Goal: Transaction & Acquisition: Book appointment/travel/reservation

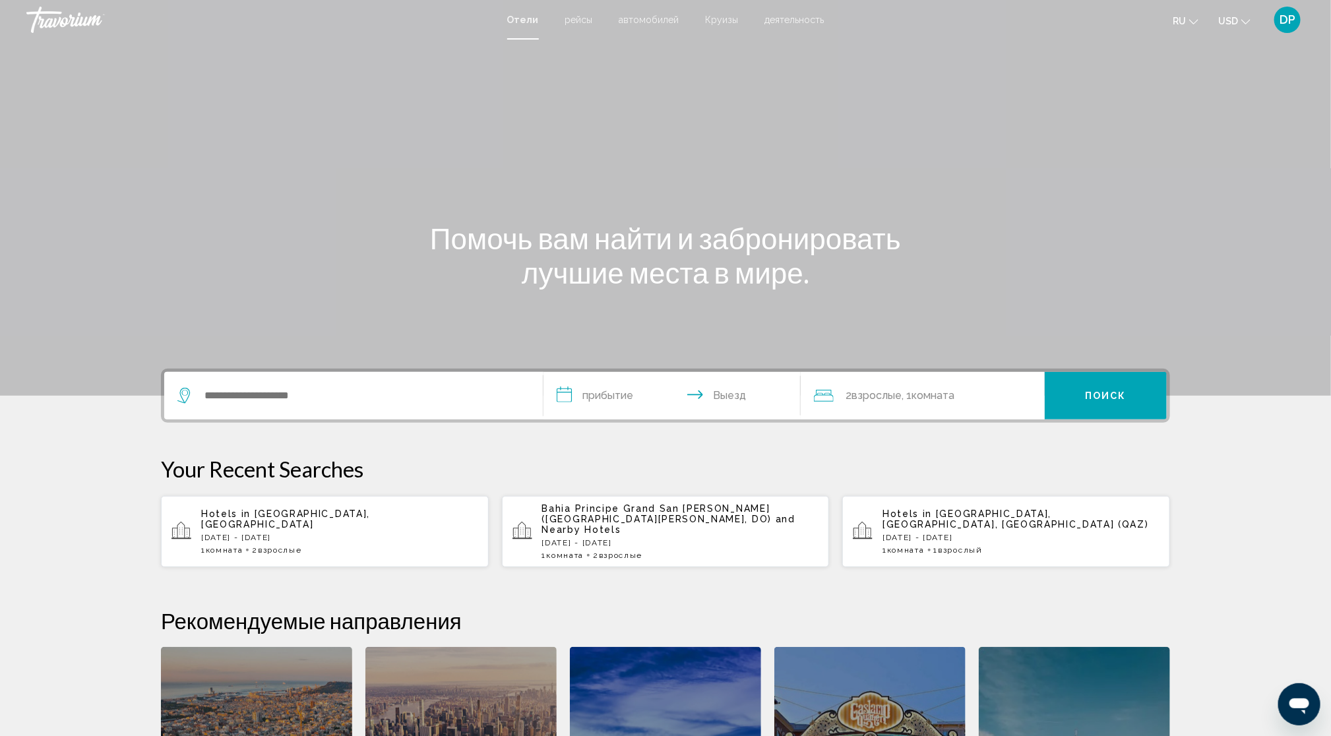
click at [821, 20] on span "деятельность" at bounding box center [794, 20] width 59 height 11
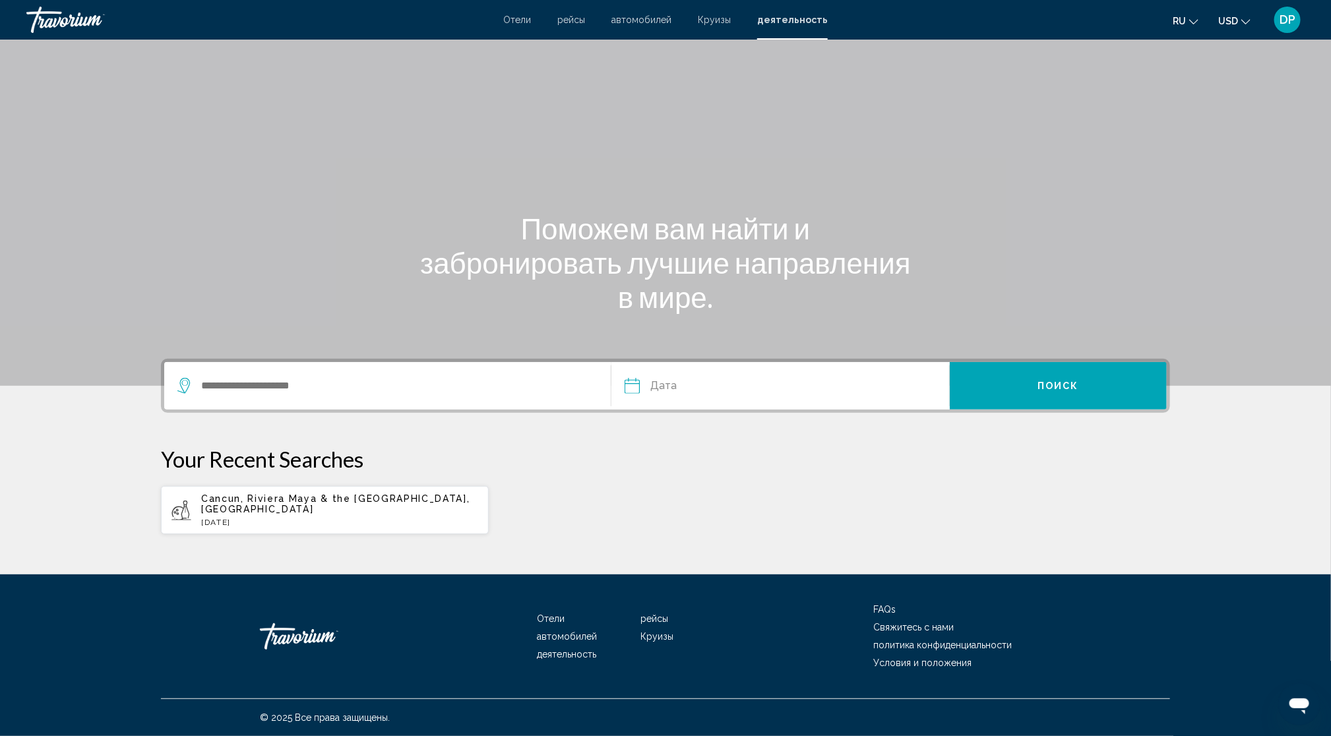
scroll to position [181, 0]
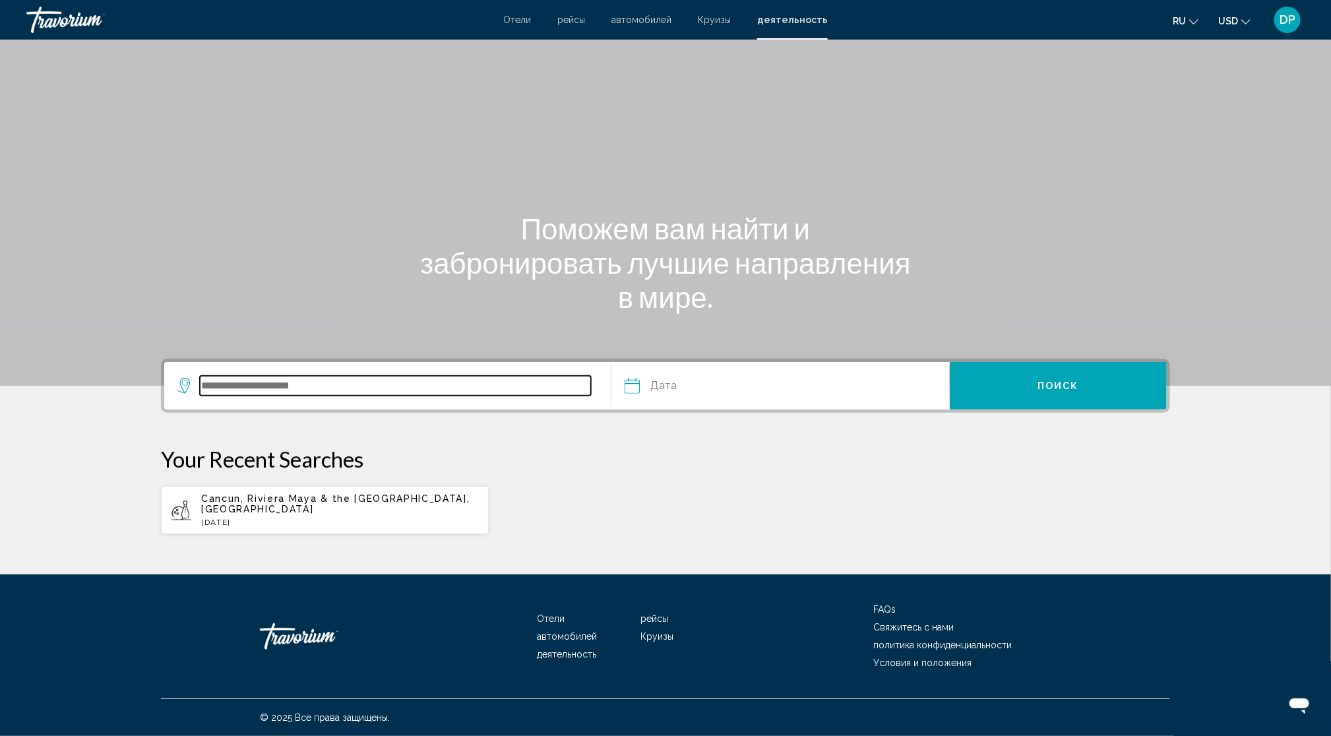
click at [286, 376] on input "Search widget" at bounding box center [395, 386] width 391 height 20
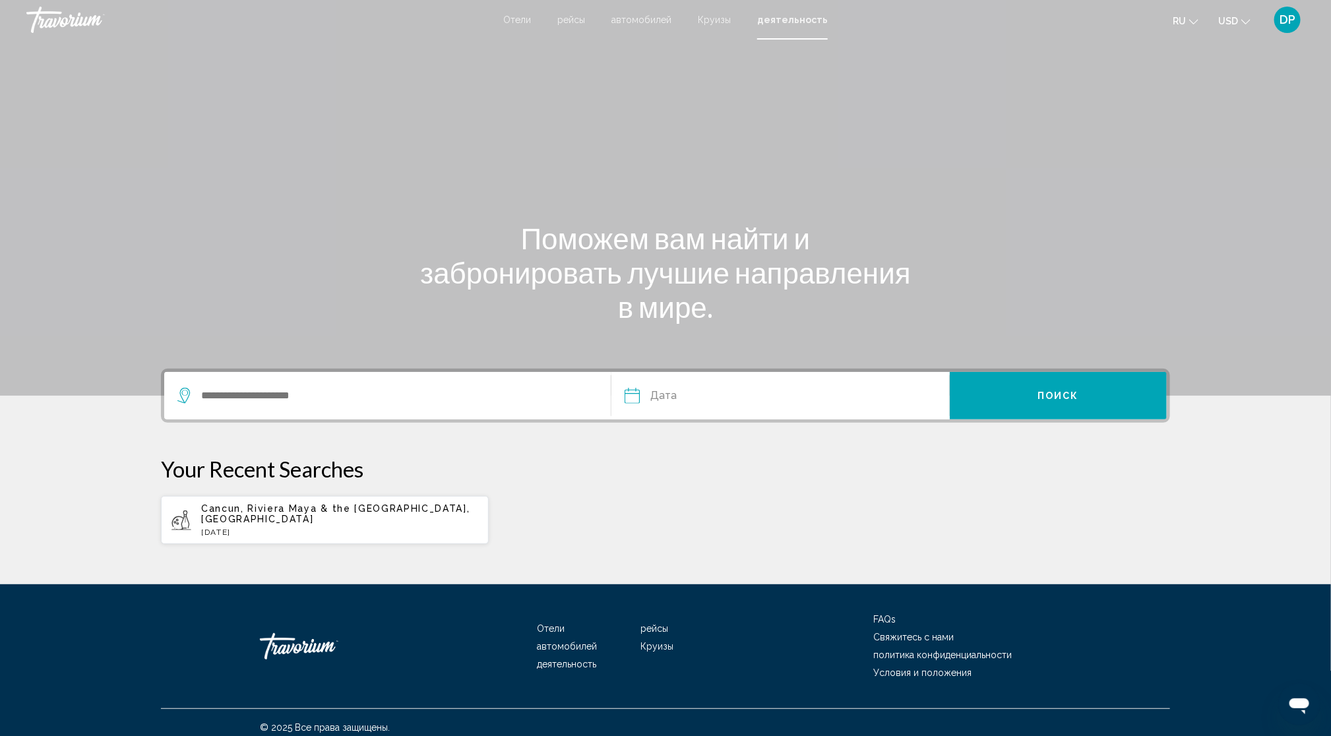
click at [485, 33] on div "Отели рейсы автомобилей Круизы деятельность Отели рейсы автомобилей Круизы деят…" at bounding box center [665, 20] width 1331 height 28
click at [503, 25] on span "Отели" at bounding box center [517, 20] width 28 height 11
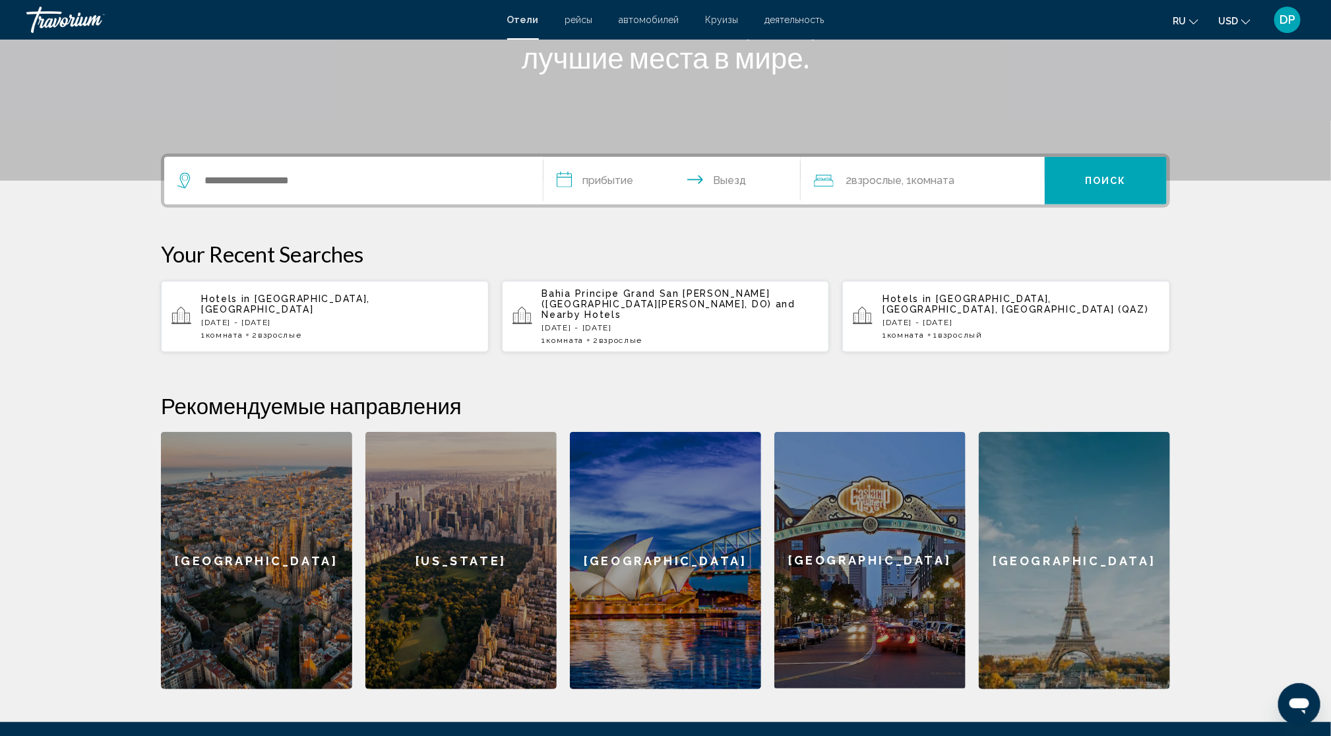
scroll to position [330, 0]
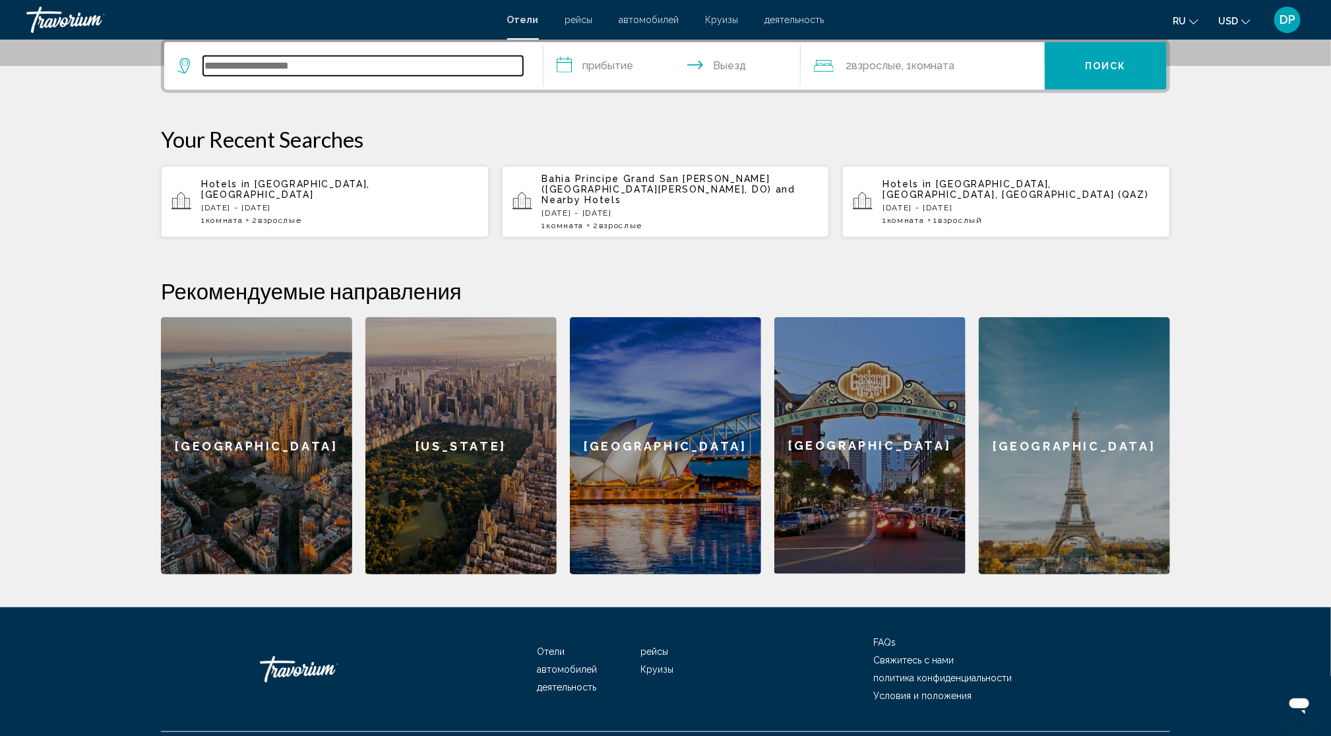
click at [251, 76] on input "Search widget" at bounding box center [363, 66] width 320 height 20
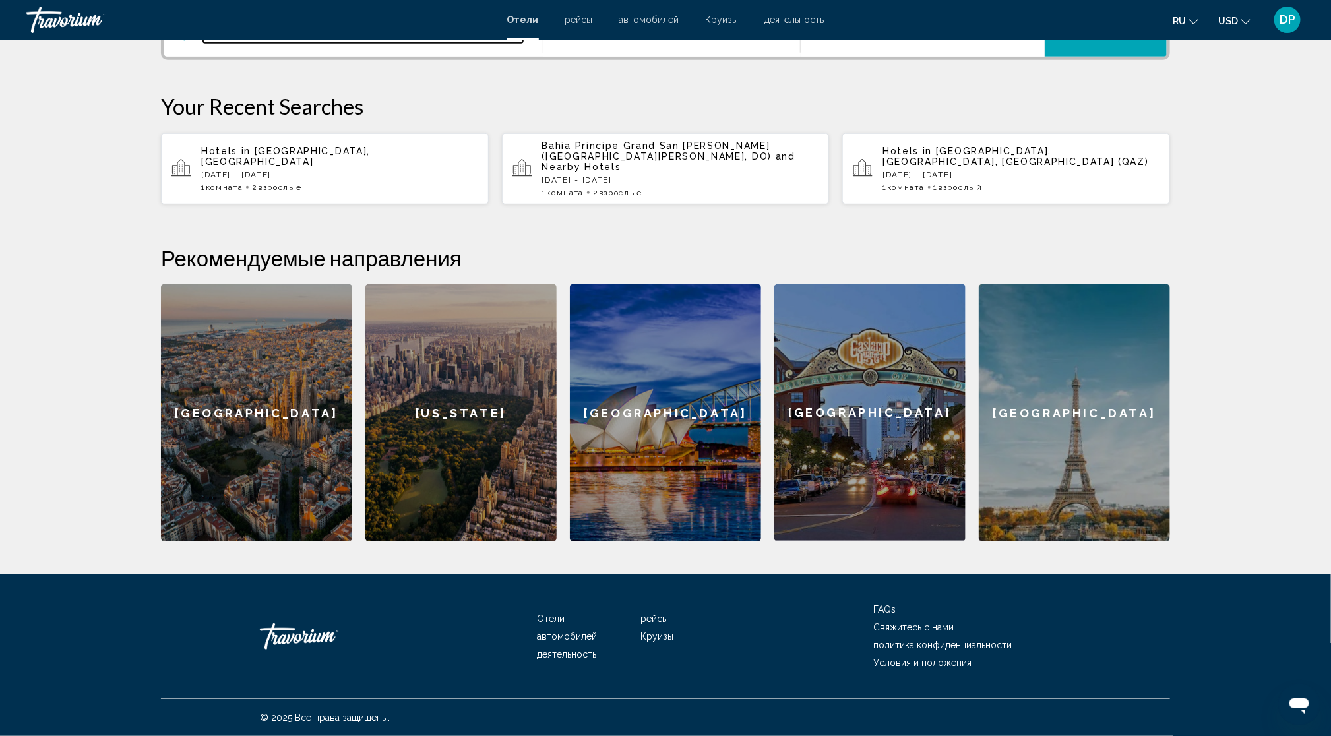
scroll to position [406, 0]
type input "**"
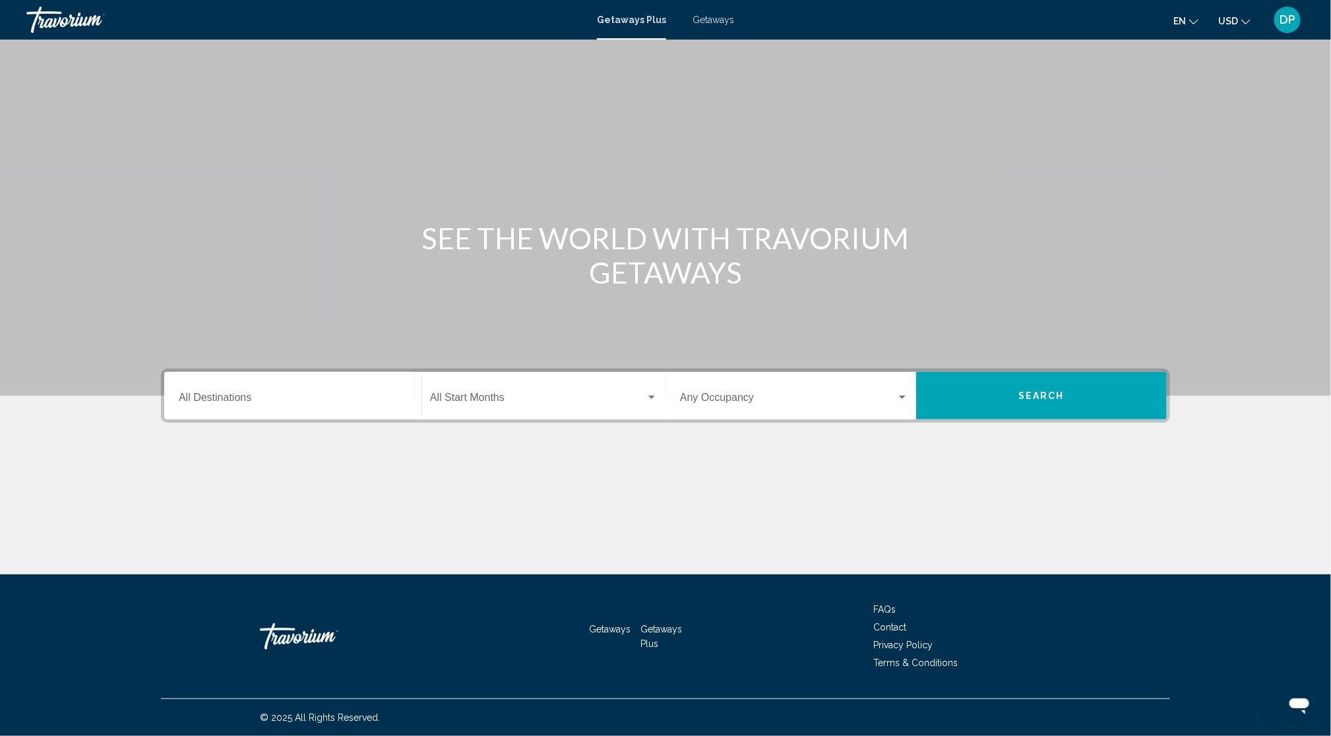
scroll to position [158, 0]
click at [179, 394] on input "Destination All Destinations" at bounding box center [293, 400] width 228 height 12
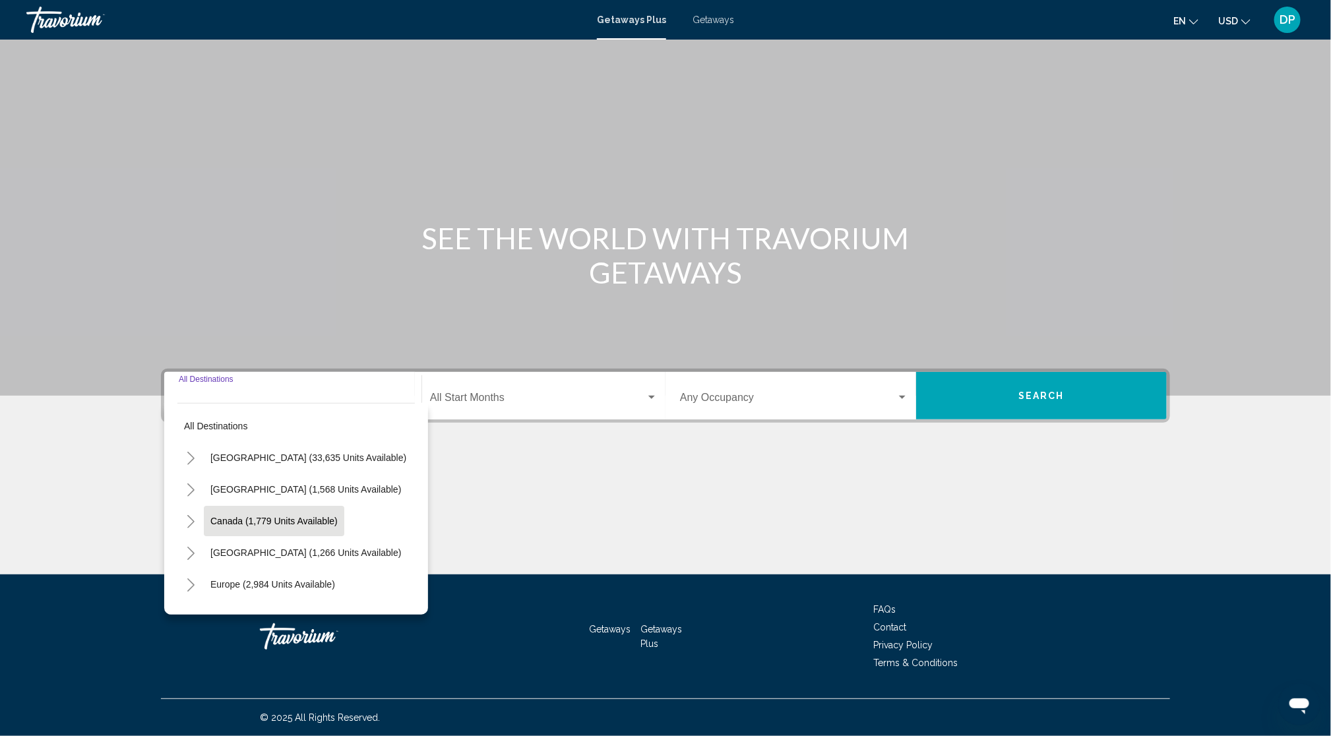
click at [204, 506] on button "Canada (1,779 units available)" at bounding box center [274, 521] width 140 height 30
type input "**********"
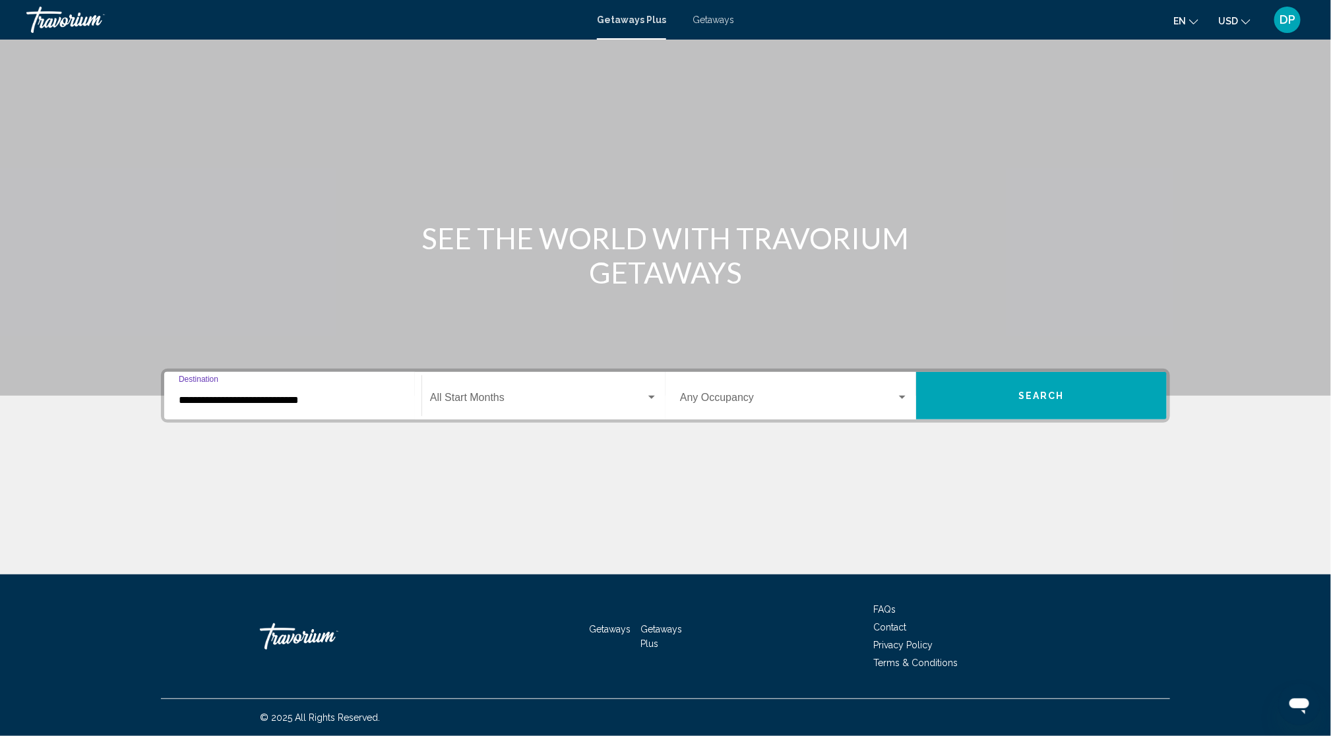
click at [828, 394] on span "Search widget" at bounding box center [788, 400] width 216 height 12
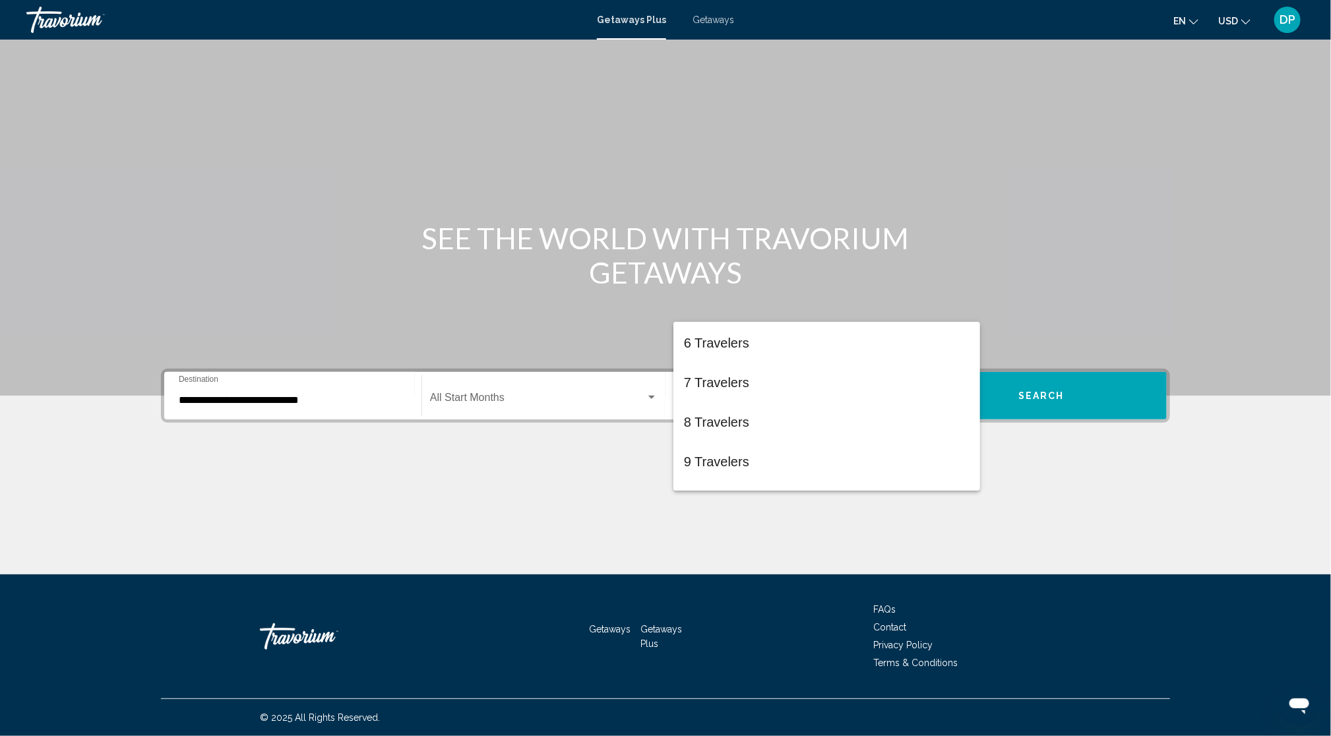
scroll to position [226, 0]
click at [523, 468] on div at bounding box center [665, 368] width 1331 height 736
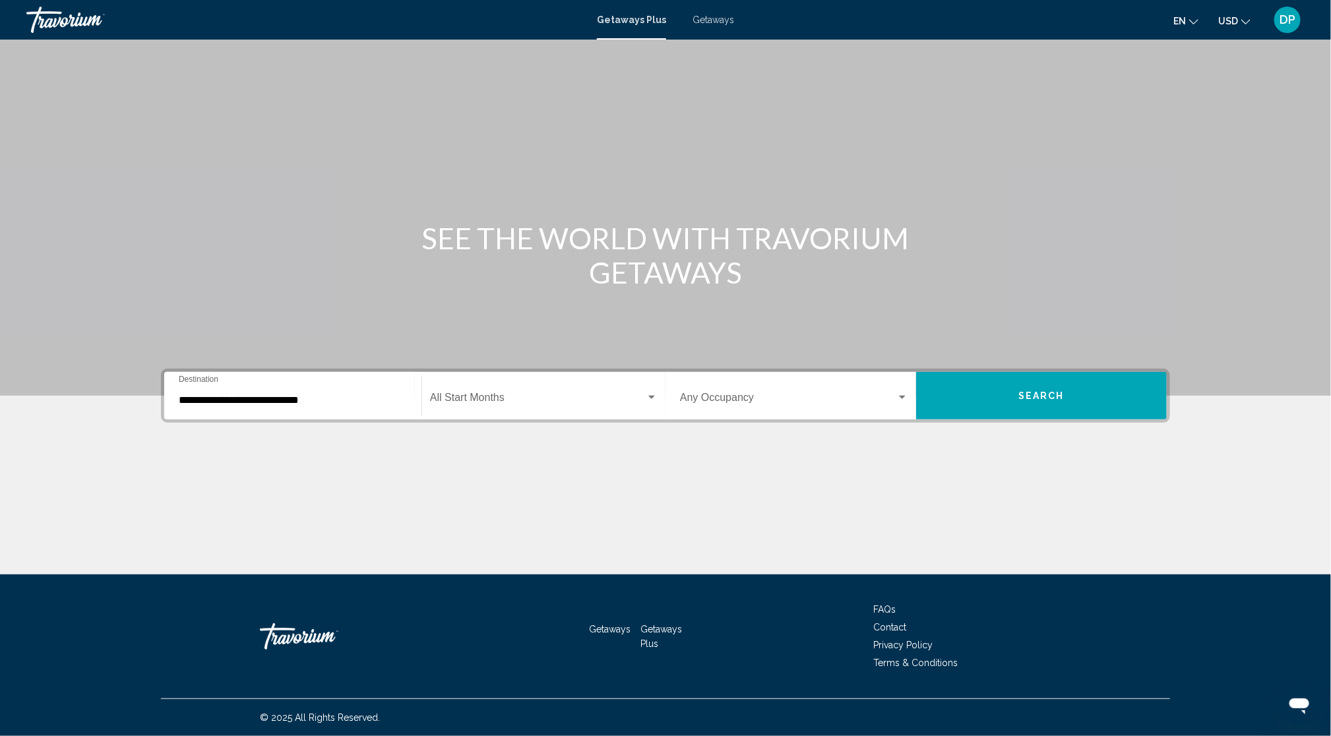
click at [769, 375] on div "Occupancy Any Occupancy" at bounding box center [794, 396] width 228 height 42
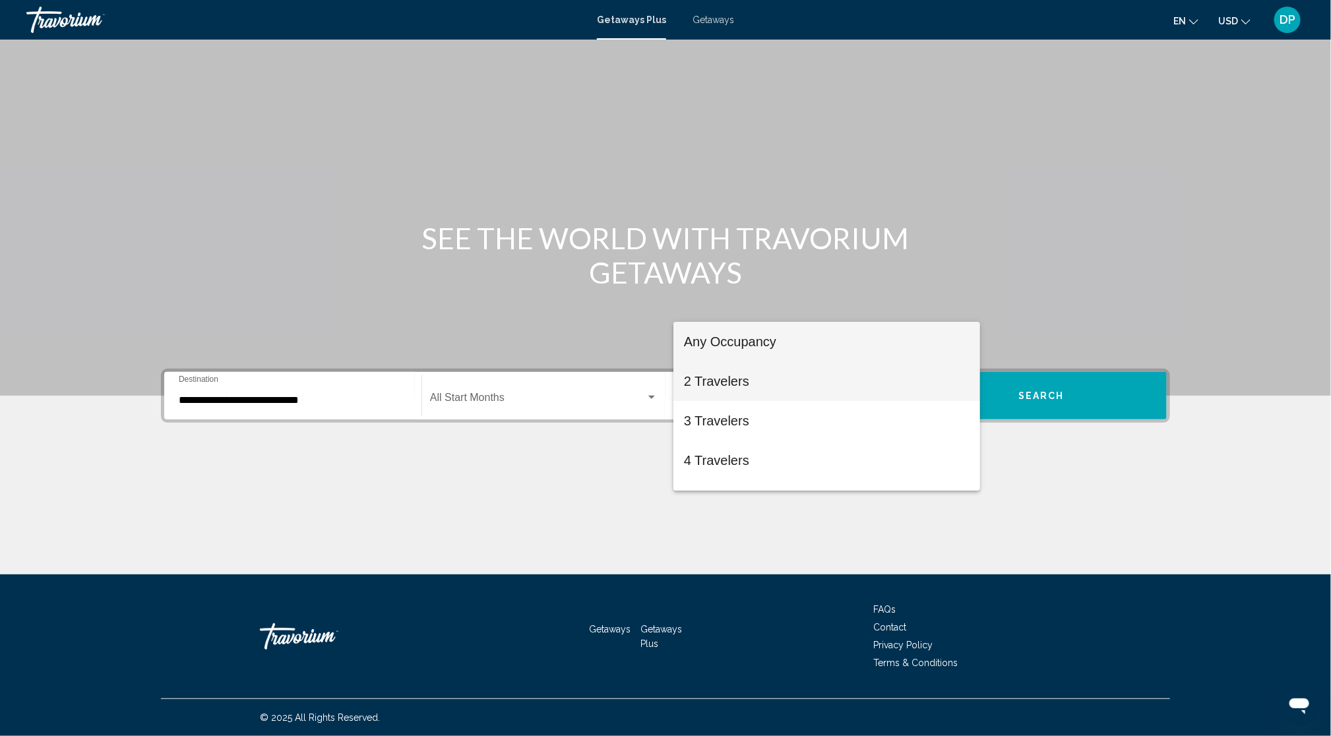
click at [782, 382] on span "2 Travelers" at bounding box center [827, 381] width 286 height 40
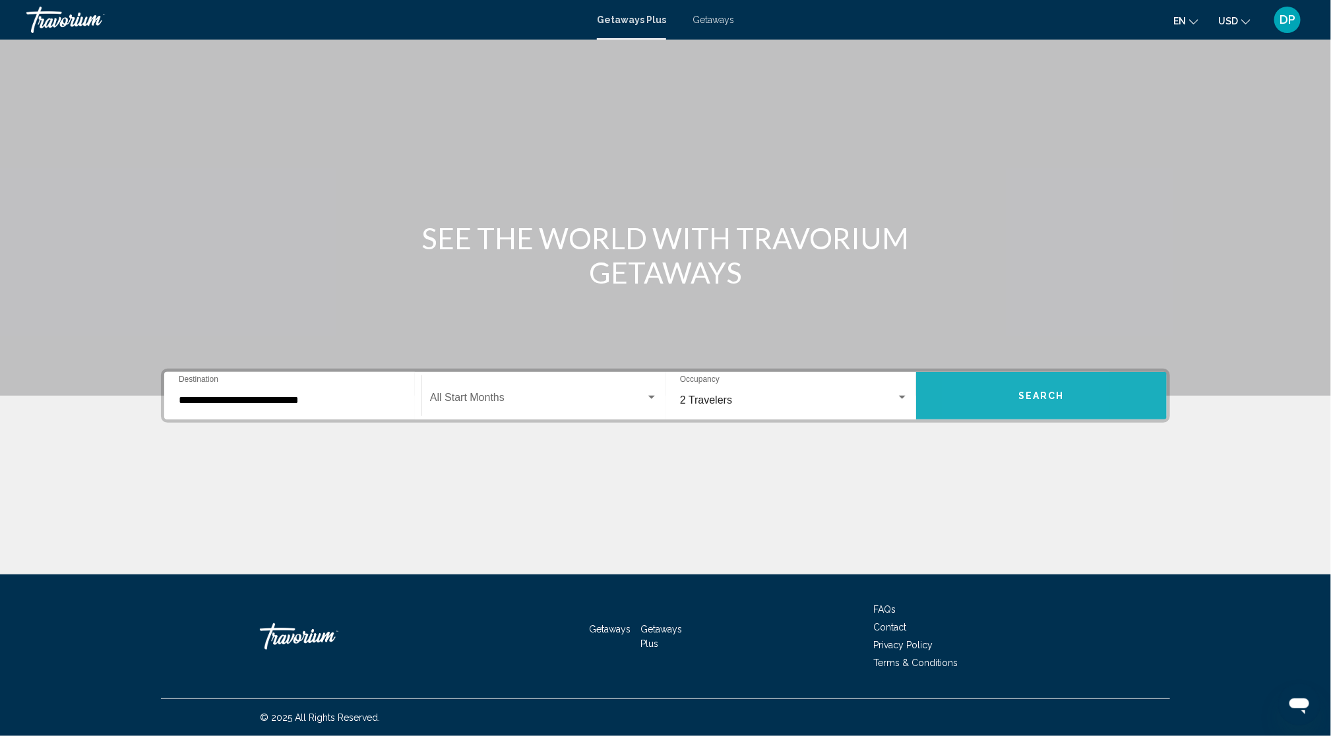
click at [1068, 372] on button "Search" at bounding box center [1041, 395] width 251 height 47
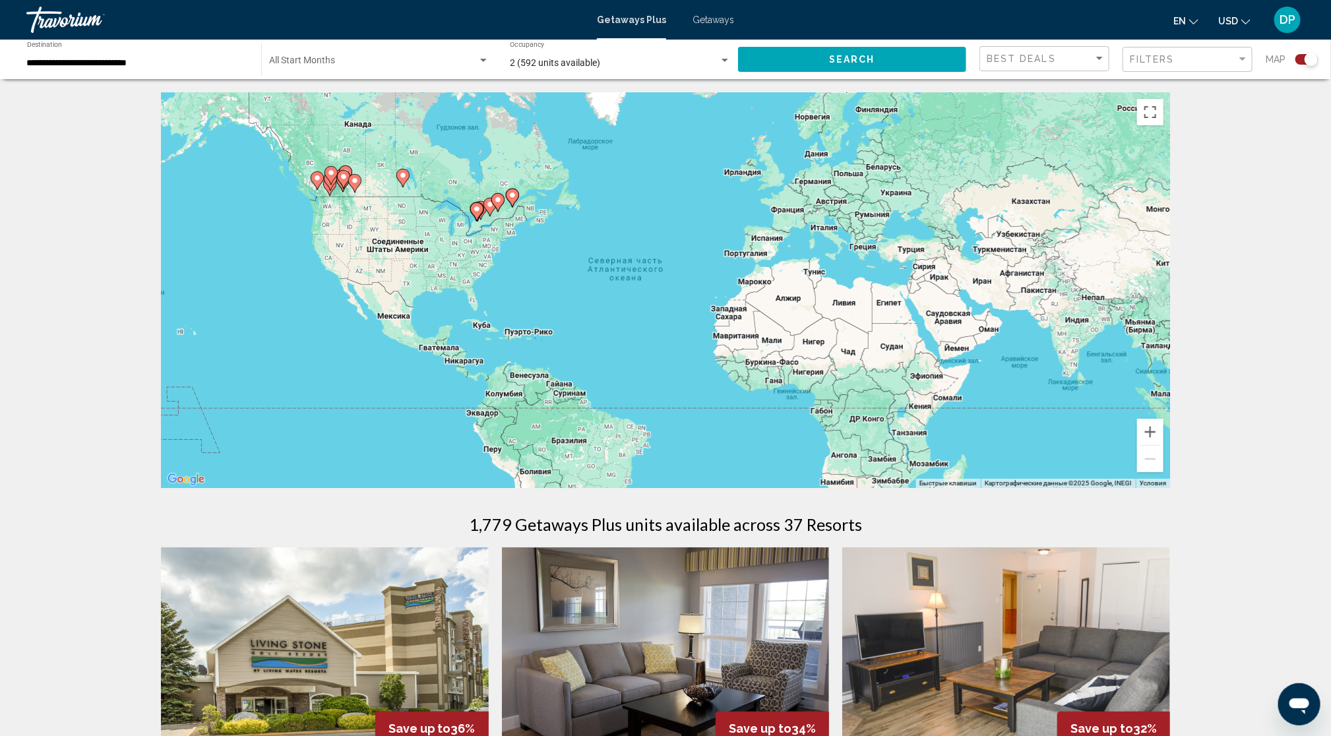
click at [716, 24] on span "Getaways" at bounding box center [713, 20] width 42 height 11
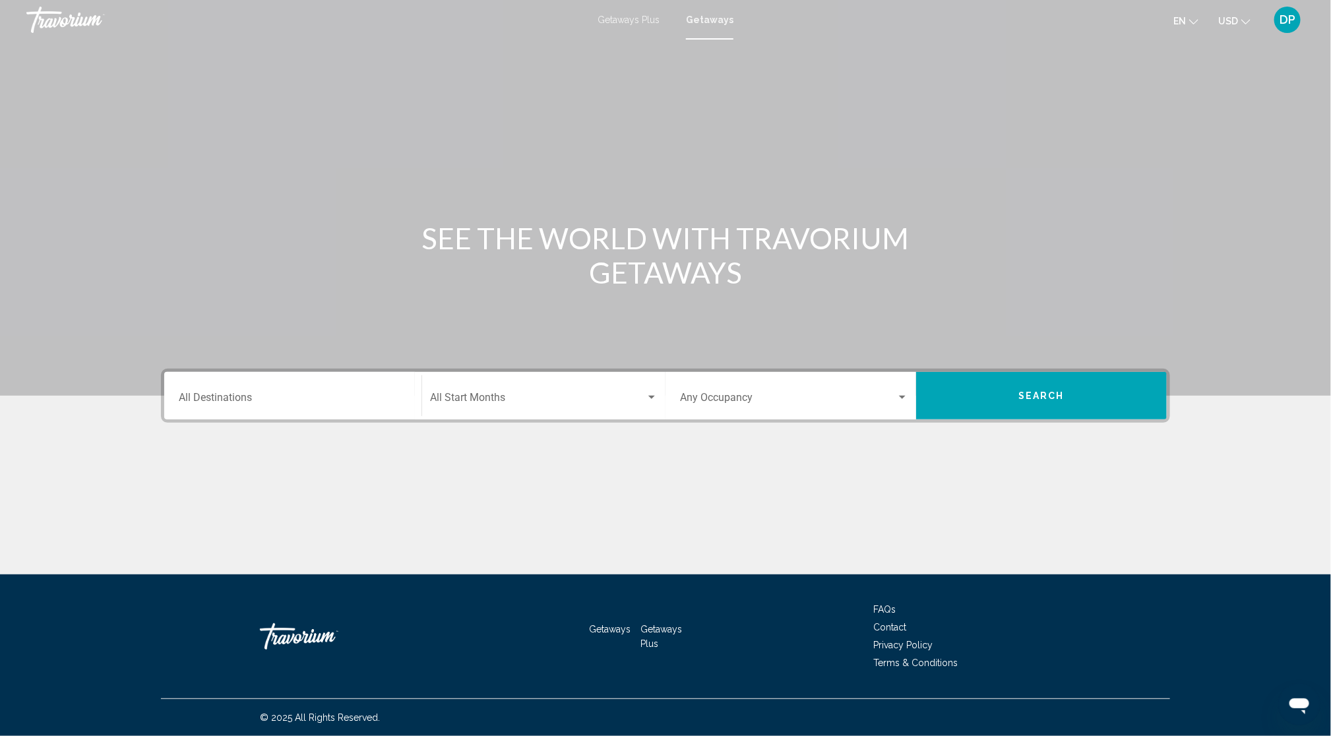
click at [179, 417] on div "Destination All Destinations" at bounding box center [293, 396] width 228 height 42
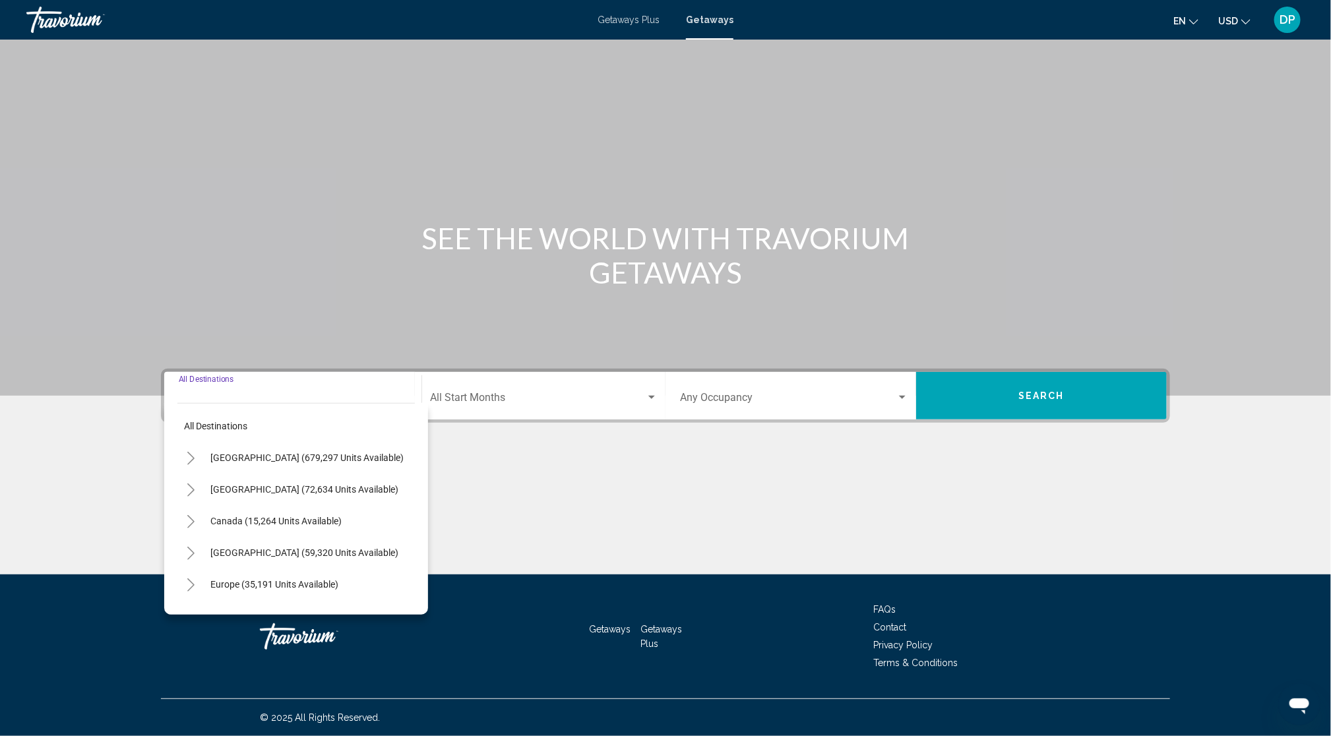
scroll to position [158, 0]
click at [204, 506] on button "Canada (15,264 units available)" at bounding box center [276, 521] width 144 height 30
type input "**********"
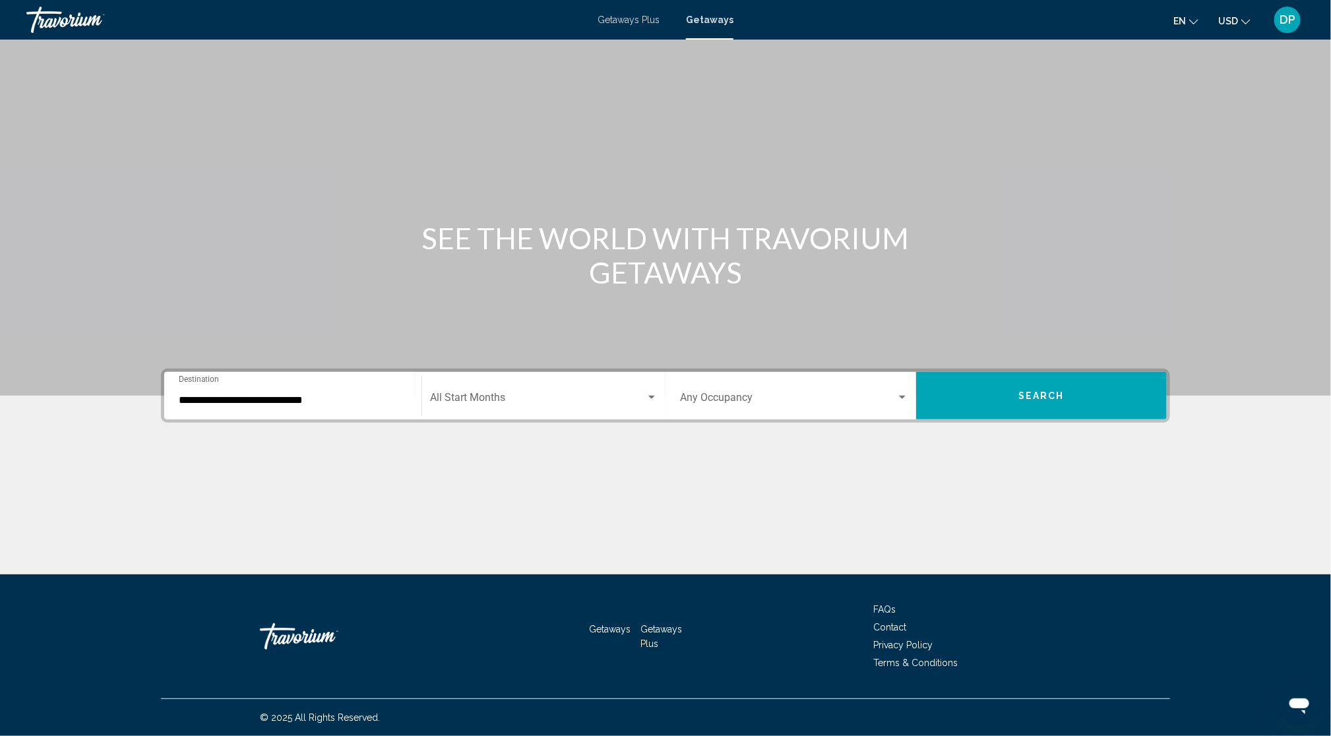
click at [908, 375] on div "Occupancy Any Occupancy" at bounding box center [794, 396] width 228 height 42
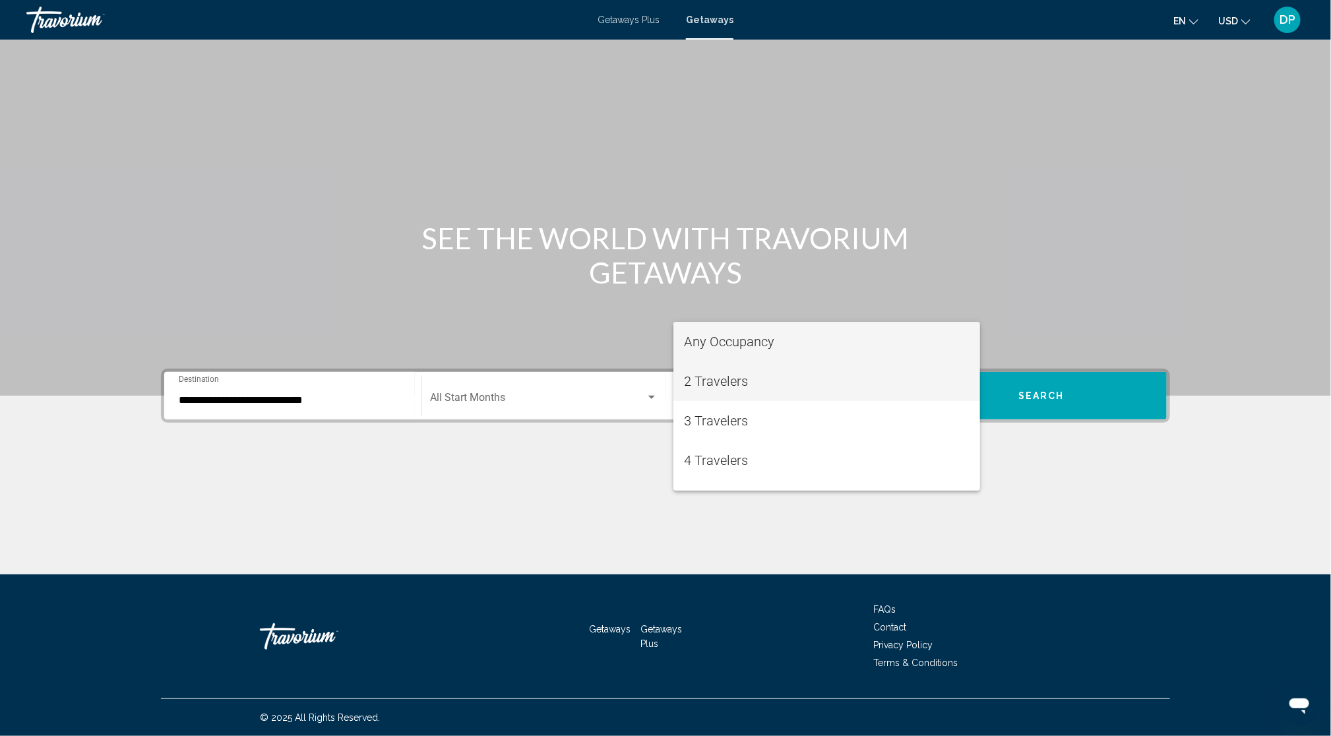
click at [773, 379] on span "2 Travelers" at bounding box center [827, 381] width 286 height 40
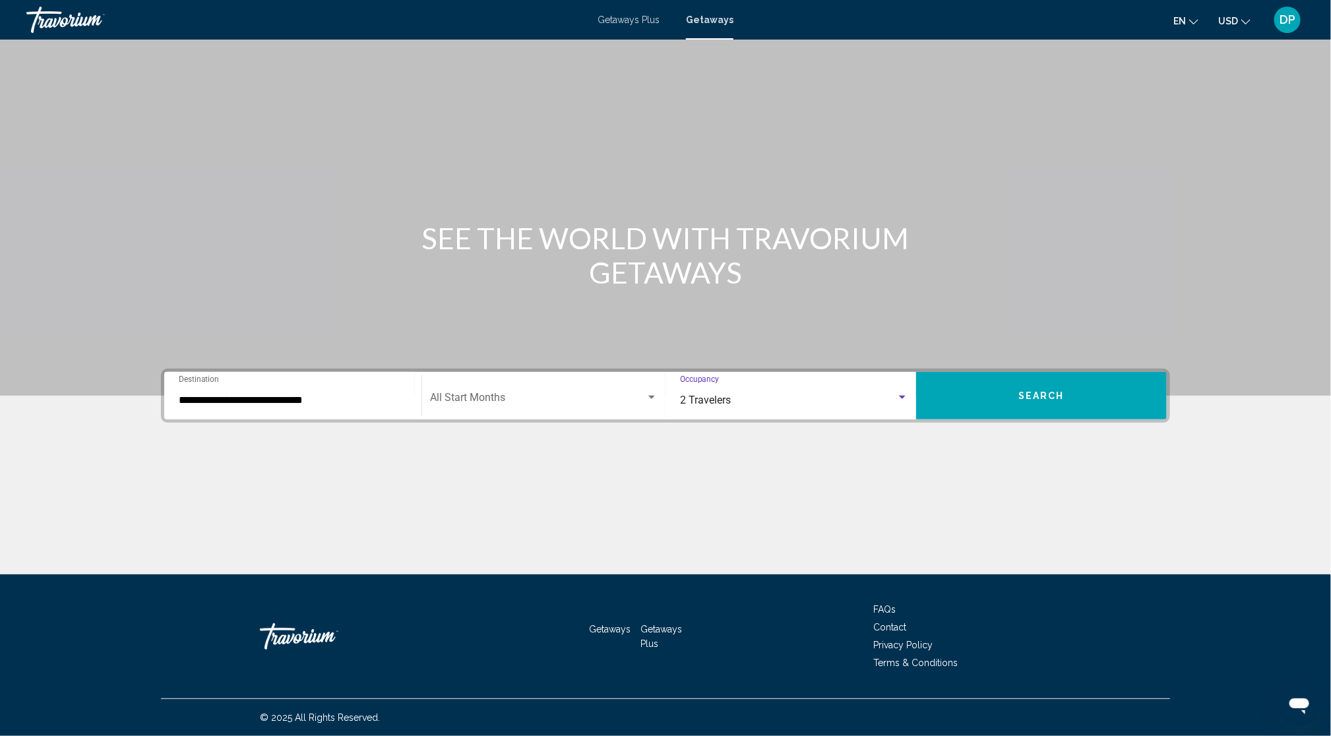
click at [1048, 372] on button "Search" at bounding box center [1041, 395] width 251 height 47
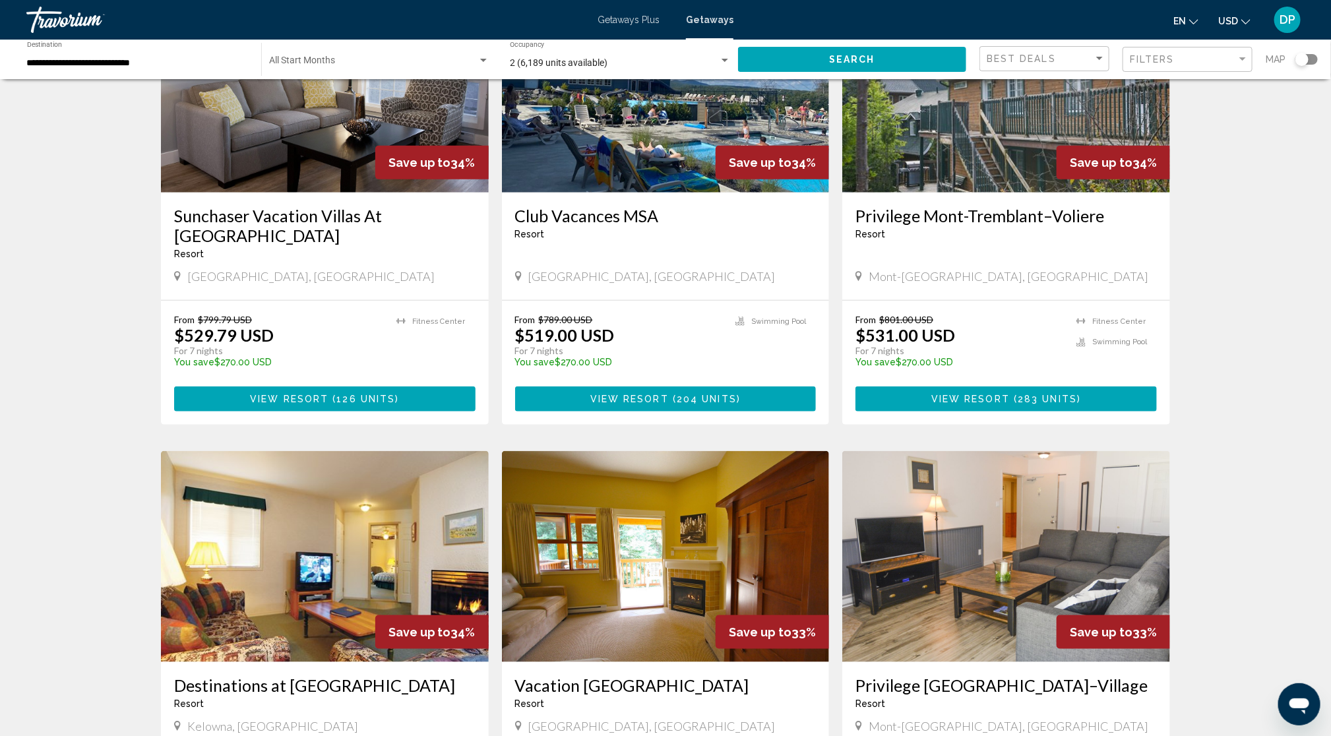
scroll to position [659, 0]
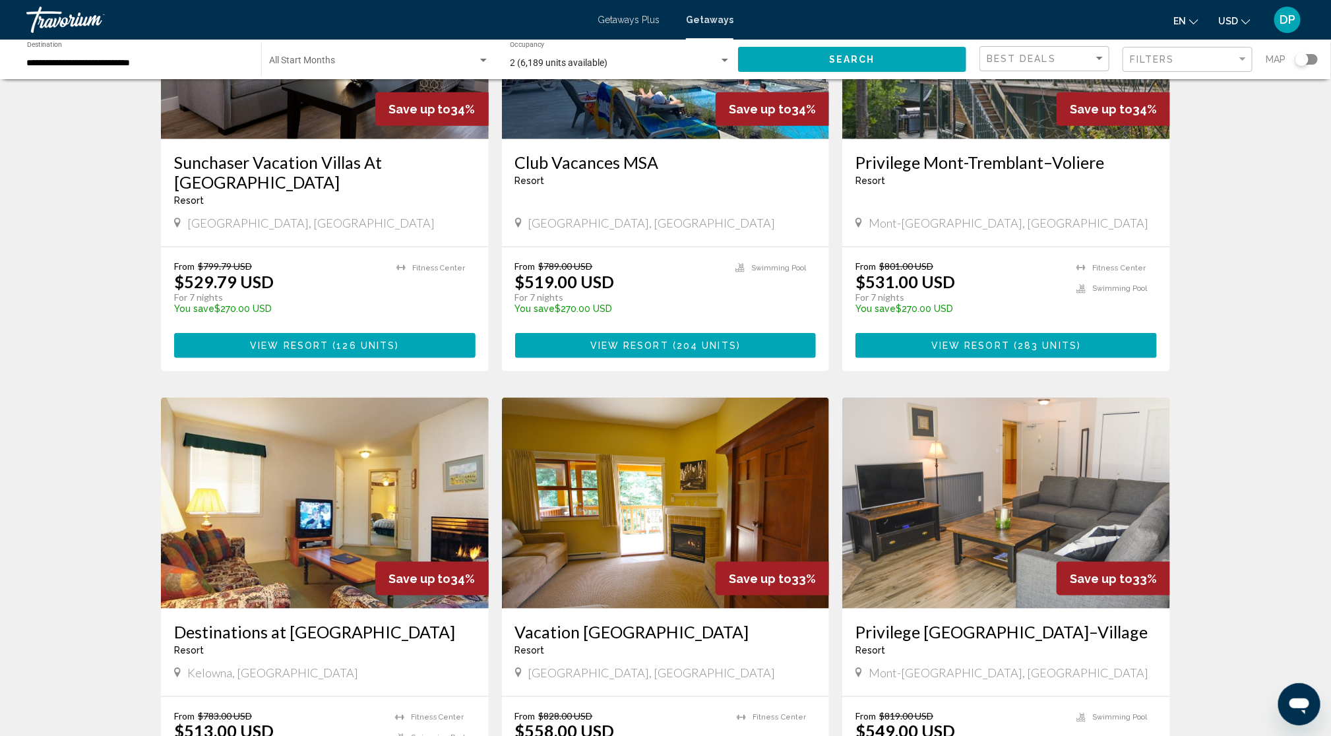
click at [620, 139] on img "Main content" at bounding box center [666, 33] width 328 height 211
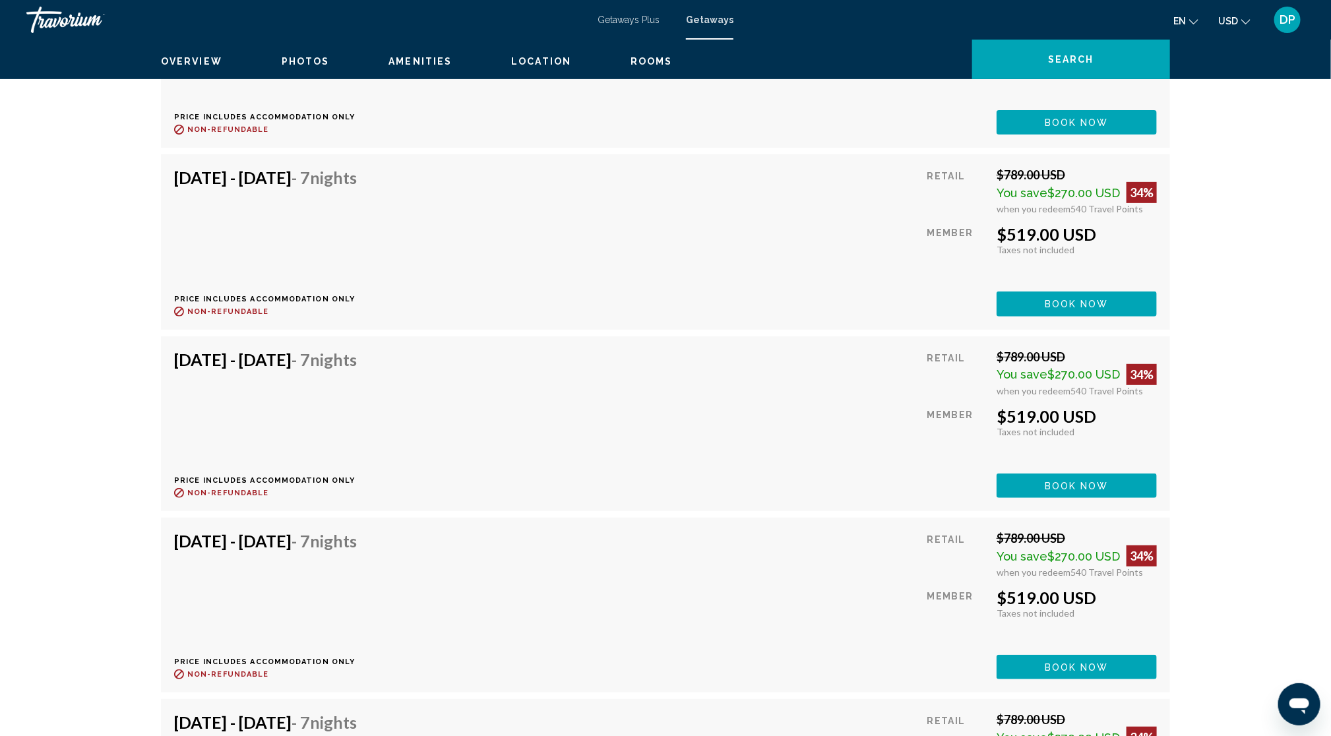
scroll to position [3215, 0]
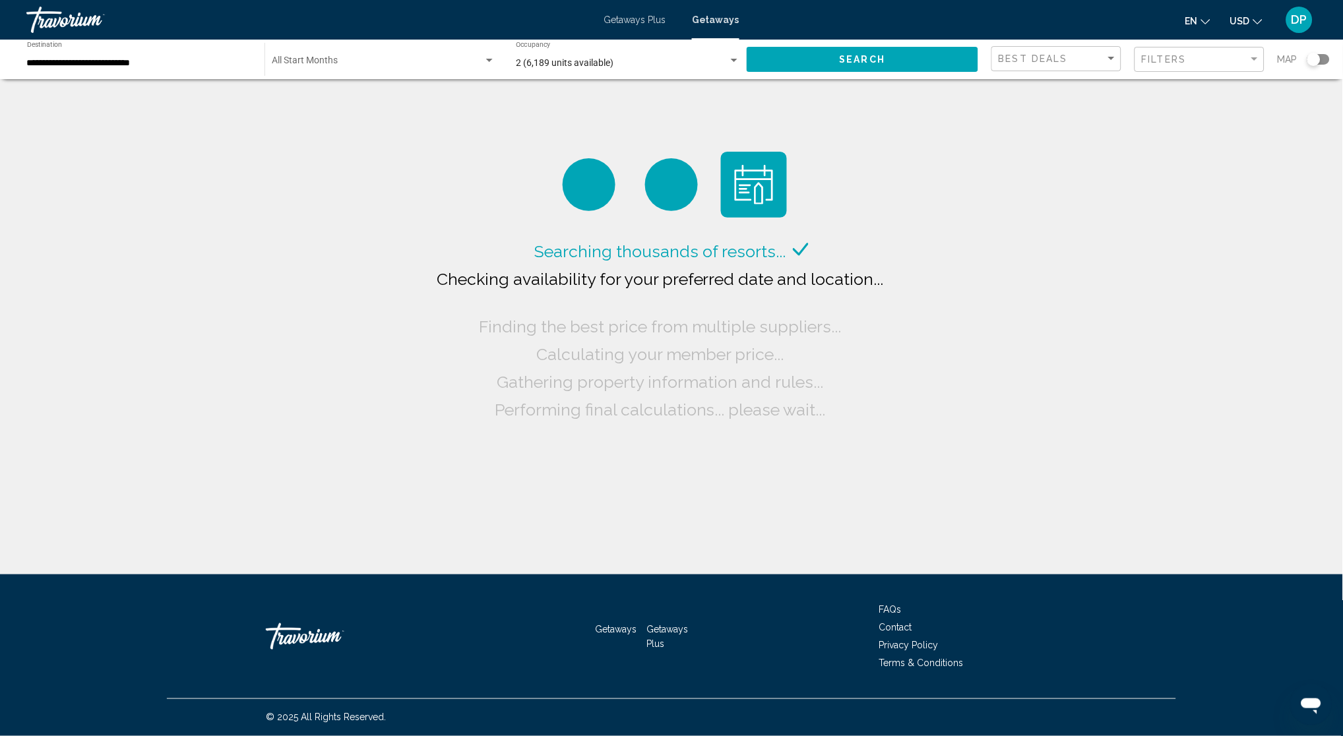
click at [171, 69] on input "**********" at bounding box center [139, 63] width 224 height 11
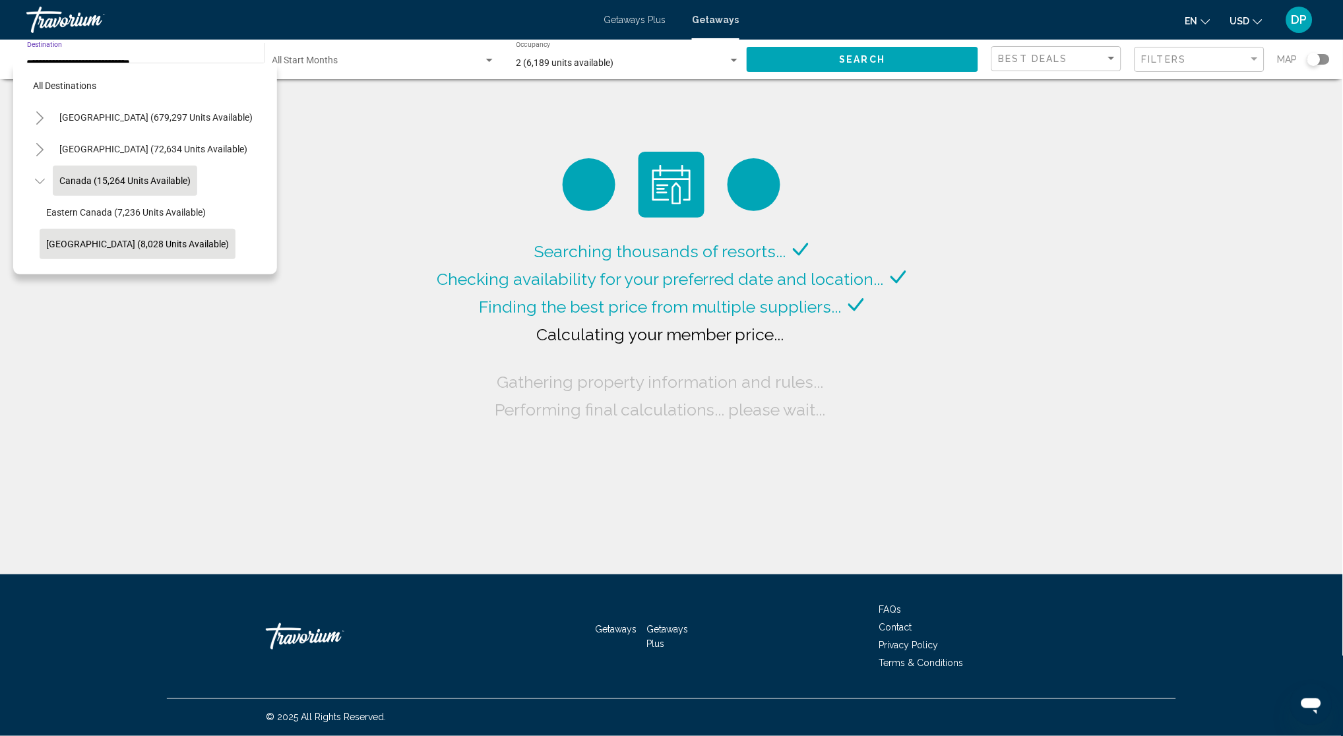
click at [84, 249] on span "[GEOGRAPHIC_DATA] (8,028 units available)" at bounding box center [137, 244] width 183 height 11
type input "**********"
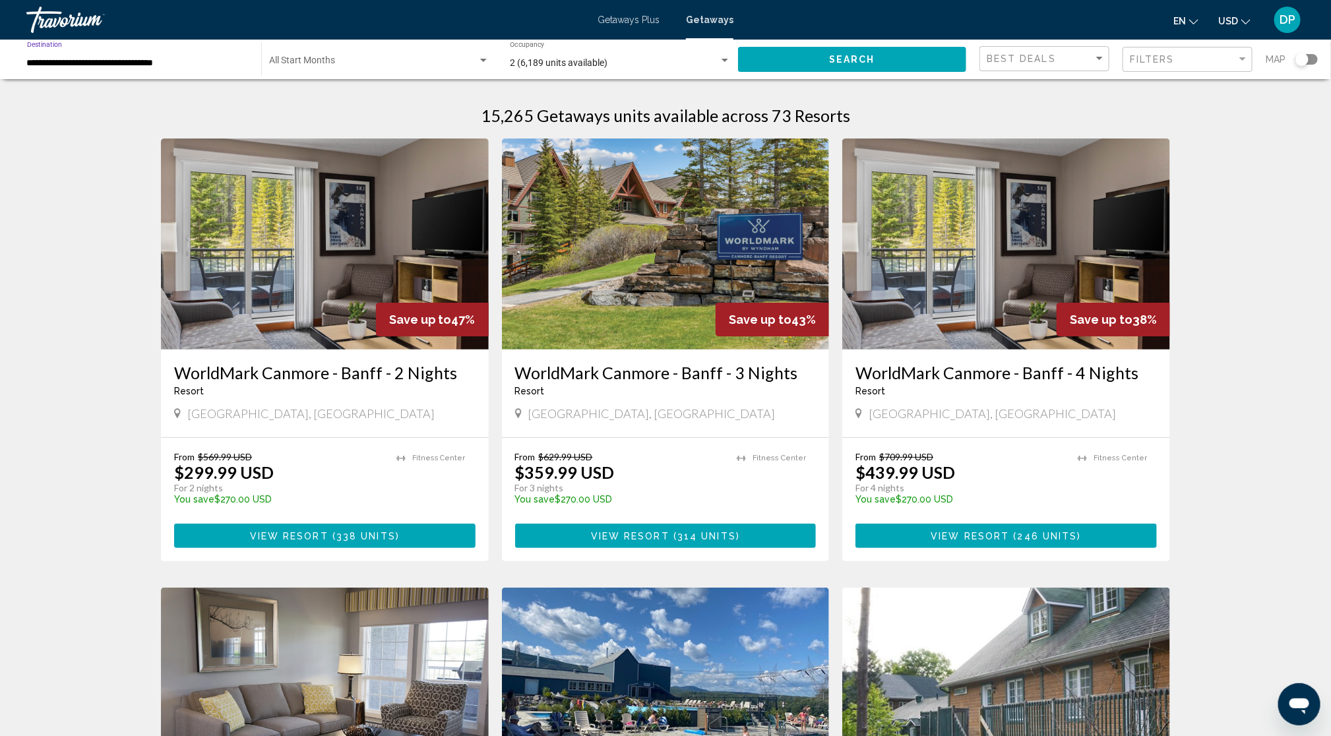
click at [622, 69] on div "2 (6,189 units available)" at bounding box center [614, 63] width 209 height 11
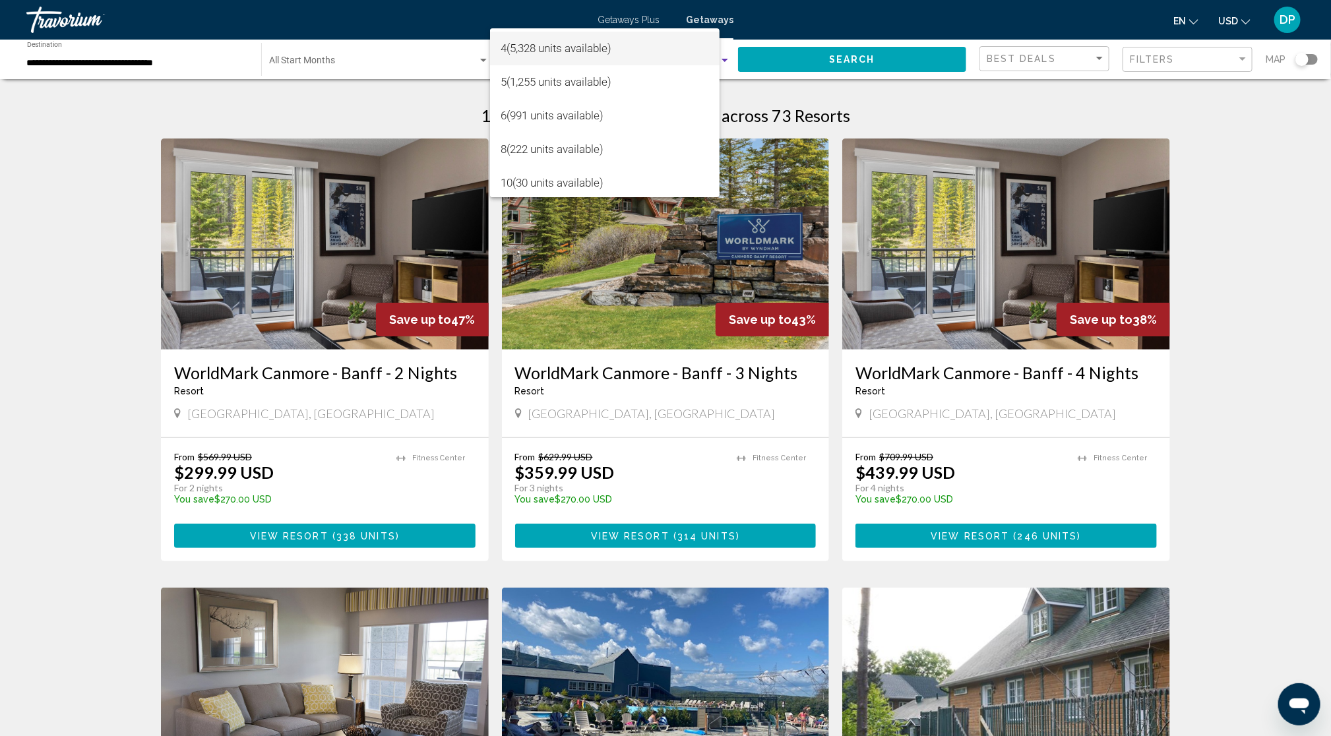
scroll to position [100, 0]
click at [564, 175] on span "10 (30 units available)" at bounding box center [604, 181] width 208 height 34
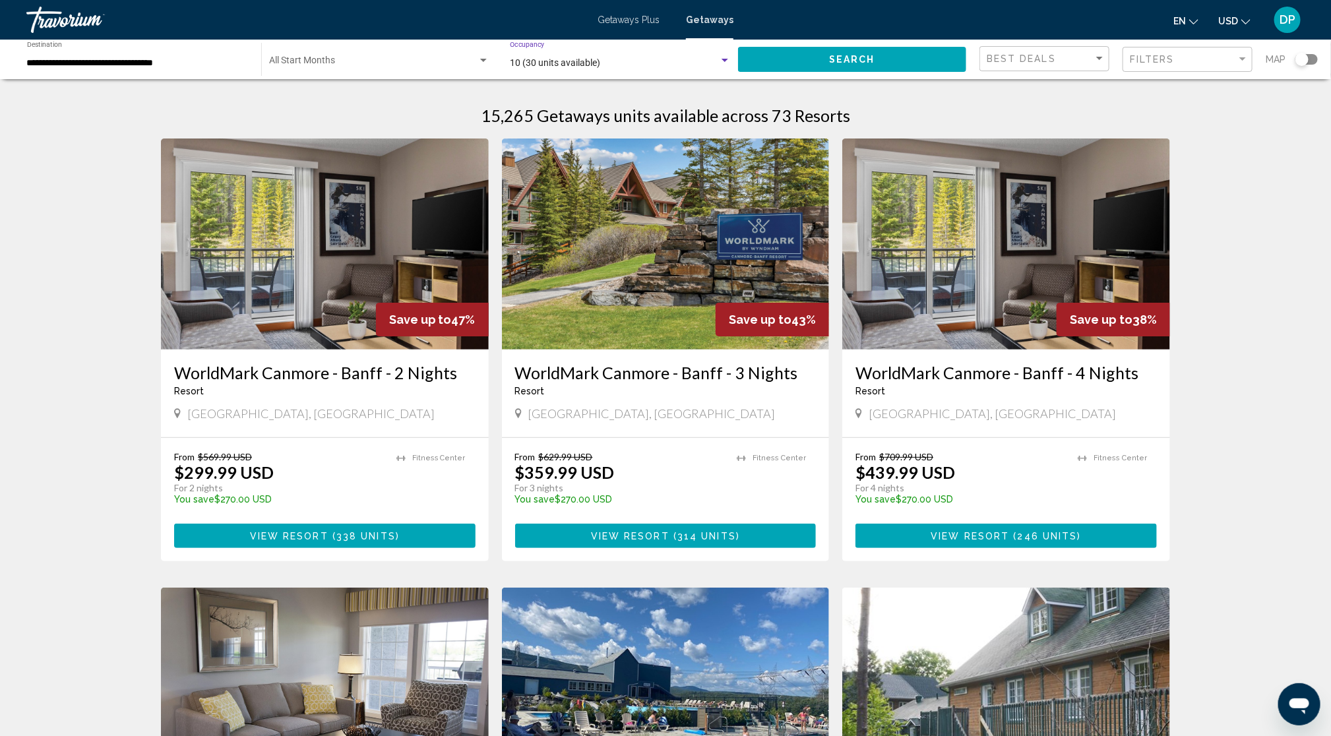
click at [788, 71] on button "Search" at bounding box center [852, 59] width 228 height 24
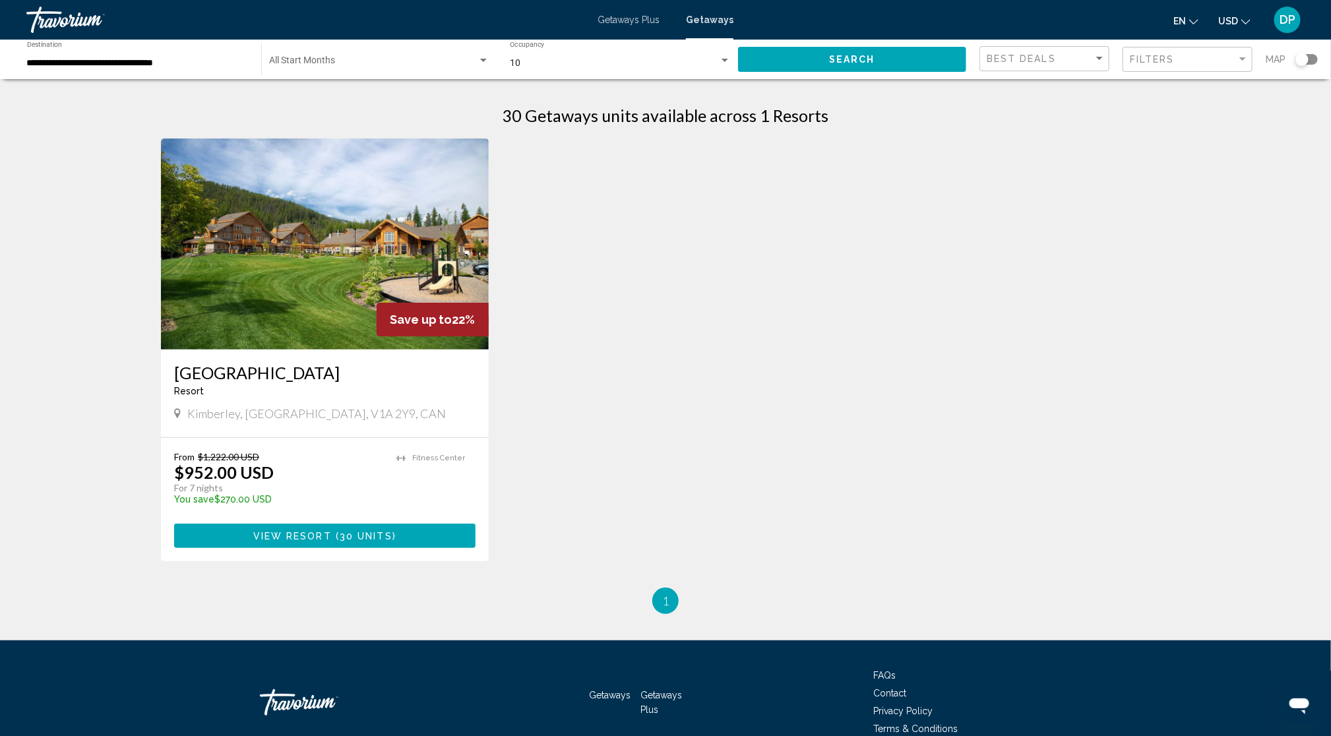
click at [209, 349] on img "Main content" at bounding box center [325, 243] width 328 height 211
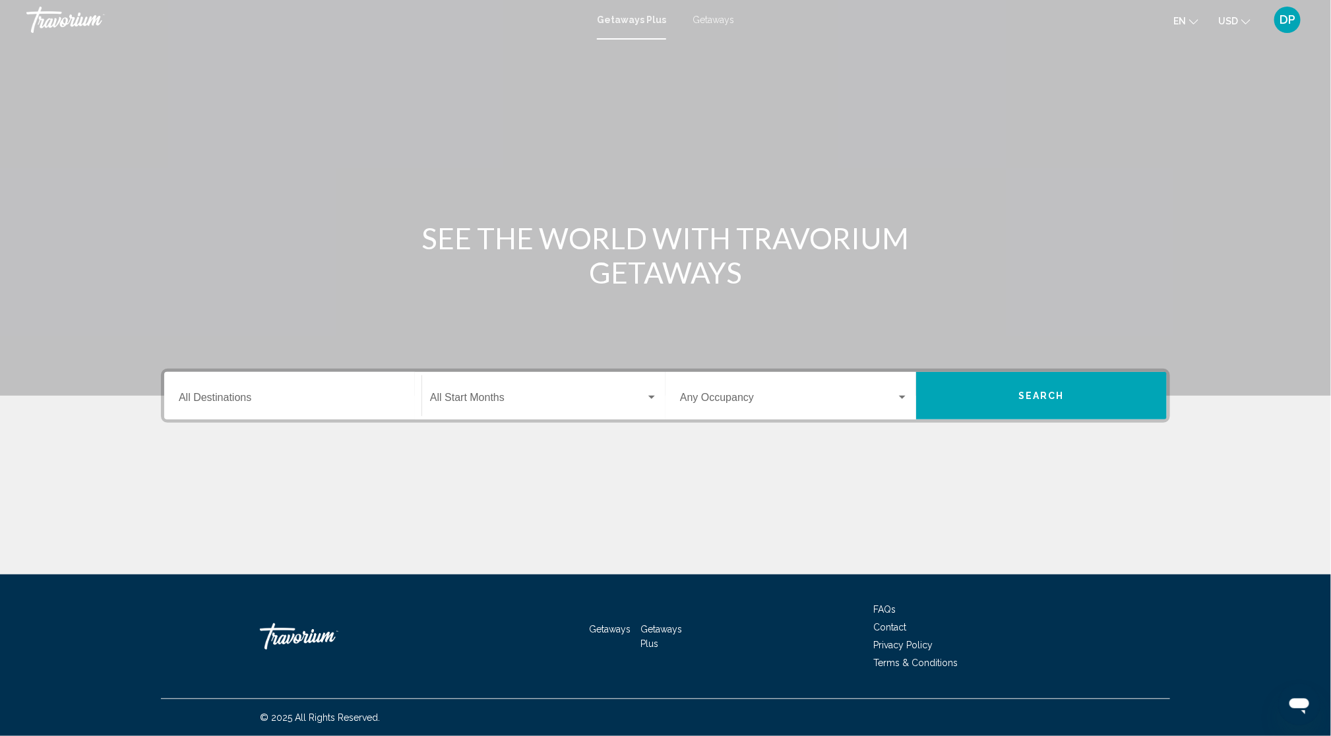
click at [728, 22] on span "Getaways" at bounding box center [713, 20] width 42 height 11
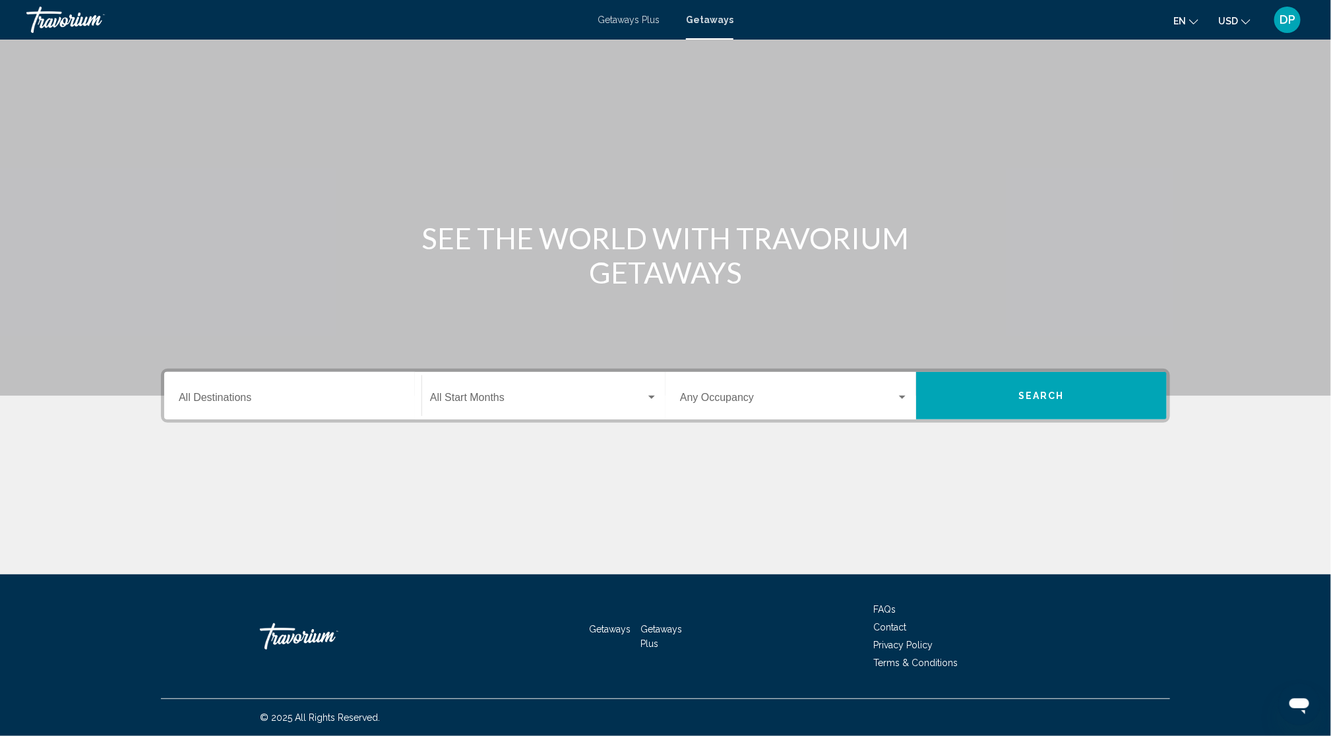
scroll to position [82, 0]
click at [183, 406] on input "Destination All Destinations" at bounding box center [293, 400] width 228 height 12
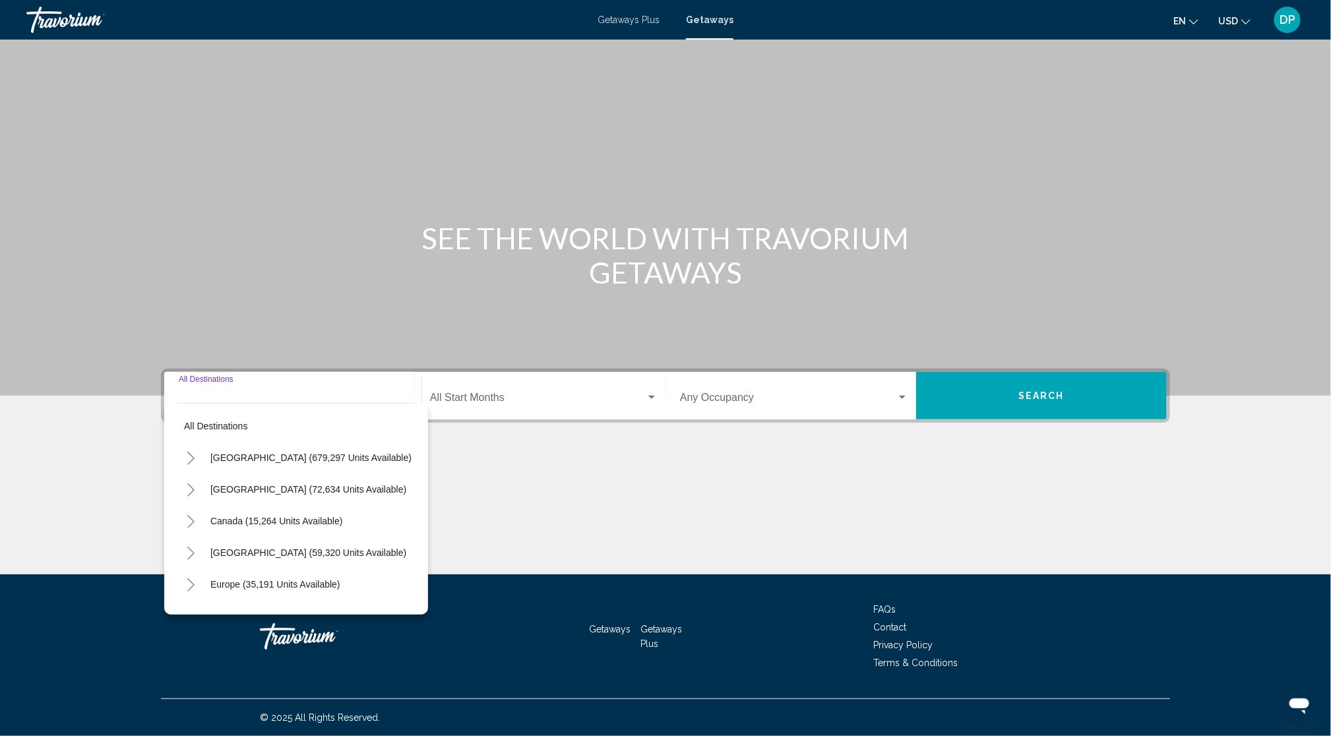
scroll to position [158, 0]
click at [650, 520] on div "Main content" at bounding box center [665, 505] width 1009 height 99
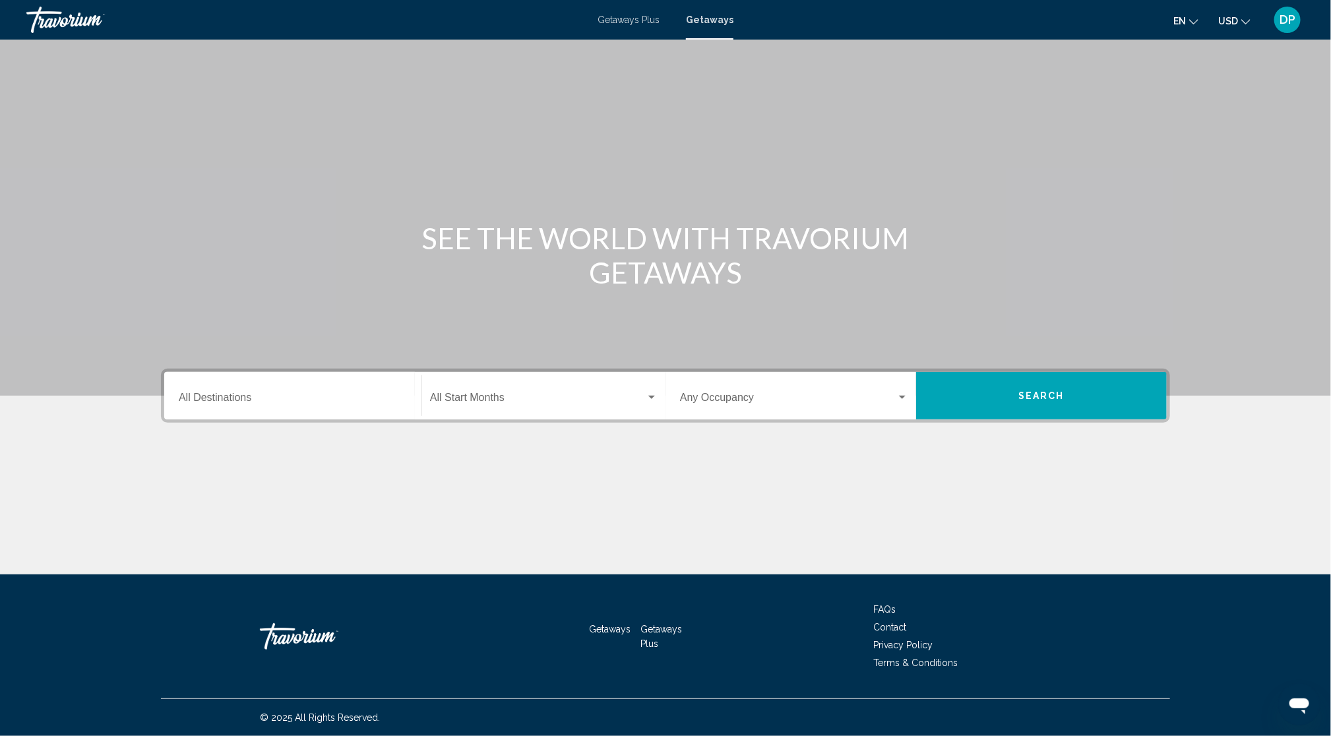
click at [801, 394] on span "Search widget" at bounding box center [788, 400] width 216 height 12
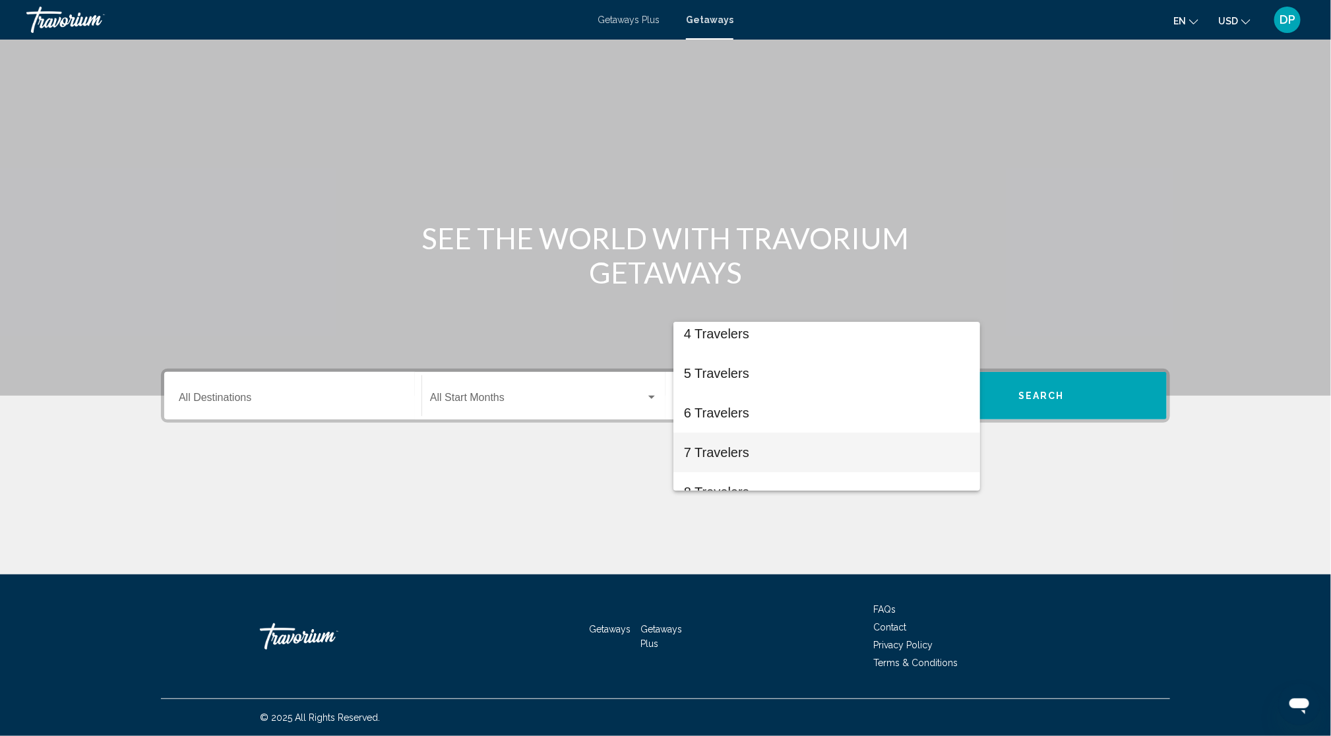
scroll to position [226, 0]
click at [746, 475] on span "10 Travelers" at bounding box center [827, 472] width 286 height 40
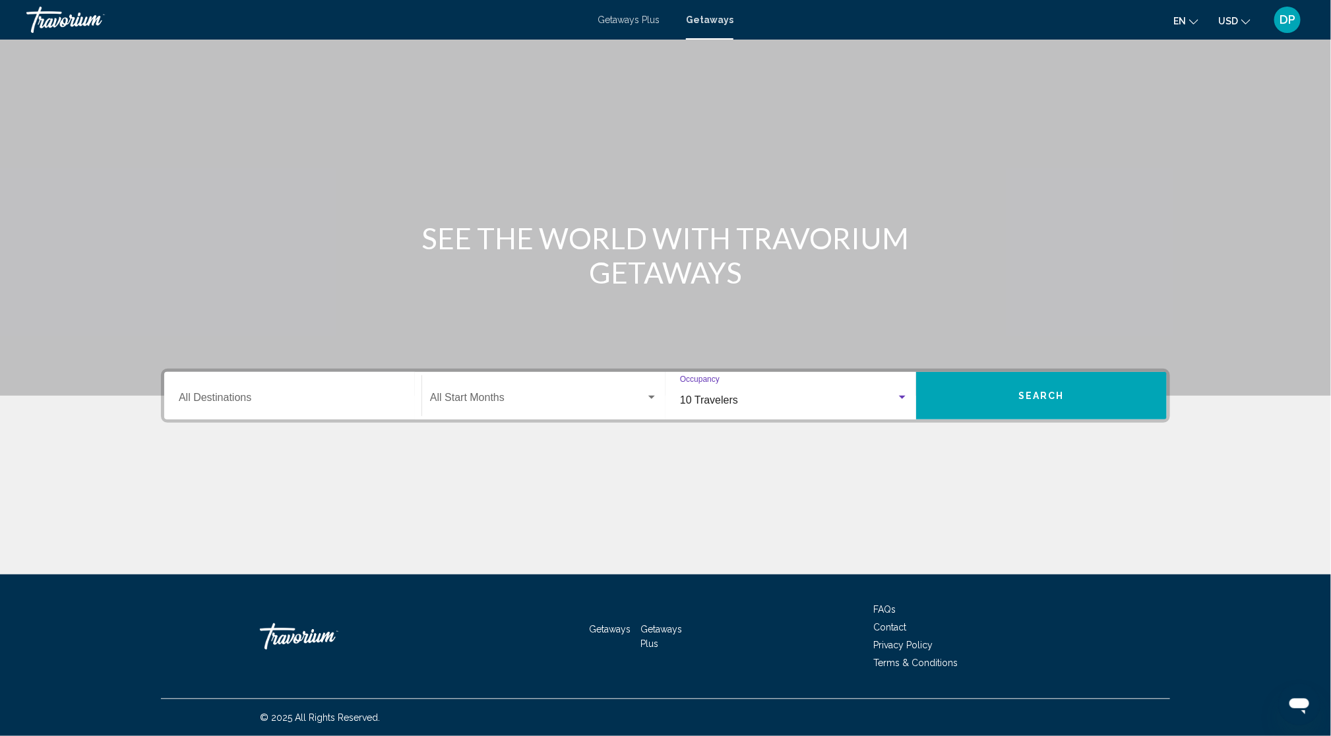
click at [1087, 372] on button "Search" at bounding box center [1041, 395] width 251 height 47
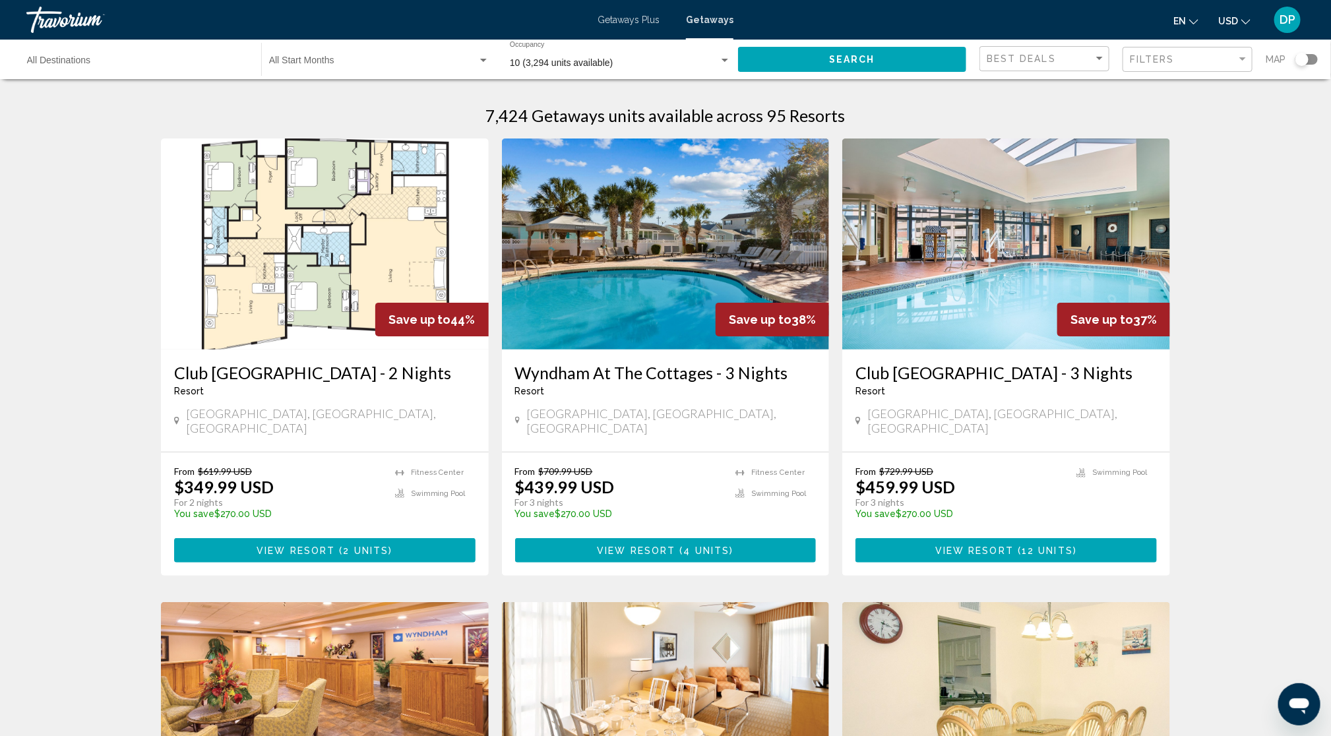
click at [280, 333] on img "Main content" at bounding box center [325, 243] width 328 height 211
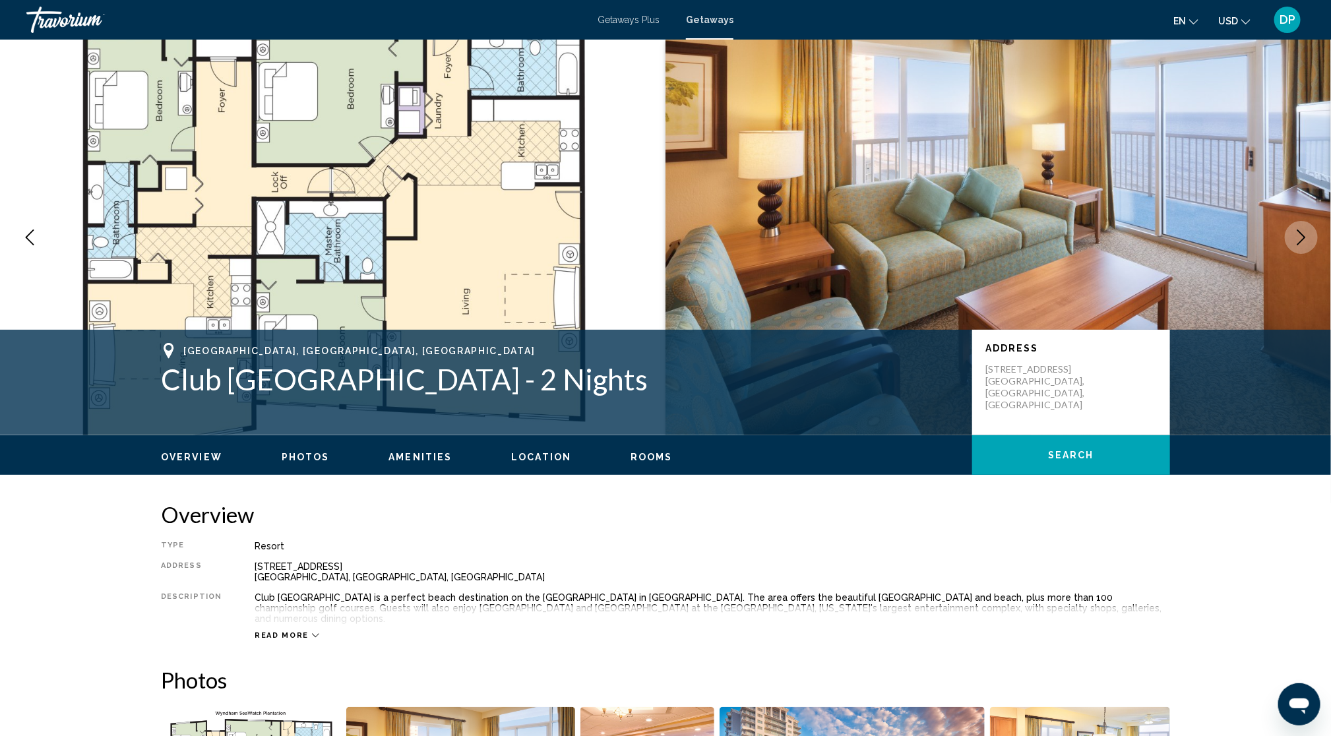
click at [1297, 245] on icon "Next image" at bounding box center [1301, 237] width 9 height 16
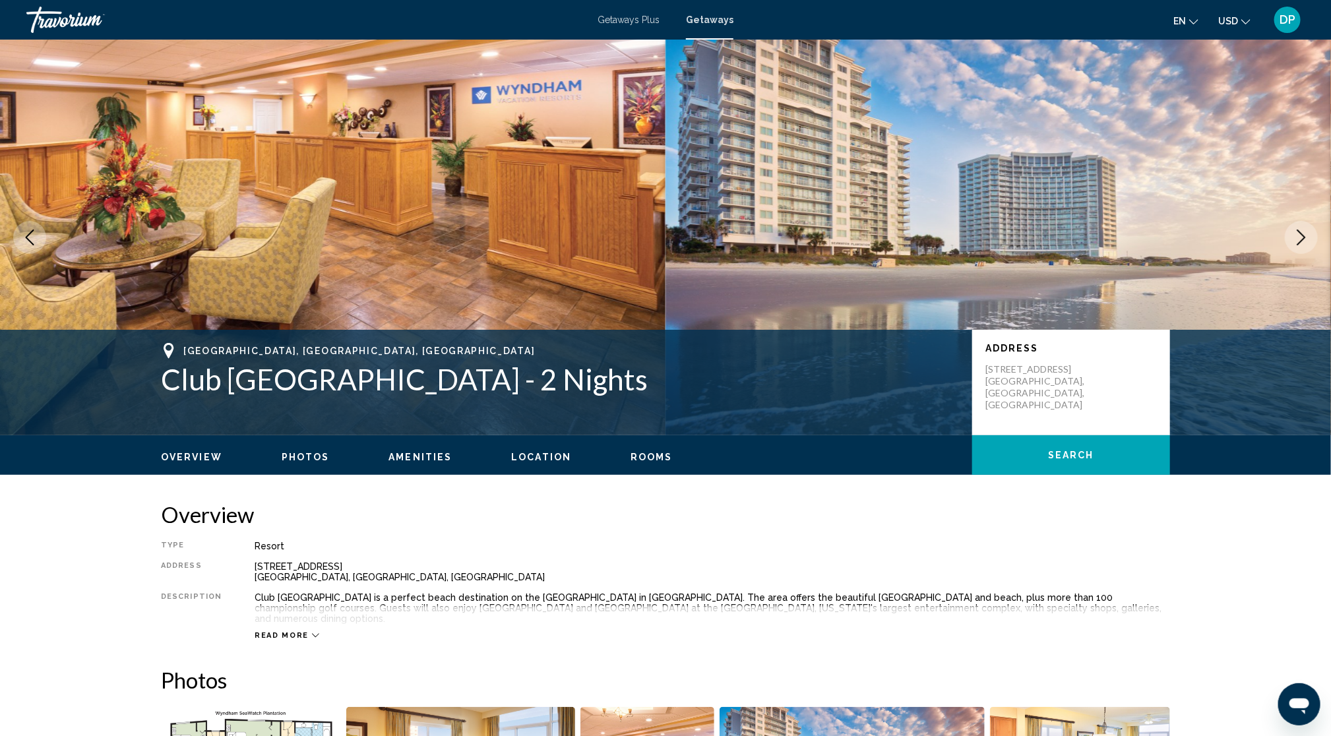
click at [1297, 245] on icon "Next image" at bounding box center [1301, 237] width 9 height 16
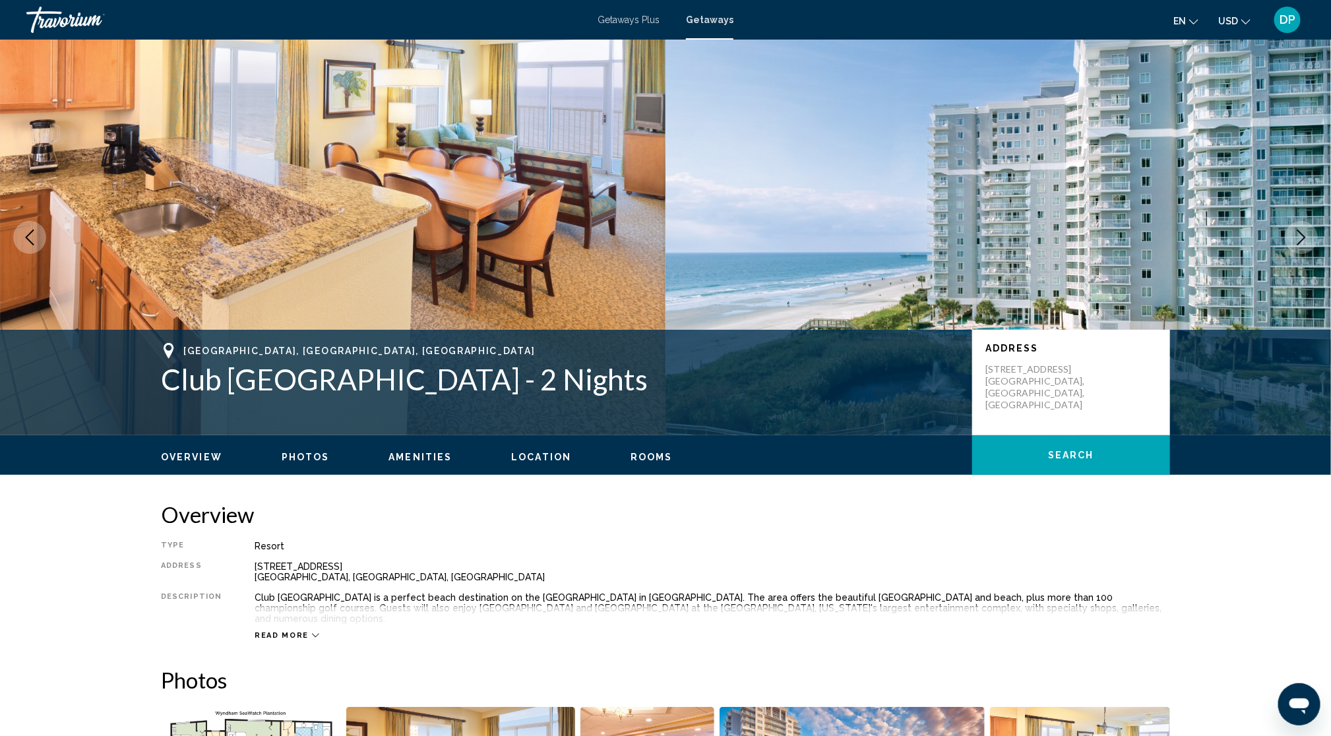
click at [1297, 245] on icon "Next image" at bounding box center [1301, 237] width 9 height 16
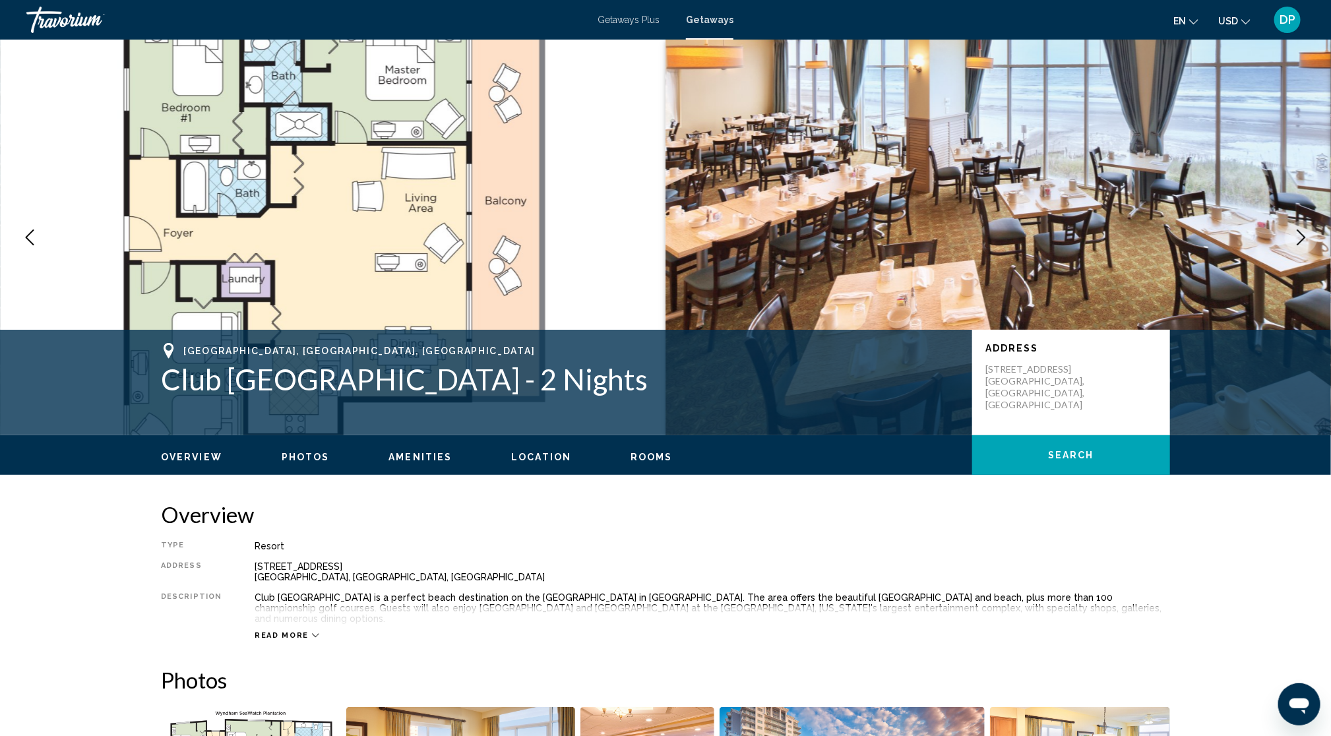
click at [1297, 245] on icon "Next image" at bounding box center [1301, 237] width 9 height 16
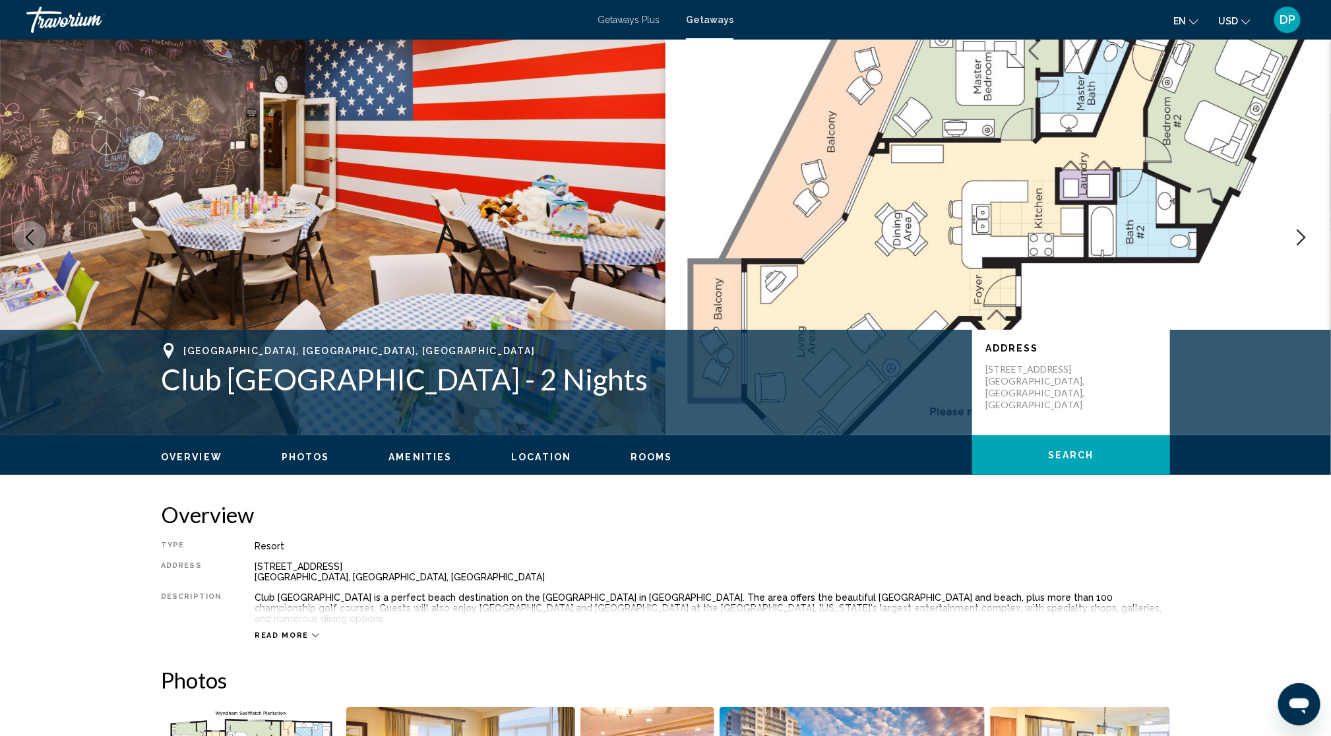
click at [1297, 245] on icon "Next image" at bounding box center [1301, 237] width 9 height 16
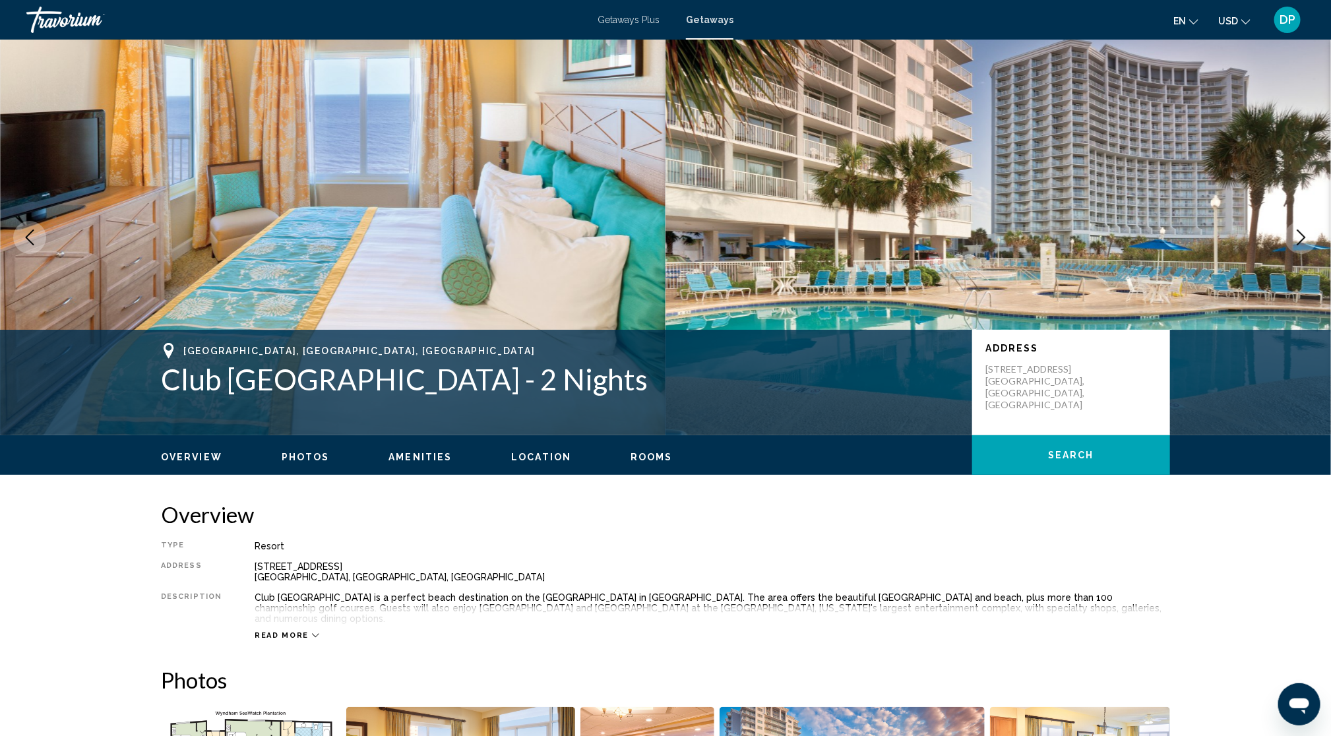
click at [1297, 245] on icon "Next image" at bounding box center [1301, 237] width 9 height 16
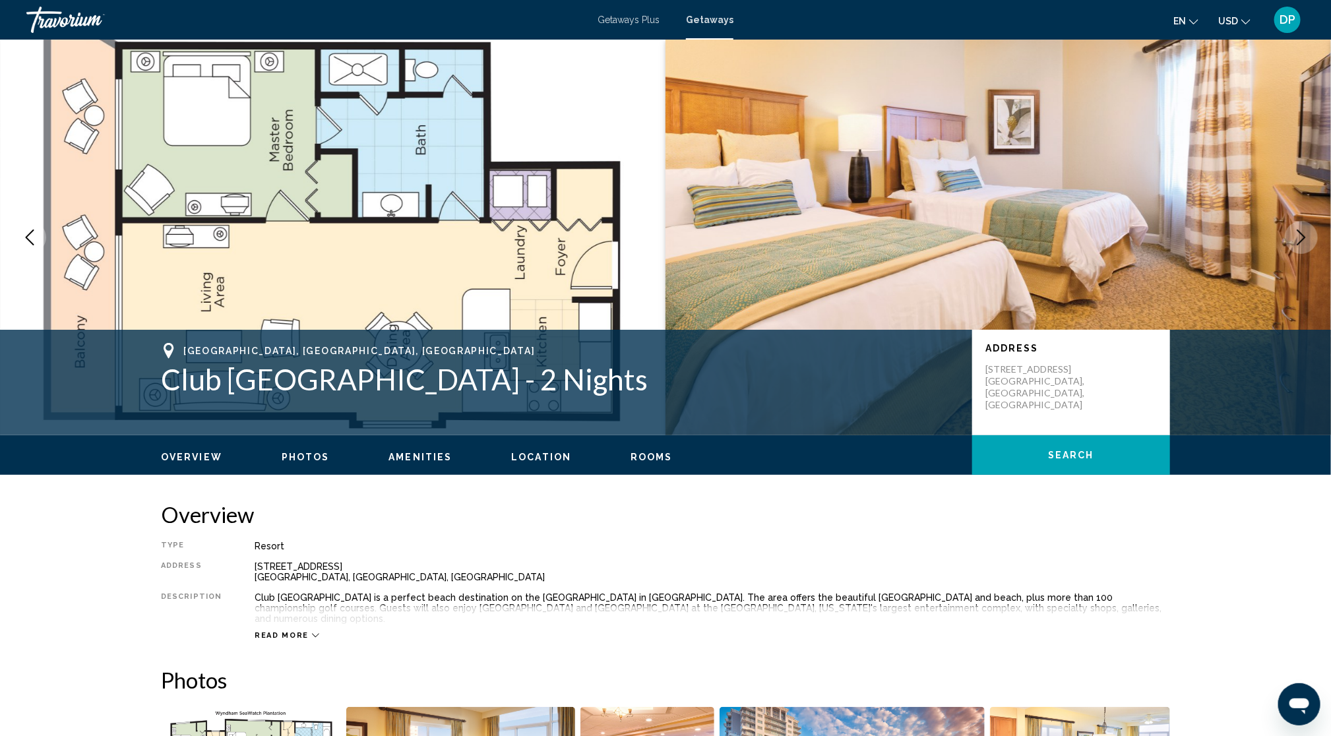
click at [1297, 245] on icon "Next image" at bounding box center [1301, 237] width 9 height 16
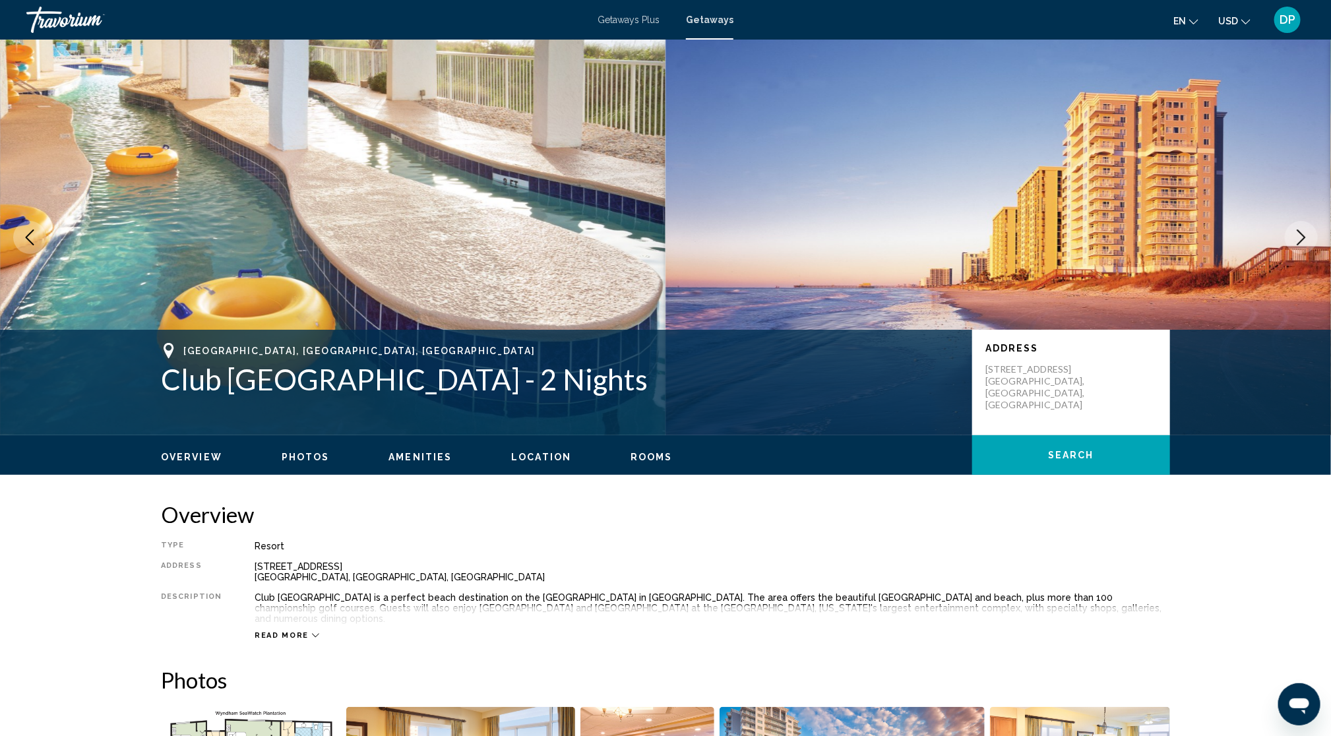
click at [1297, 245] on icon "Next image" at bounding box center [1301, 237] width 9 height 16
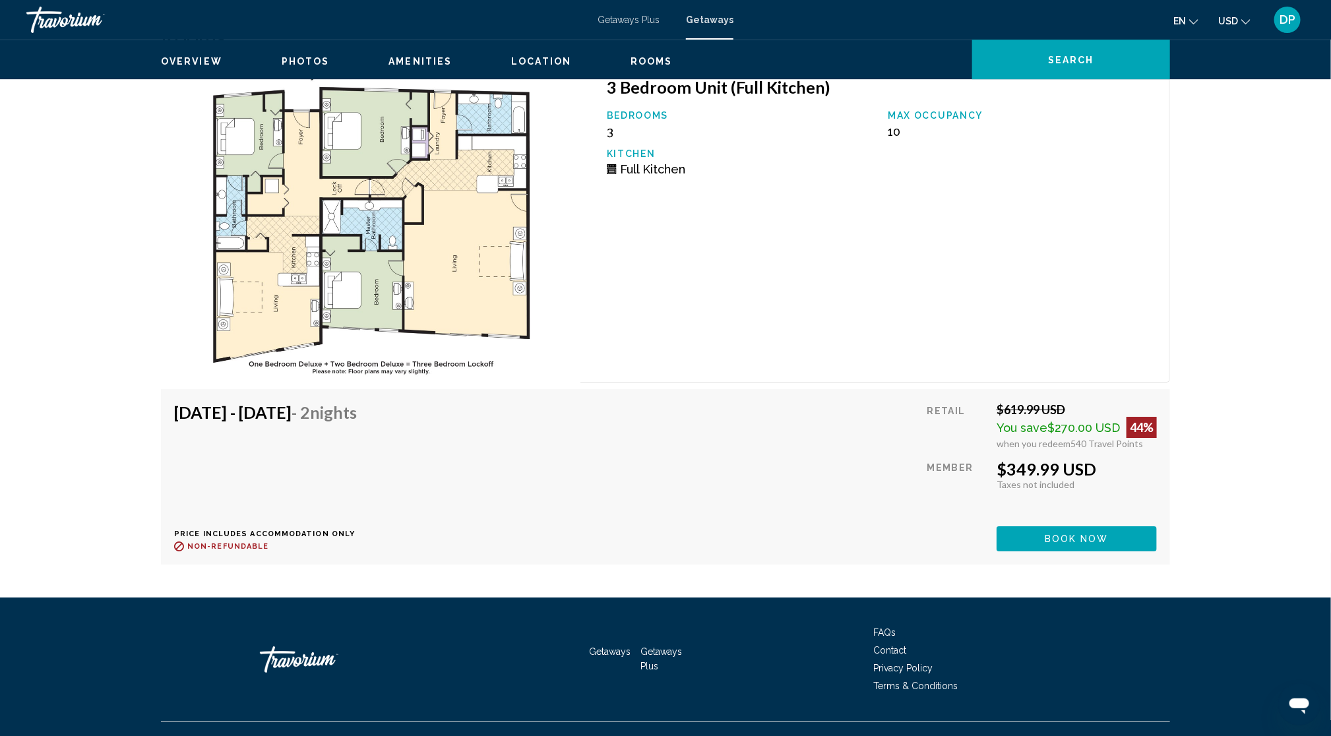
scroll to position [2308, 0]
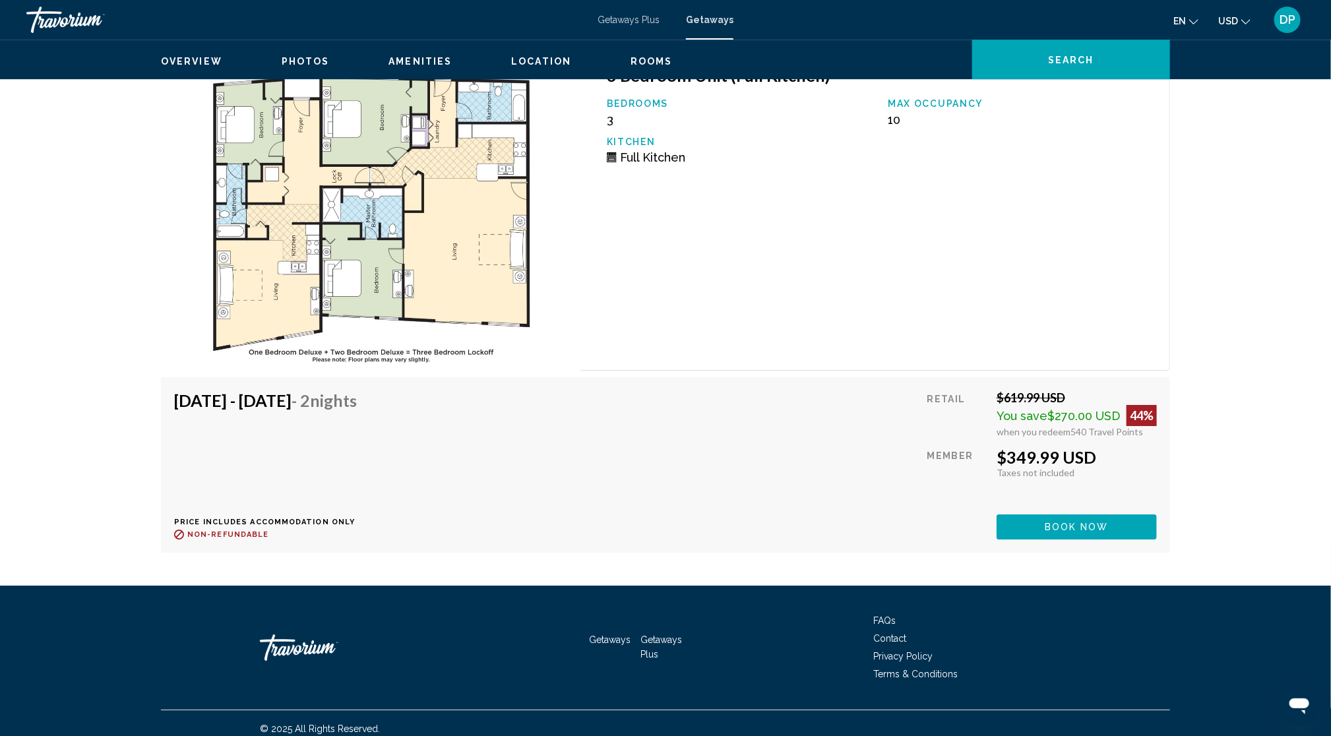
drag, startPoint x: 752, startPoint y: 182, endPoint x: 679, endPoint y: 345, distance: 178.6
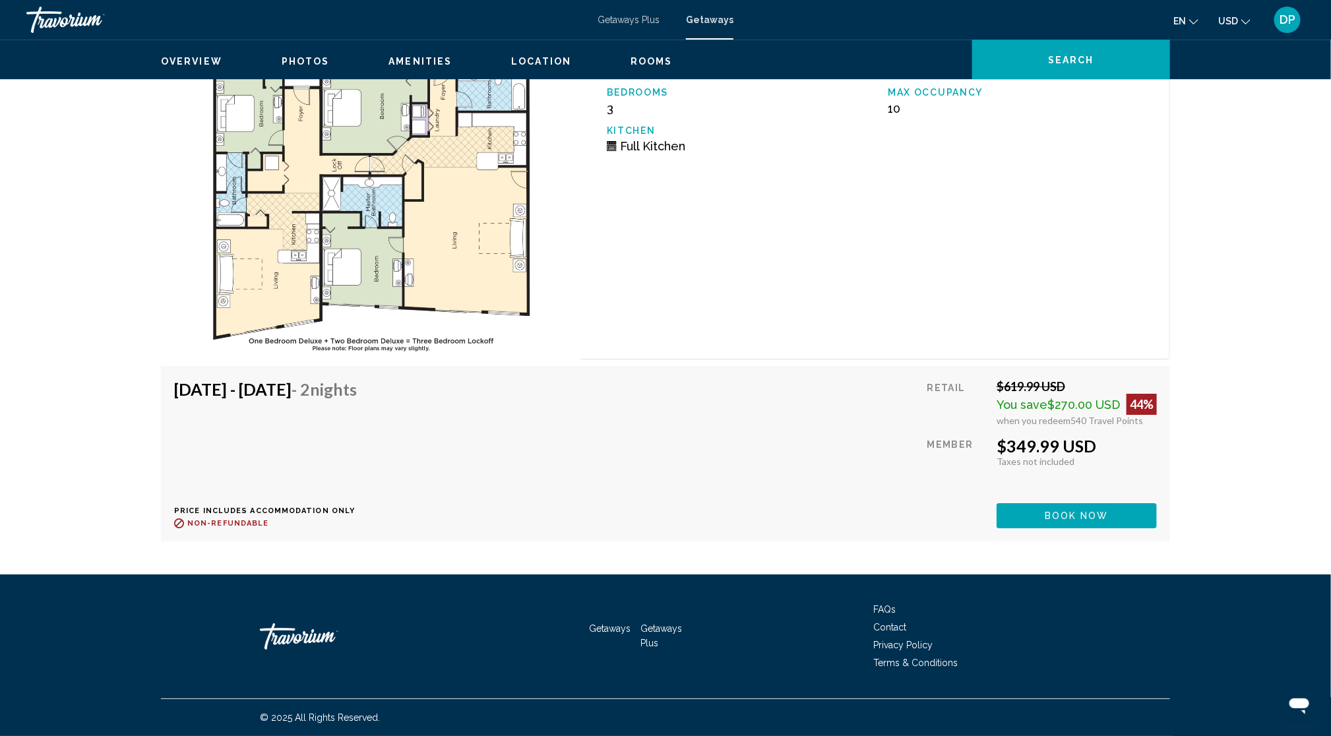
scroll to position [3026, 0]
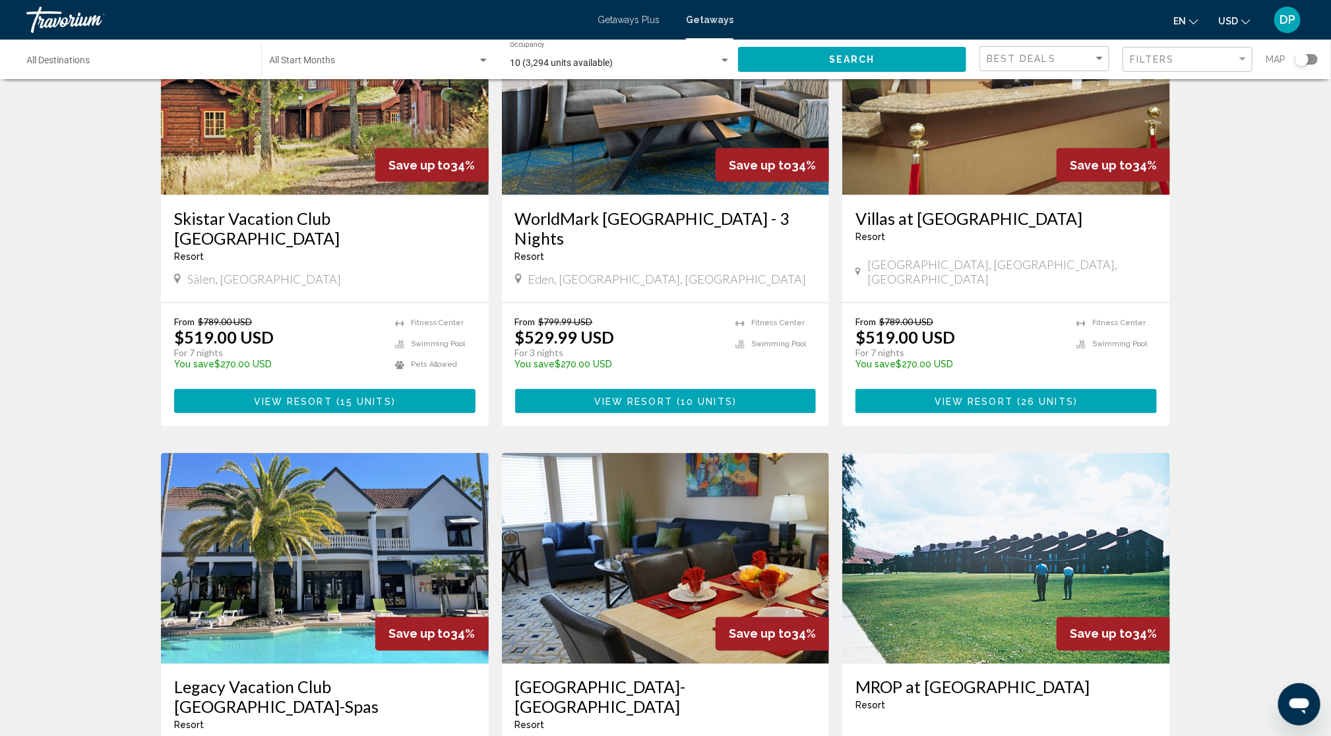
scroll to position [1319, 0]
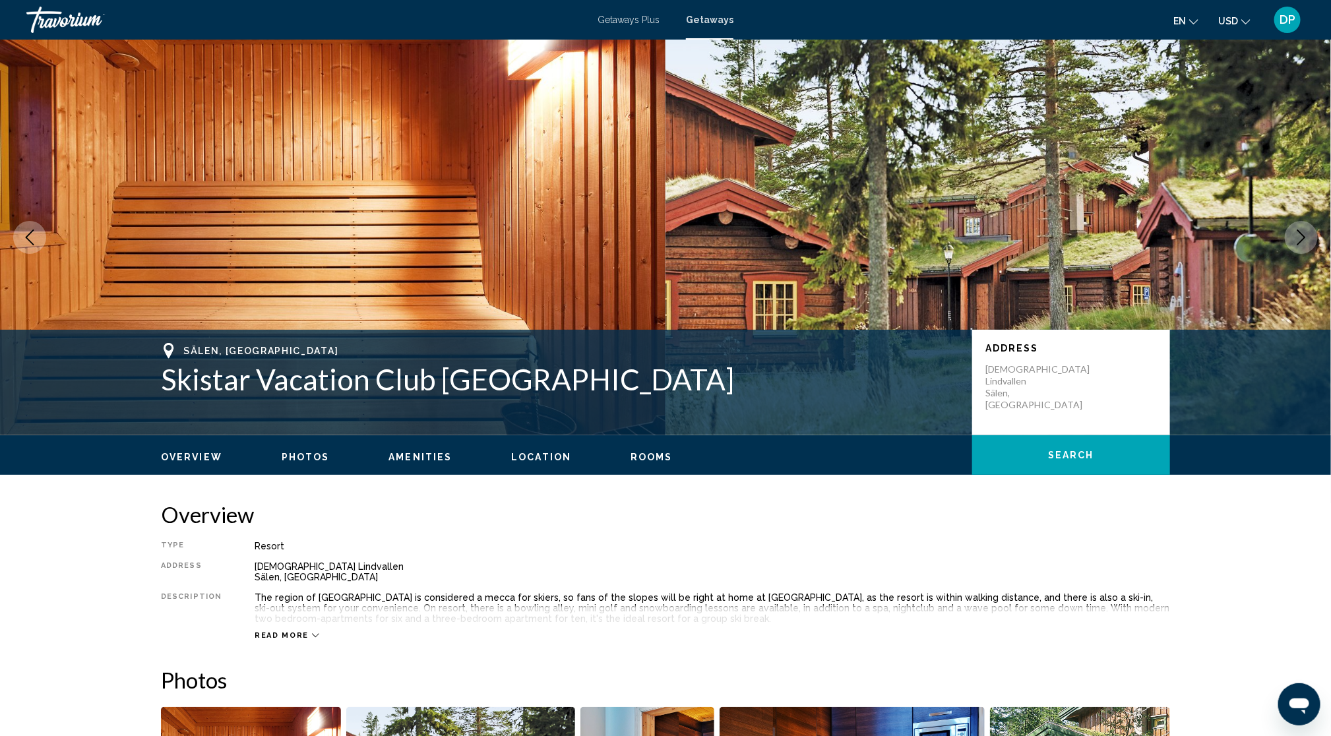
click at [1297, 245] on icon "Next image" at bounding box center [1301, 237] width 9 height 16
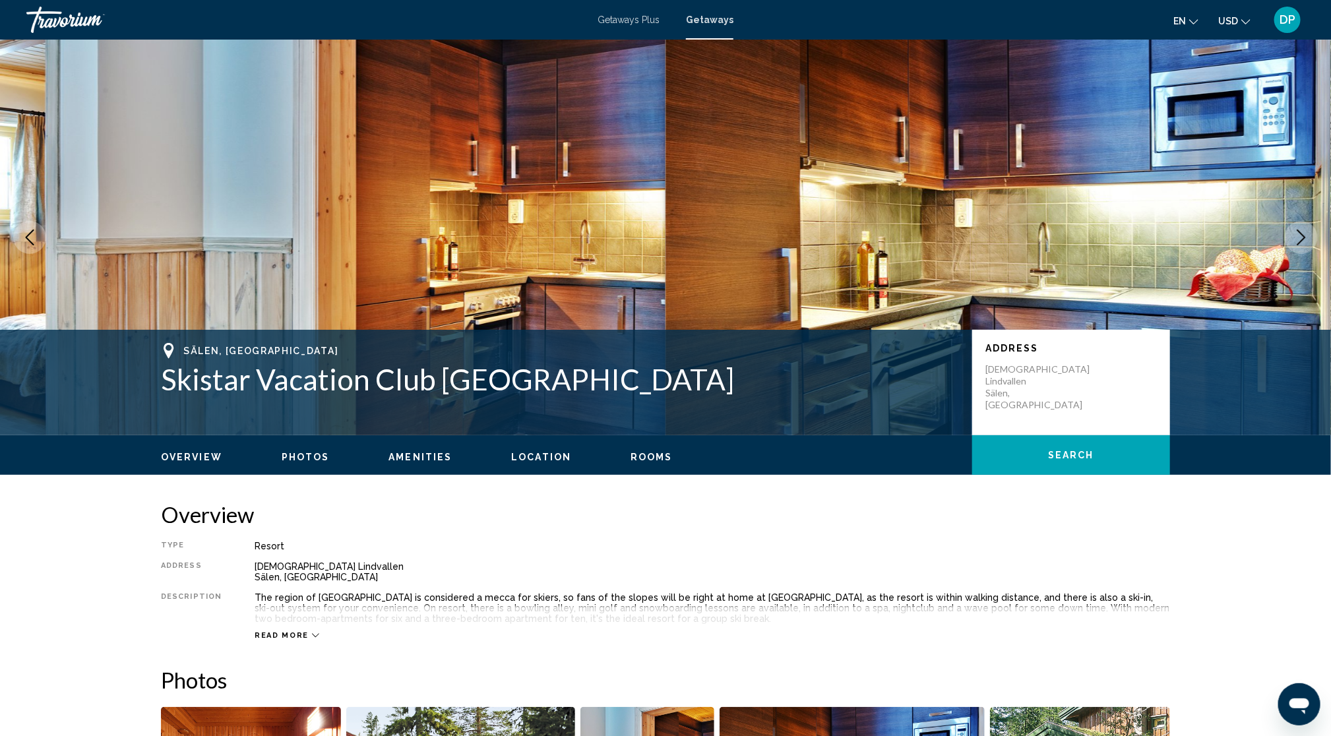
click at [1294, 245] on icon "Next image" at bounding box center [1301, 237] width 16 height 16
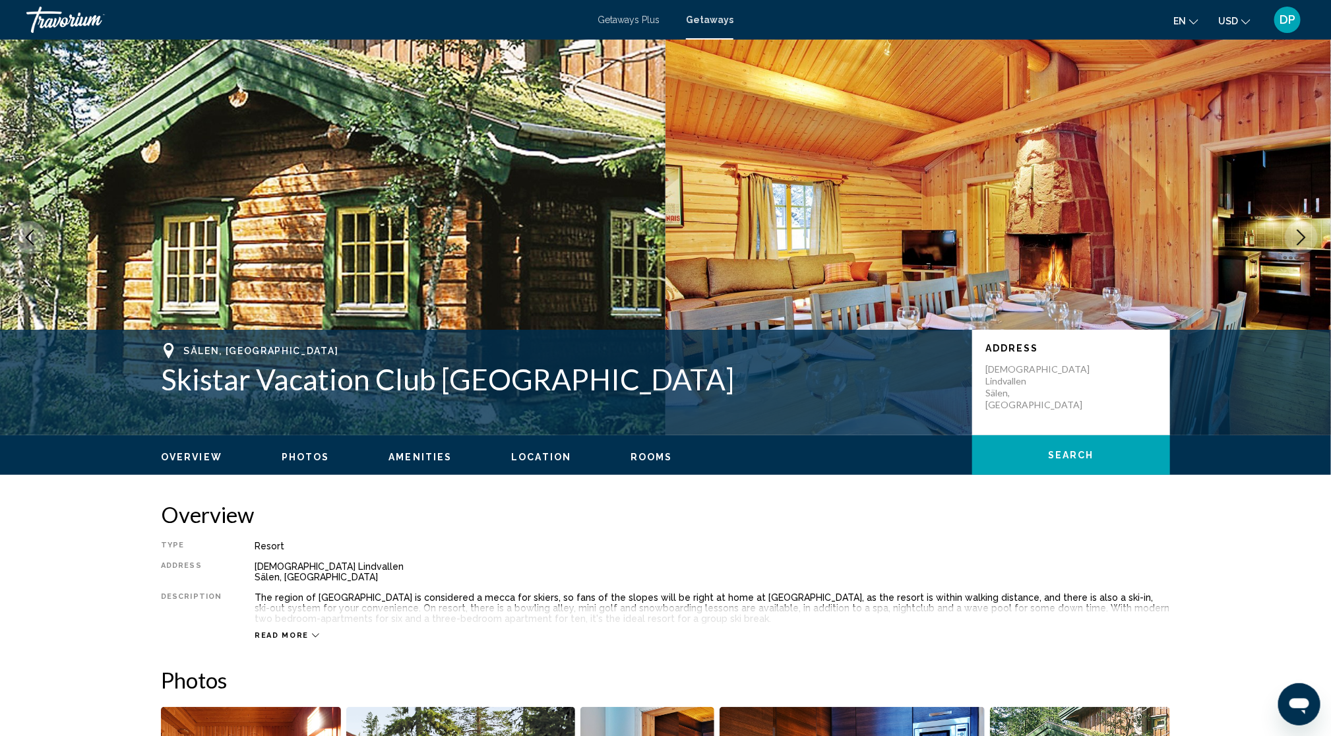
click at [1294, 245] on icon "Next image" at bounding box center [1301, 237] width 16 height 16
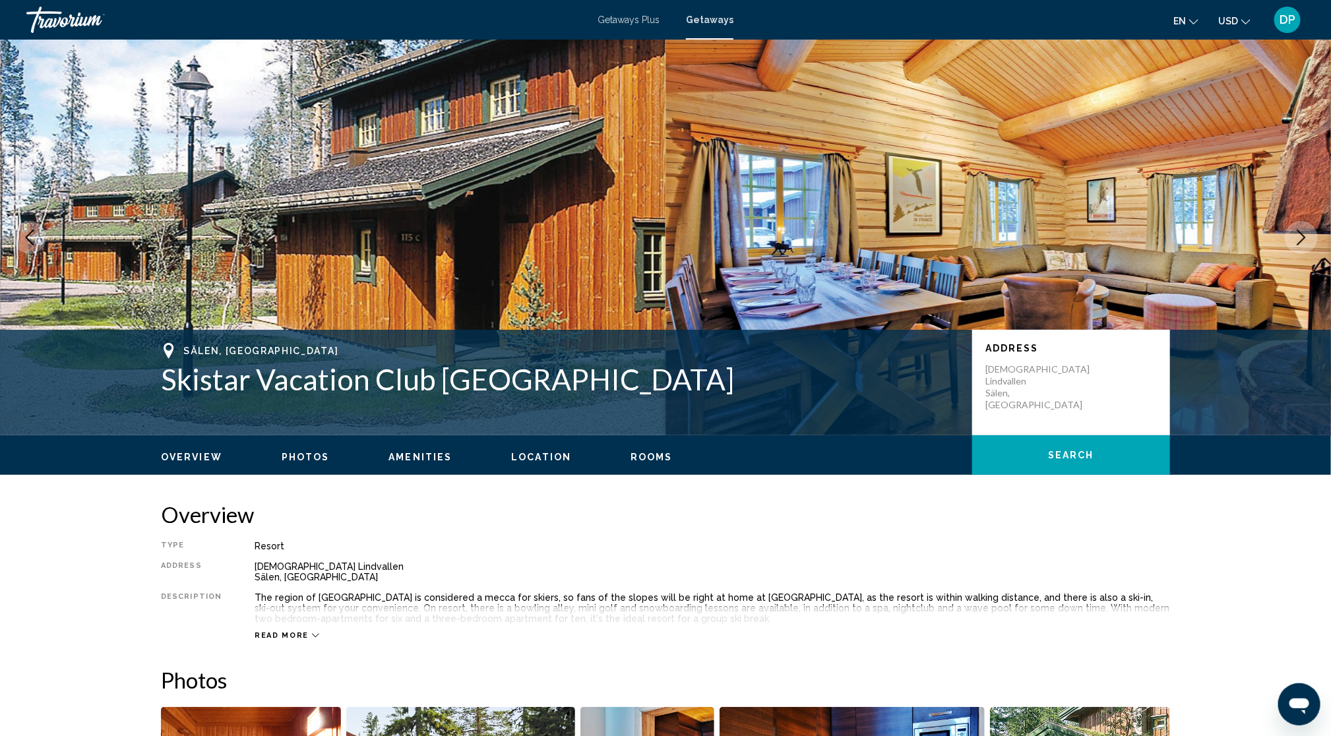
click at [1294, 245] on icon "Next image" at bounding box center [1301, 237] width 16 height 16
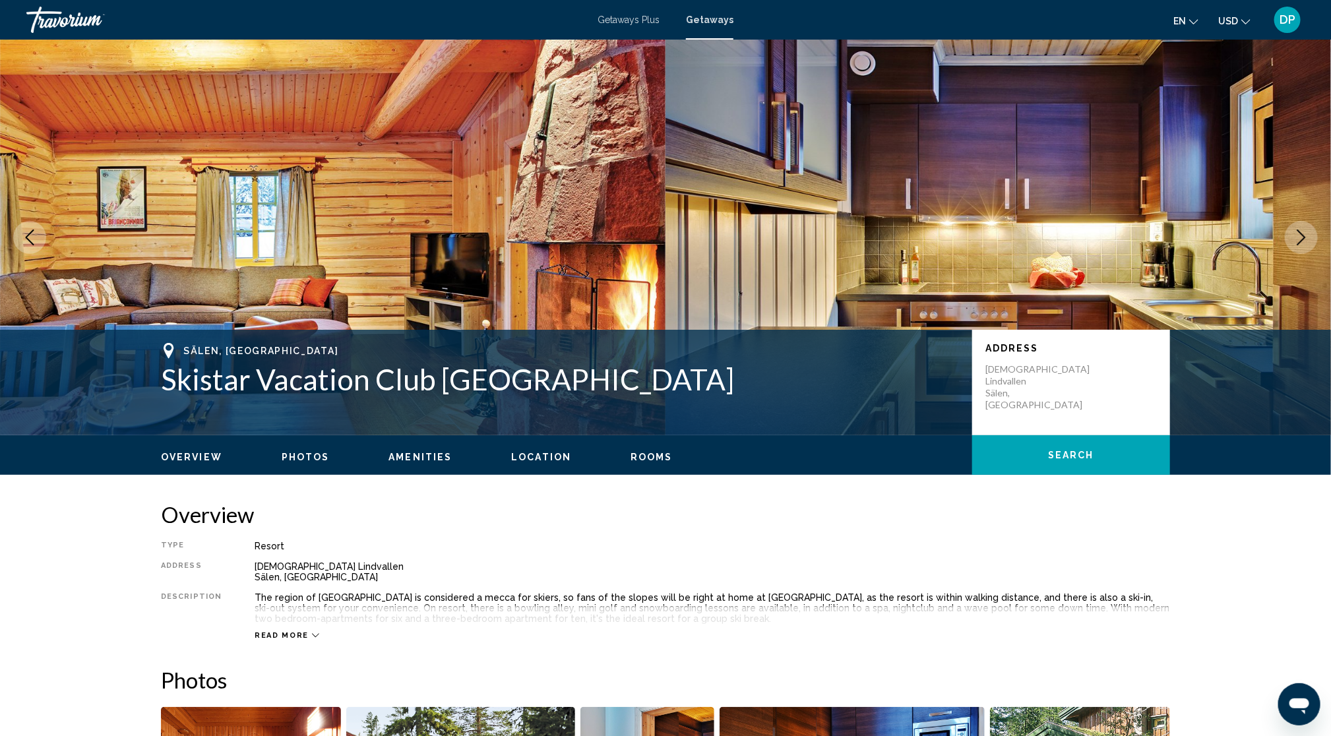
click at [1294, 245] on icon "Next image" at bounding box center [1301, 237] width 16 height 16
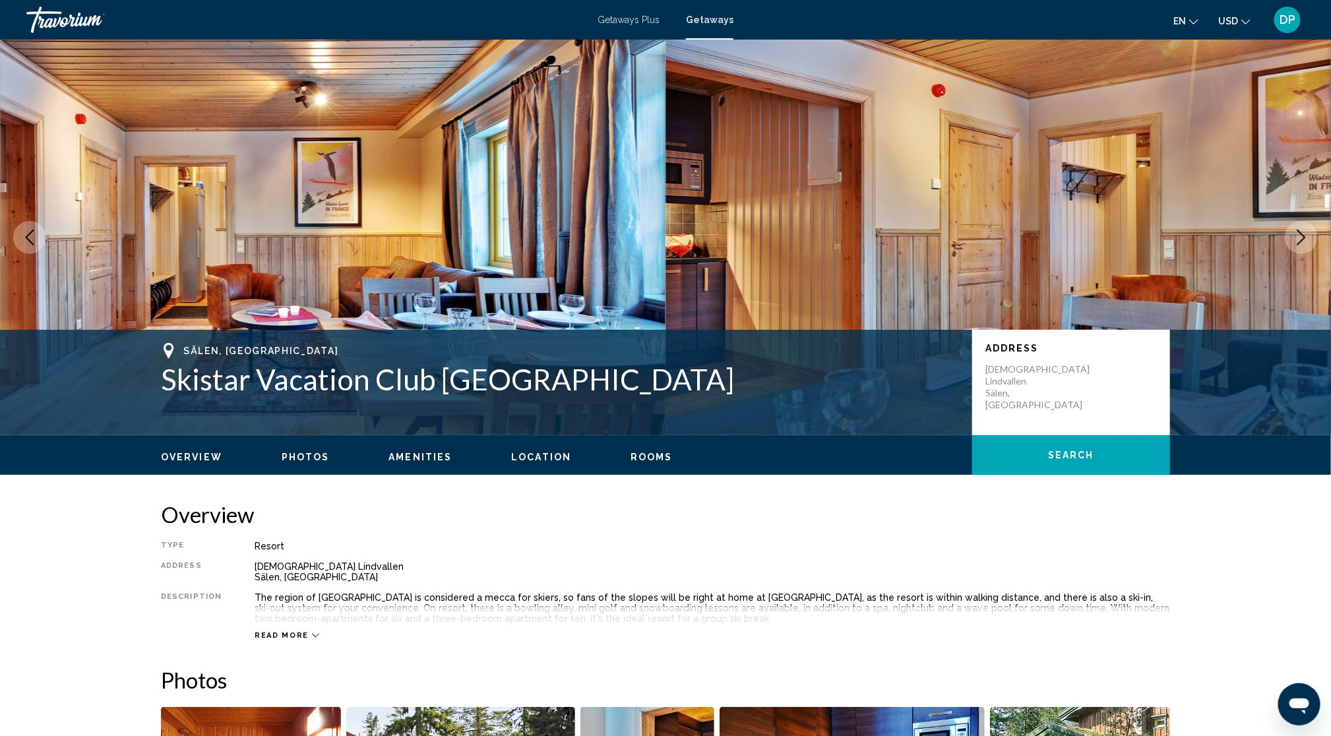
click at [1294, 245] on icon "Next image" at bounding box center [1301, 237] width 16 height 16
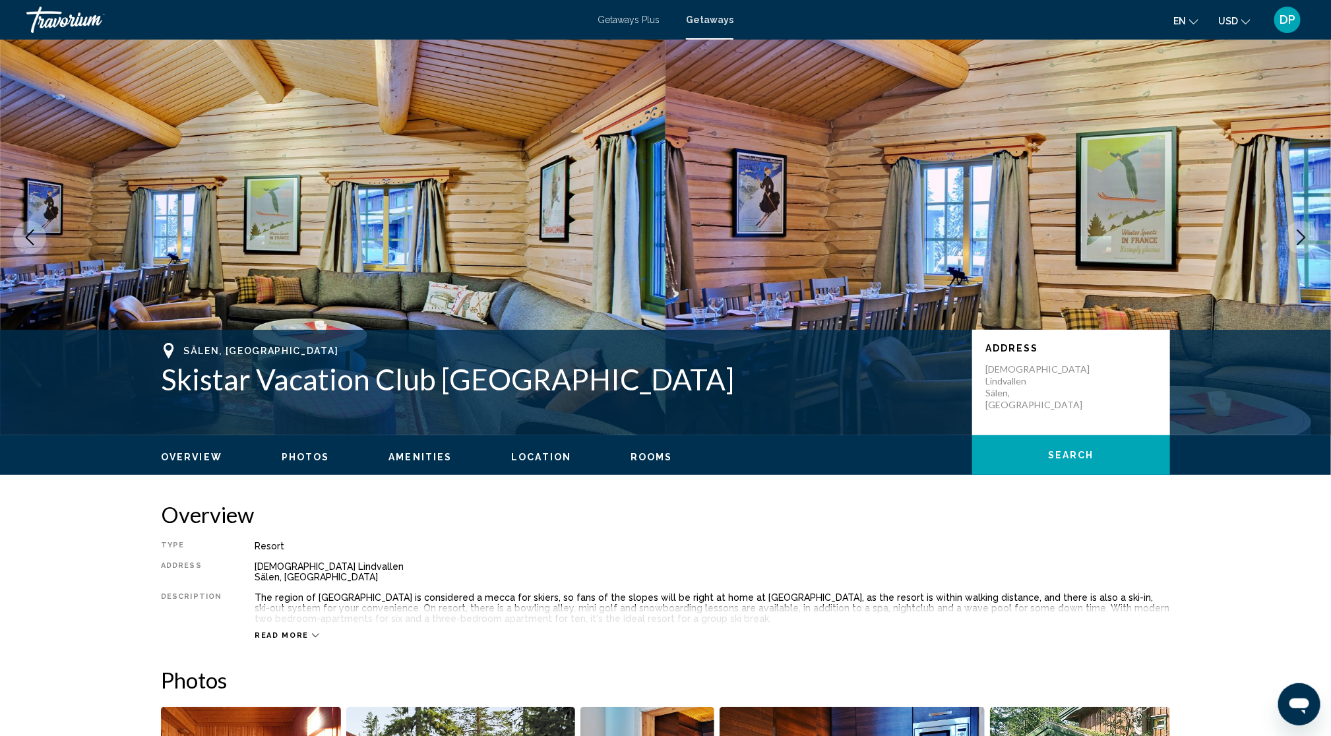
click at [1294, 245] on icon "Next image" at bounding box center [1301, 237] width 16 height 16
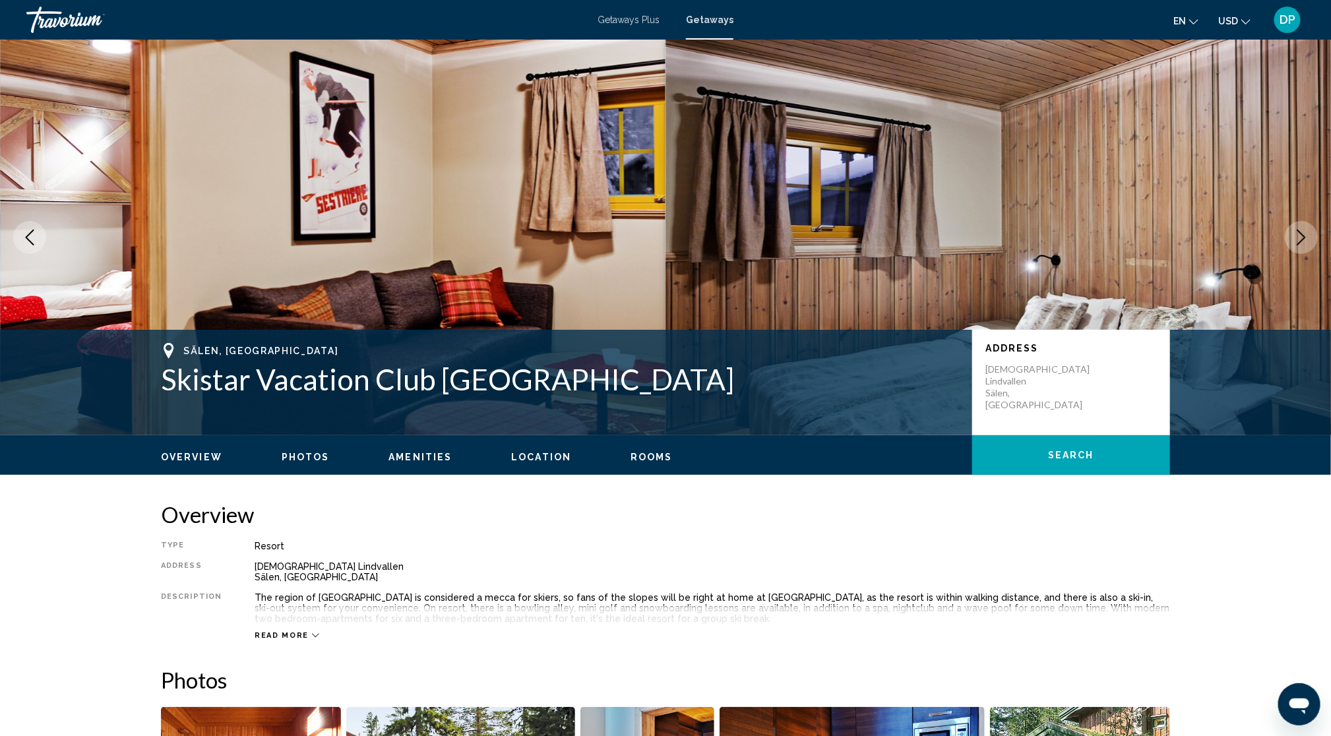
click at [1293, 245] on icon "Next image" at bounding box center [1301, 237] width 16 height 16
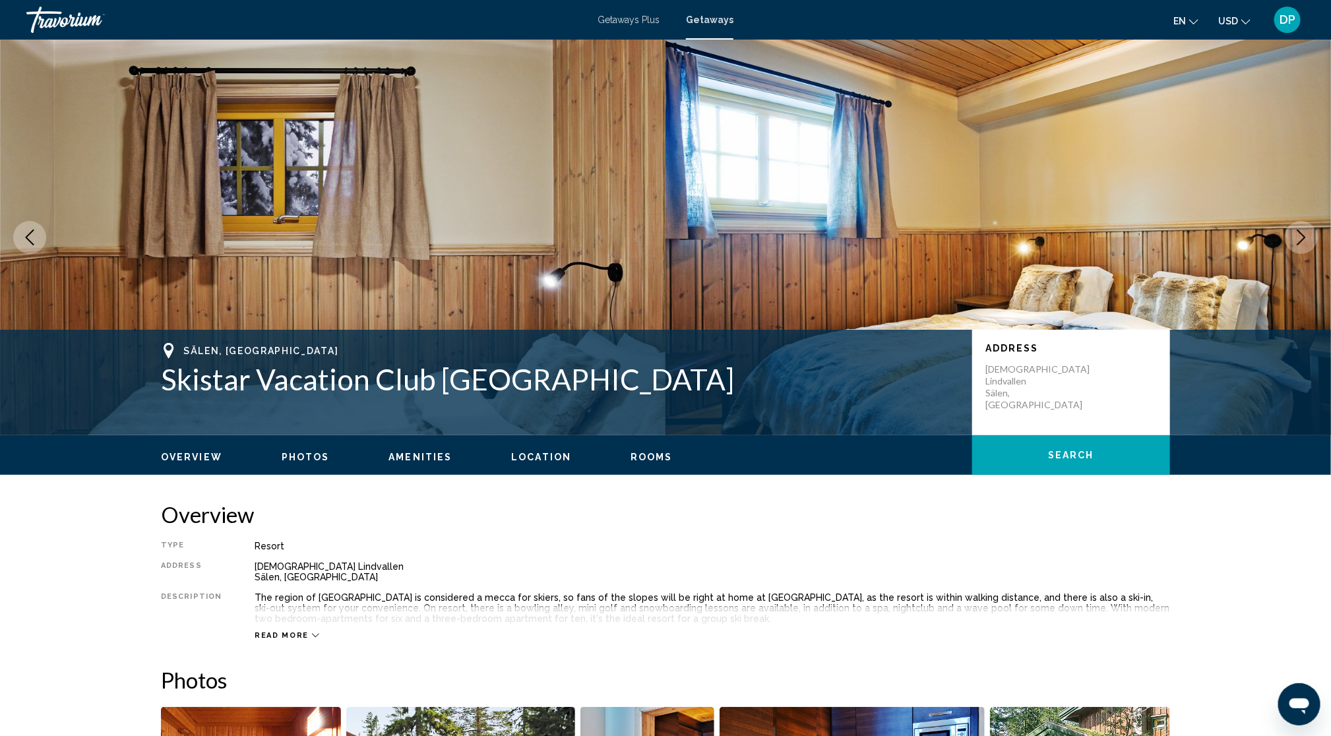
click at [1293, 245] on icon "Next image" at bounding box center [1301, 237] width 16 height 16
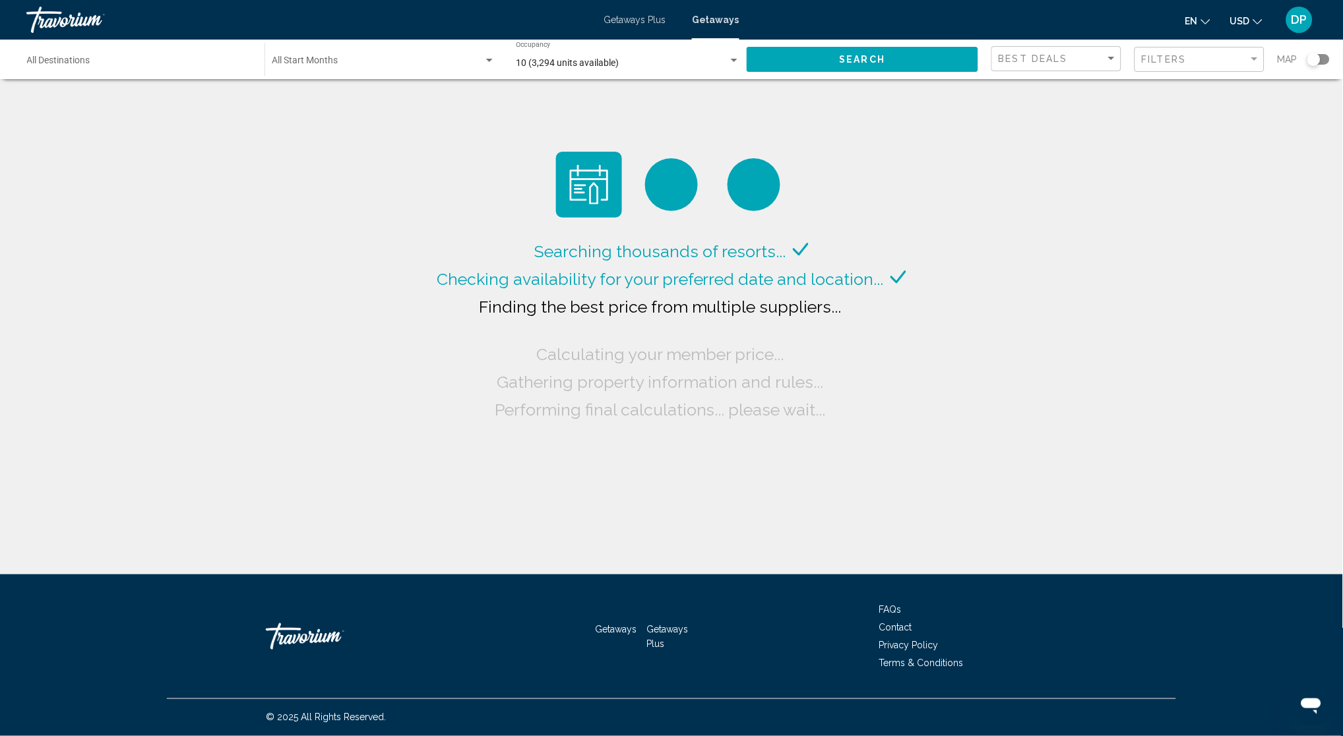
click at [126, 69] on input "Destination All Destinations" at bounding box center [139, 63] width 224 height 11
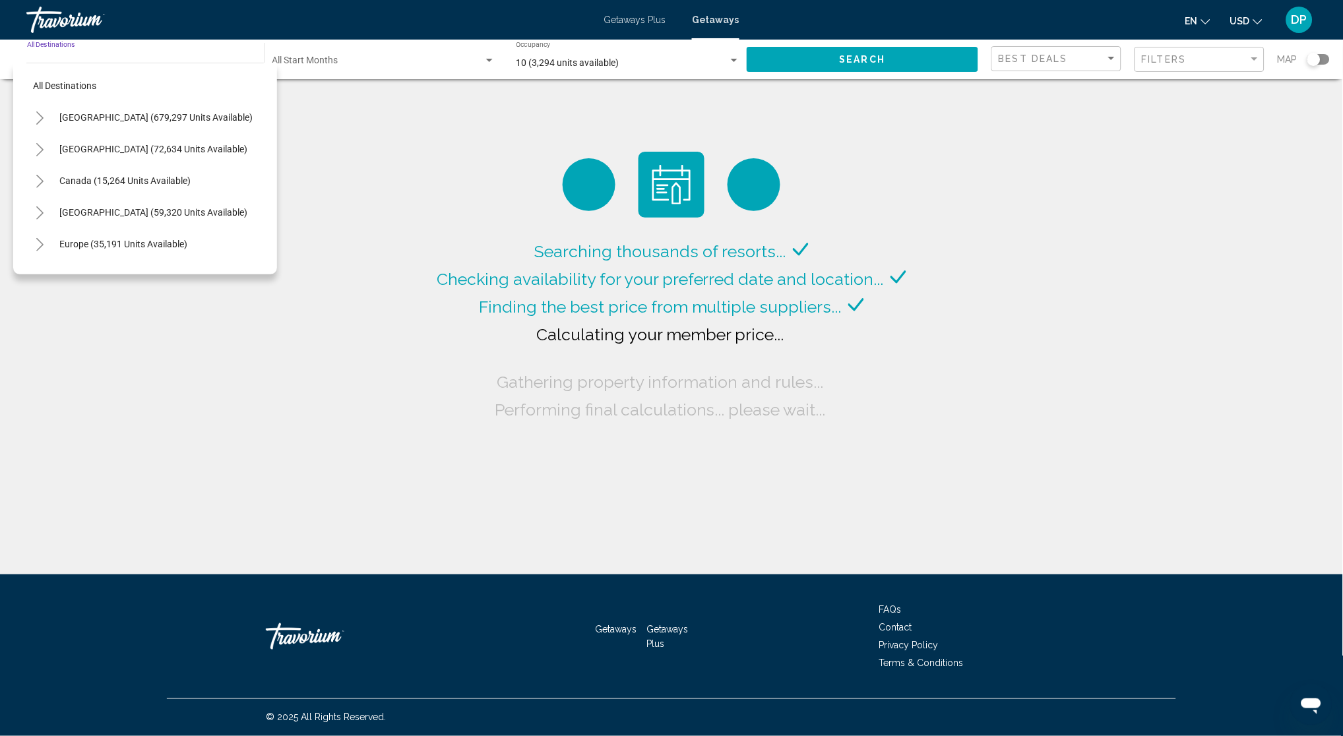
click at [40, 188] on icon "Toggle Canada (15,264 units available)" at bounding box center [40, 181] width 10 height 13
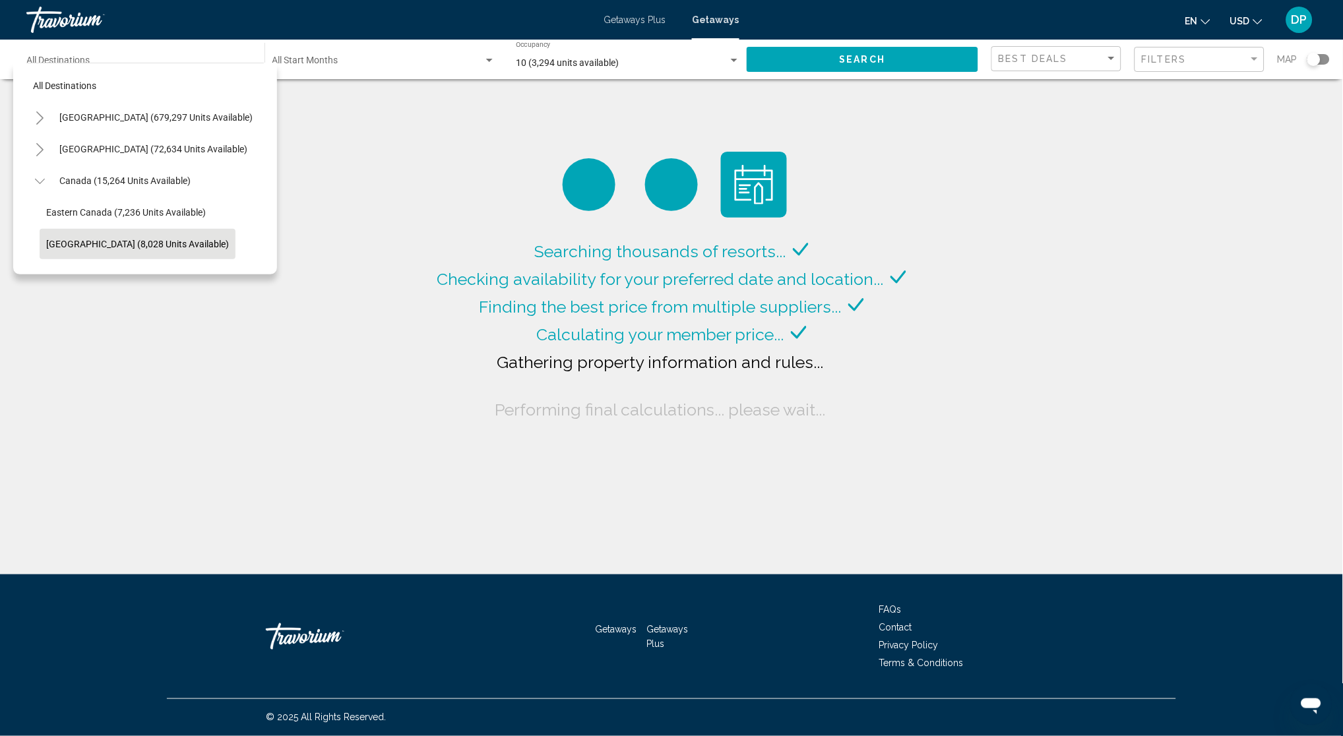
click at [107, 249] on span "[GEOGRAPHIC_DATA] (8,028 units available)" at bounding box center [137, 244] width 183 height 11
type input "**********"
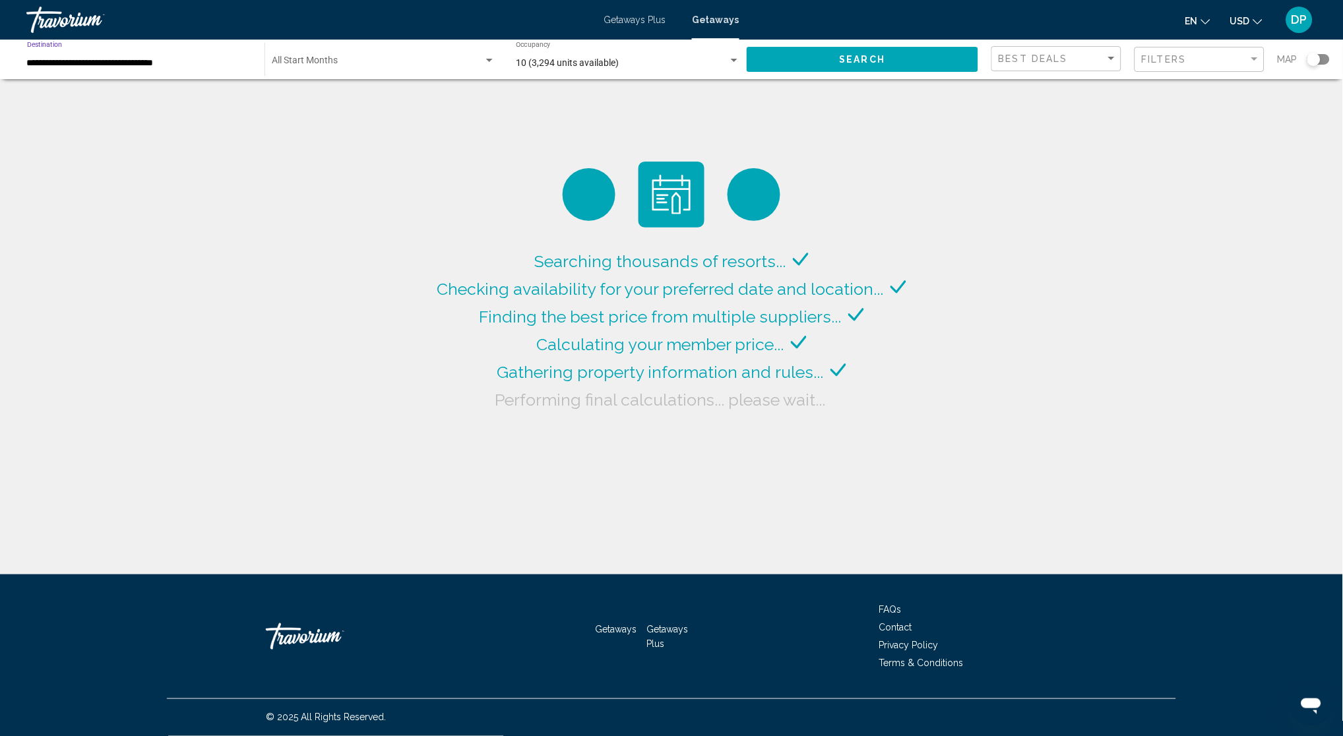
click at [667, 71] on div "10 (3,294 units available) Occupancy Any Occupancy" at bounding box center [628, 60] width 224 height 36
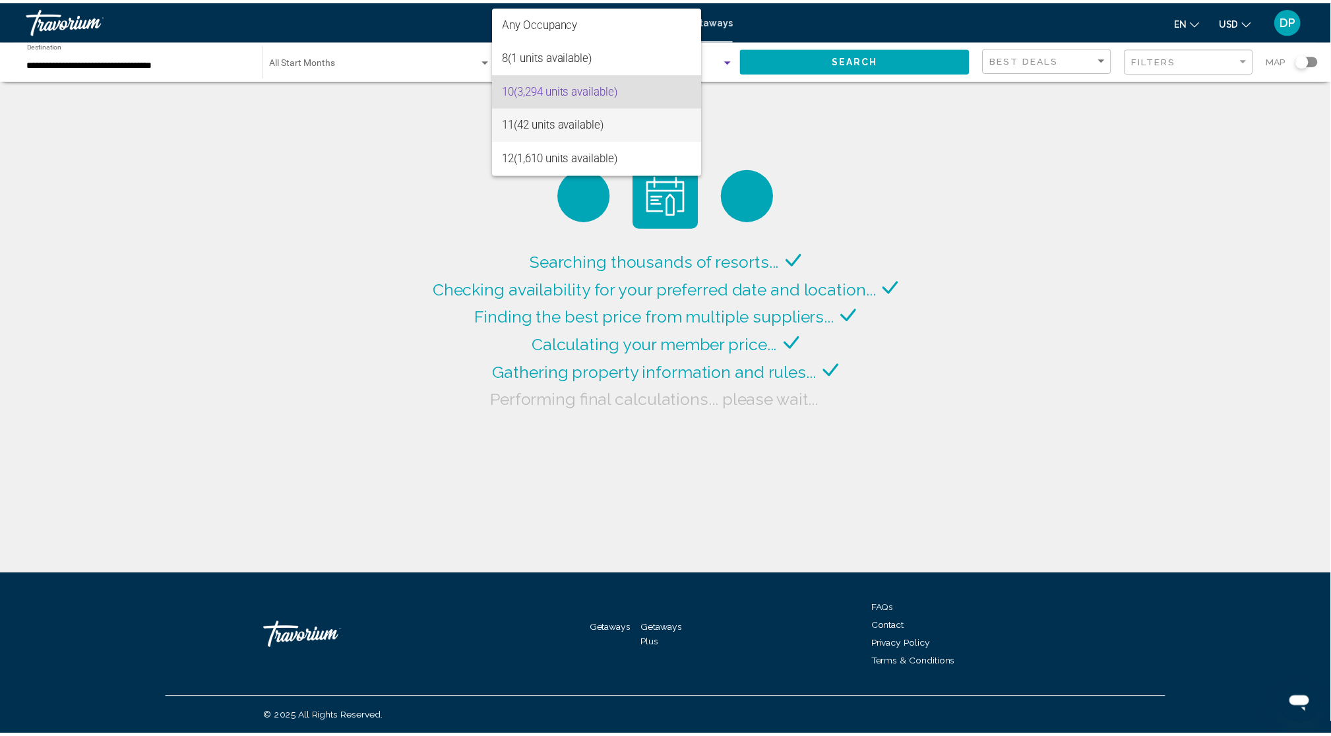
scroll to position [11, 0]
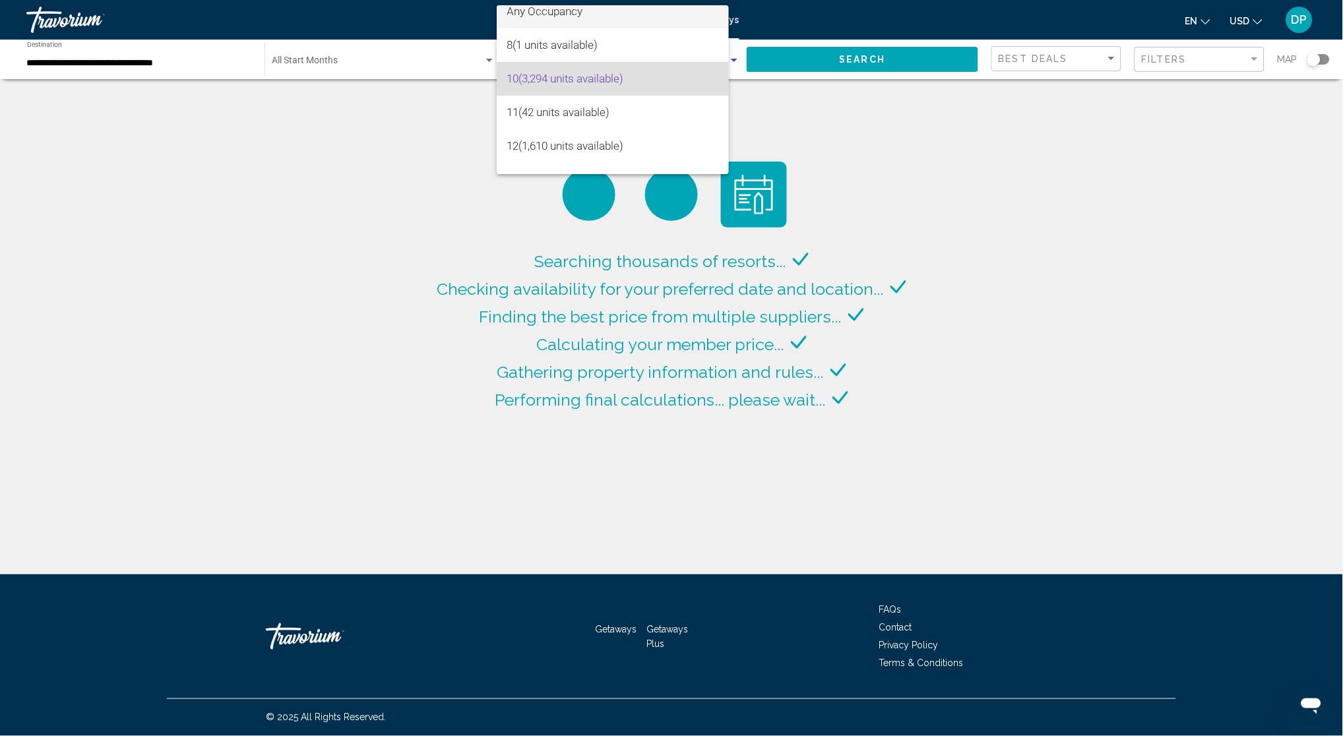
click at [575, 14] on span "Any Occupancy" at bounding box center [545, 11] width 76 height 13
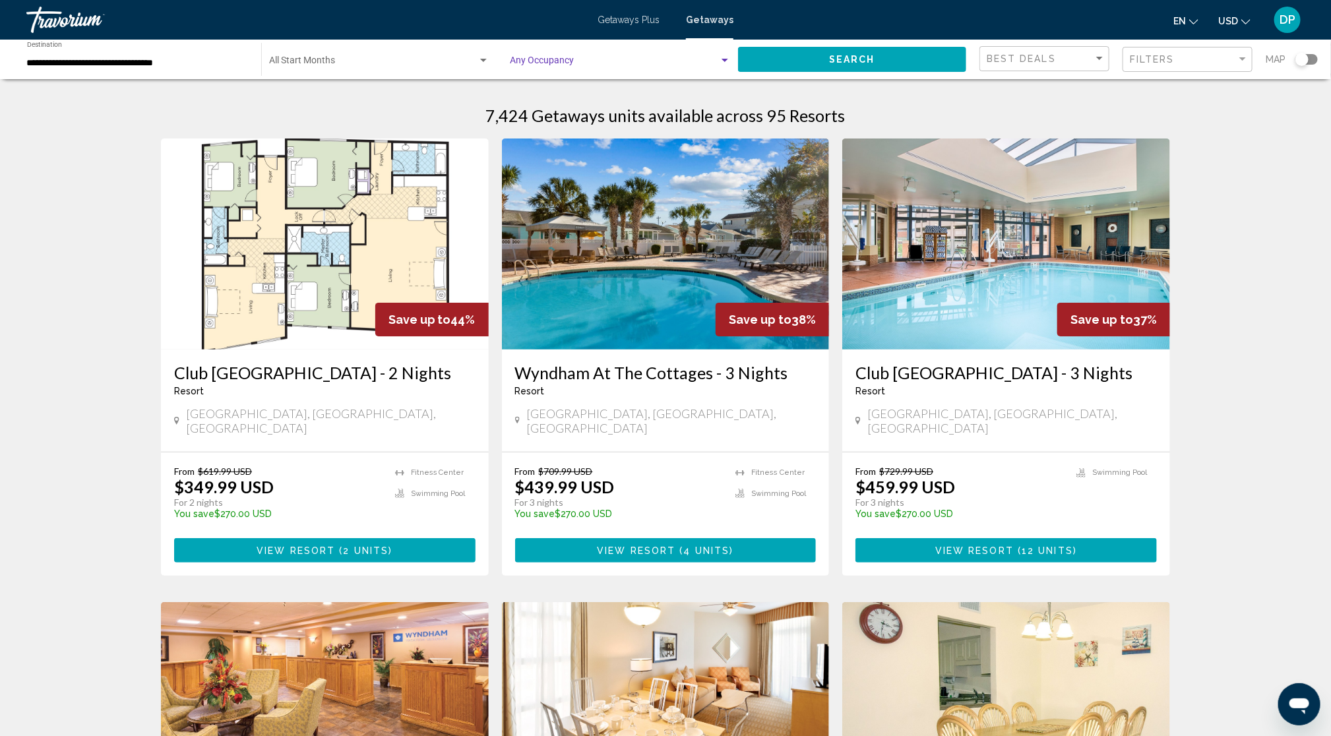
click at [842, 71] on button "Search" at bounding box center [852, 59] width 228 height 24
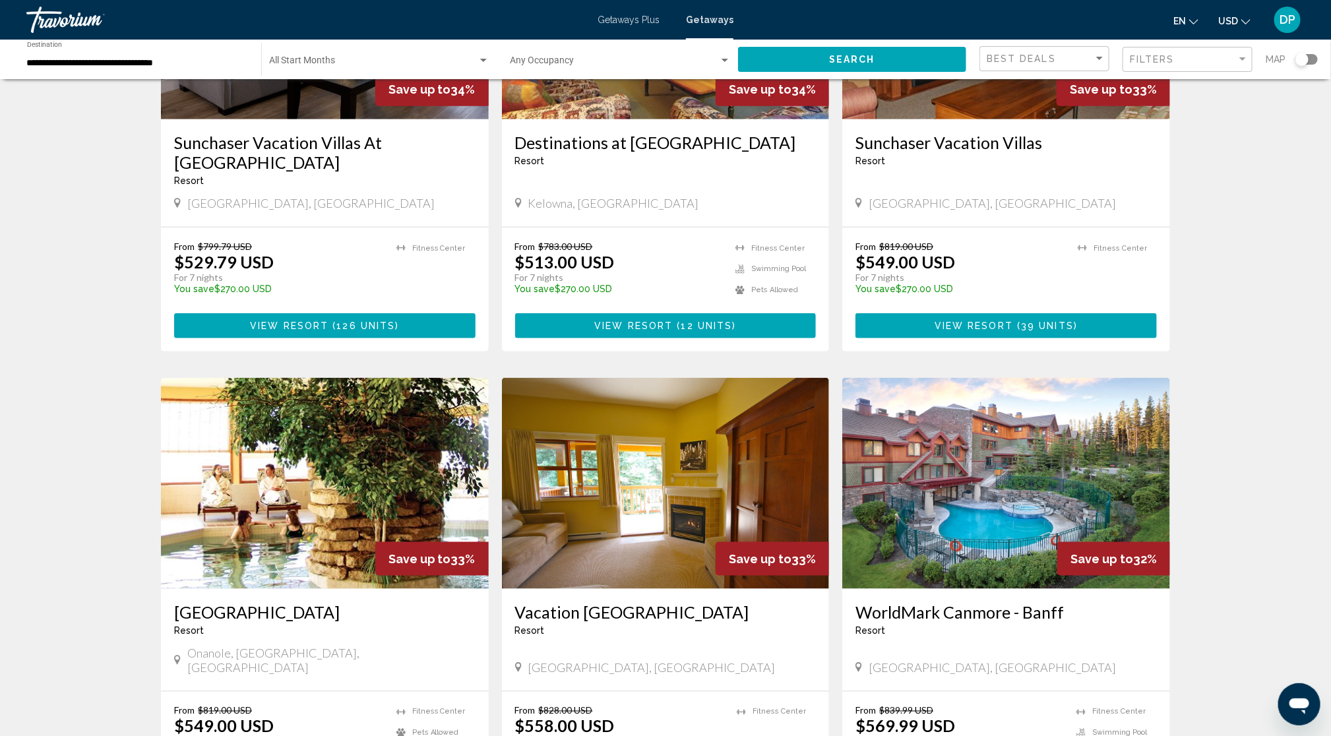
scroll to position [577, 0]
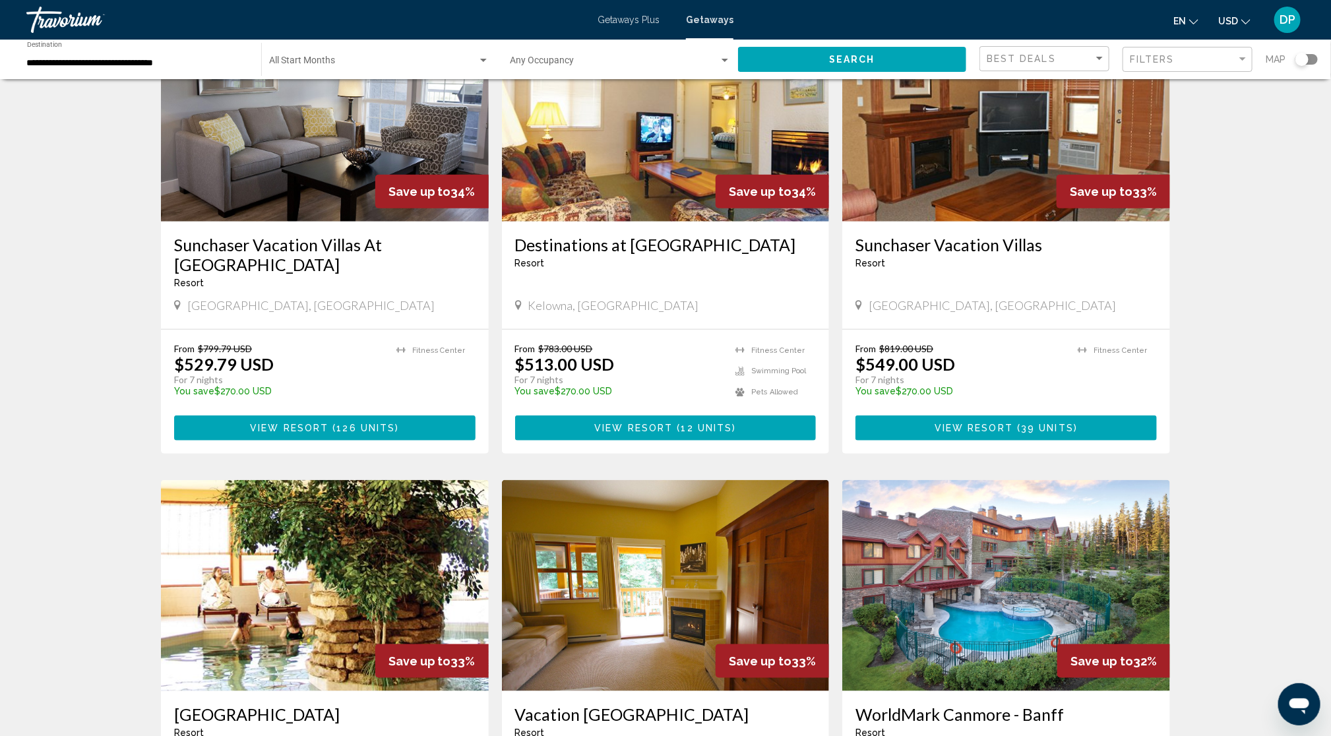
click at [210, 222] on img "Main content" at bounding box center [325, 116] width 328 height 211
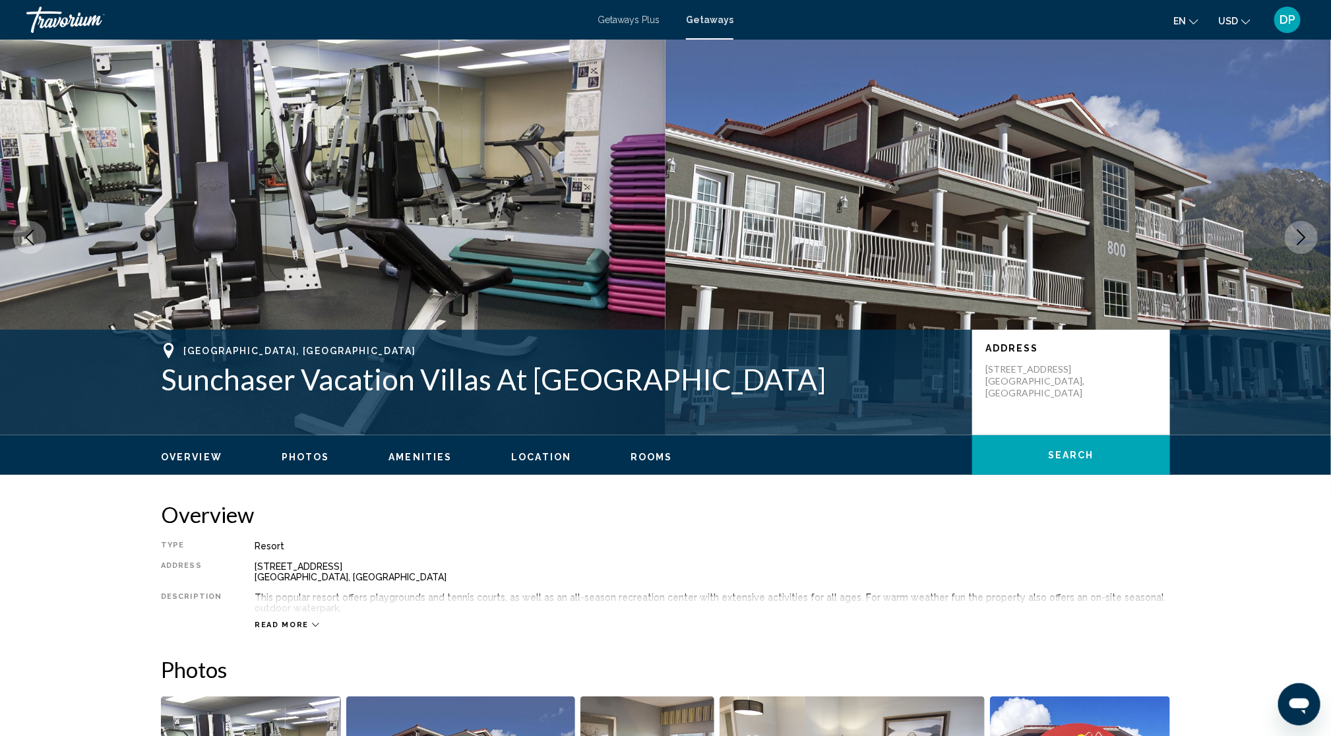
click at [1285, 254] on button "Next image" at bounding box center [1301, 237] width 33 height 33
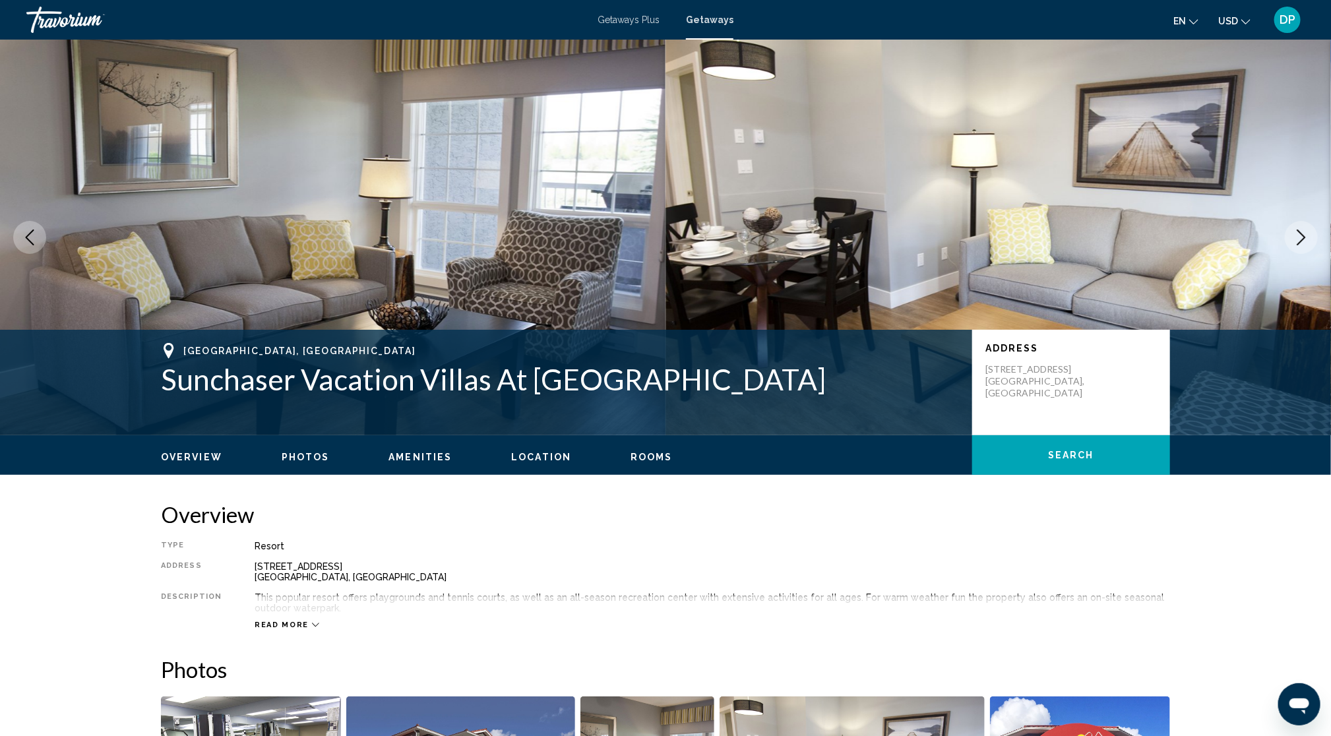
click at [1296, 245] on icon "Next image" at bounding box center [1301, 237] width 16 height 16
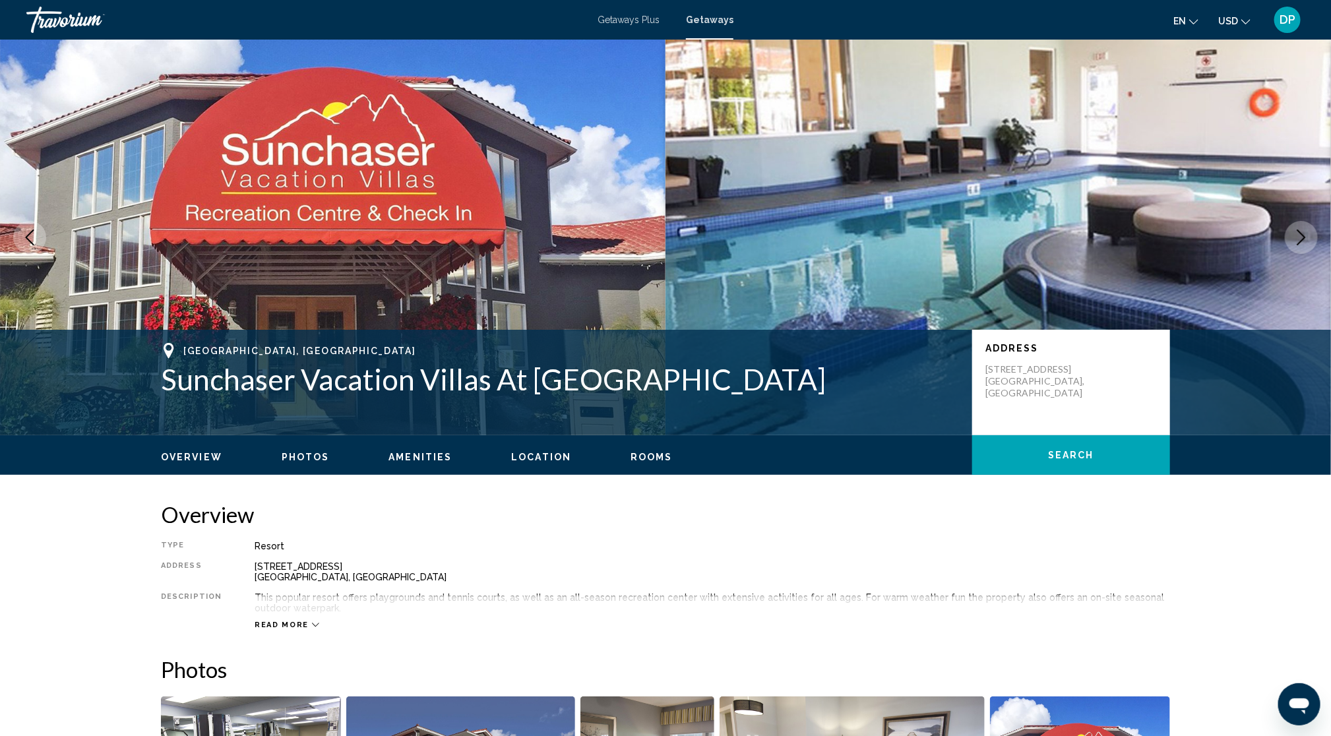
click at [1296, 245] on icon "Next image" at bounding box center [1301, 237] width 16 height 16
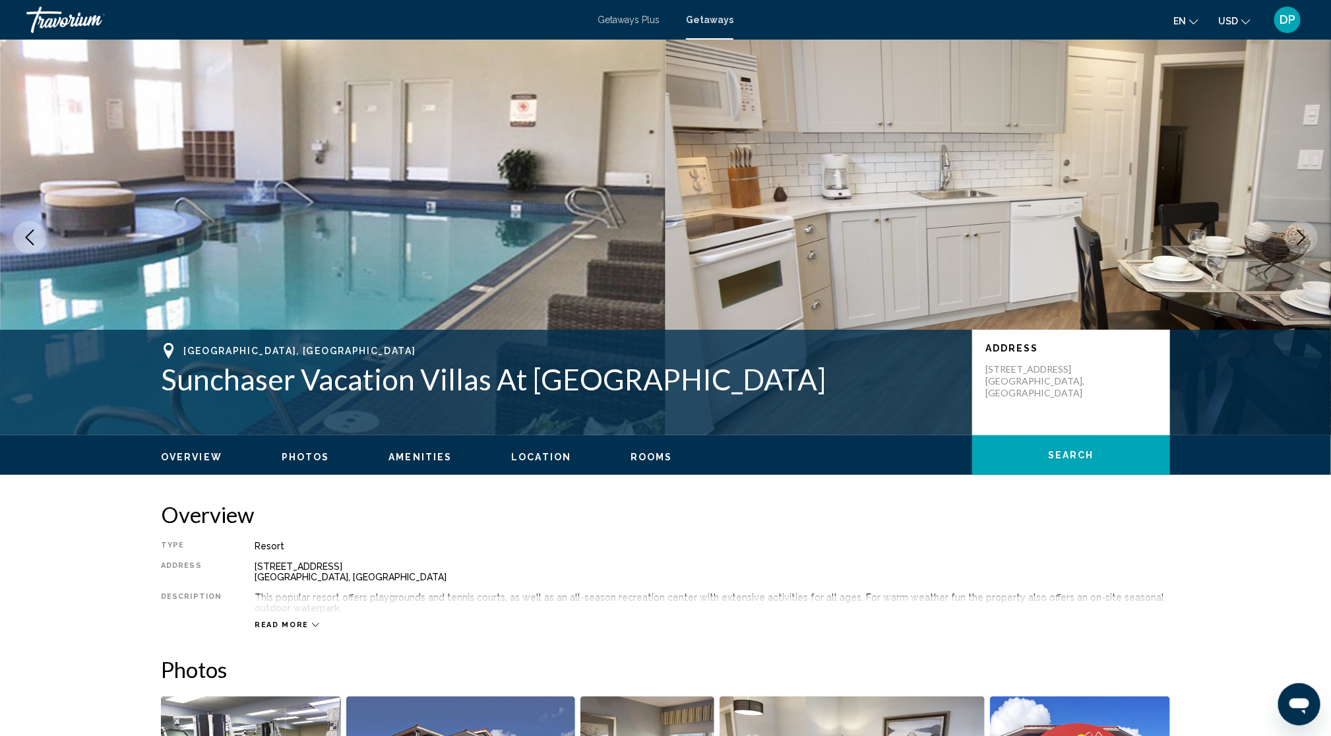
click at [1296, 245] on icon "Next image" at bounding box center [1301, 237] width 16 height 16
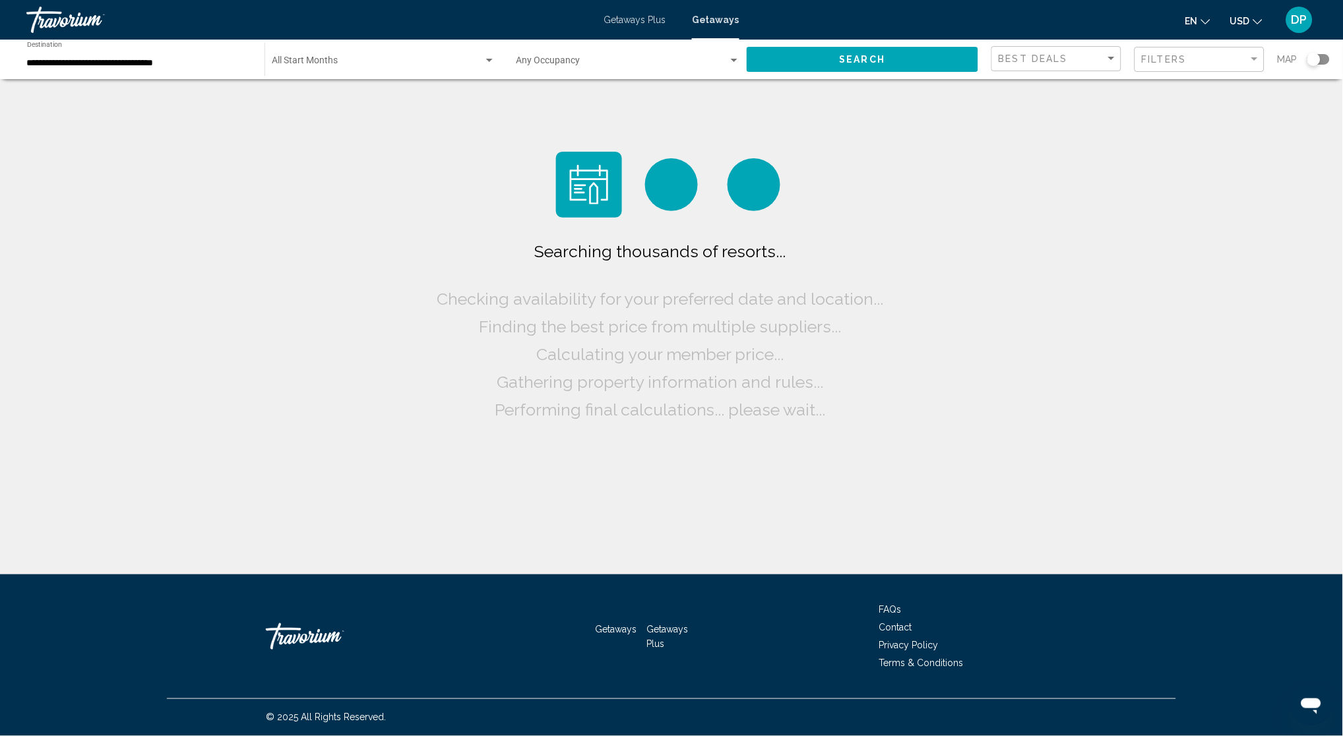
click at [604, 59] on div "Occupancy Any Occupancy" at bounding box center [628, 60] width 224 height 36
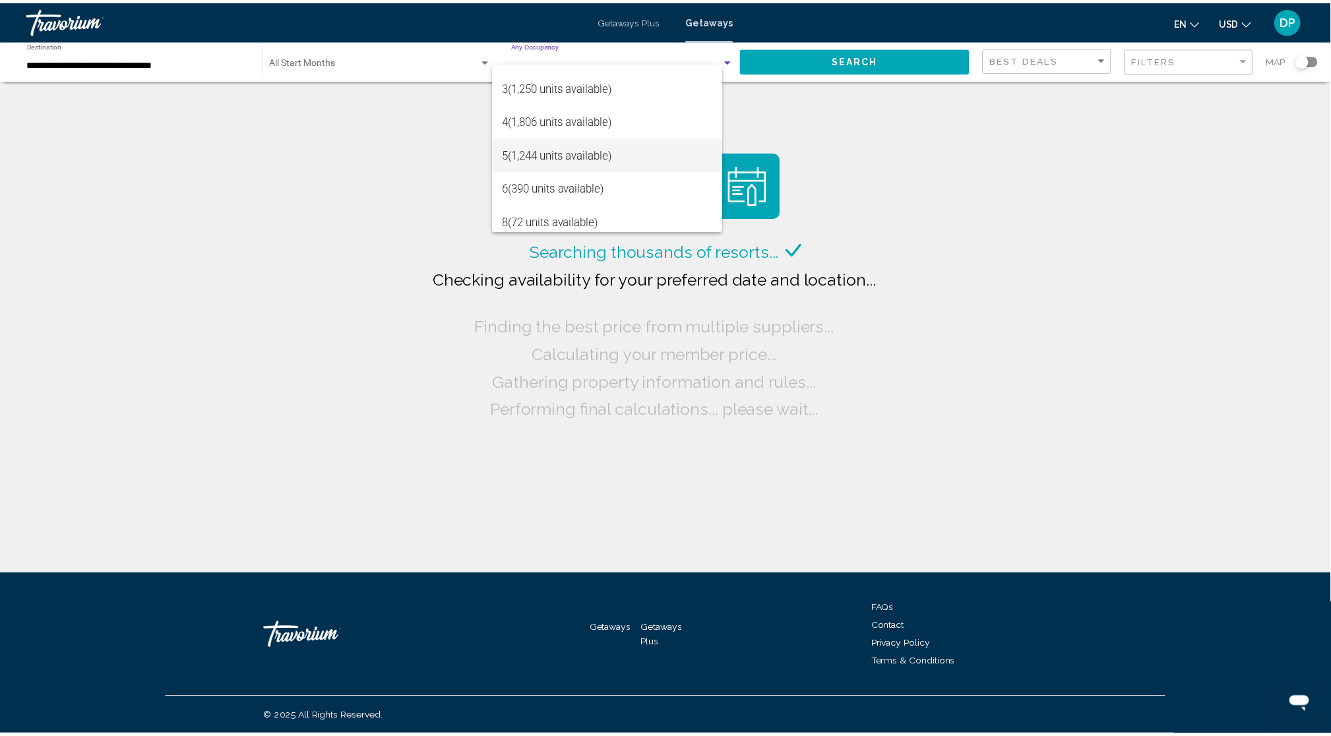
scroll to position [100, 0]
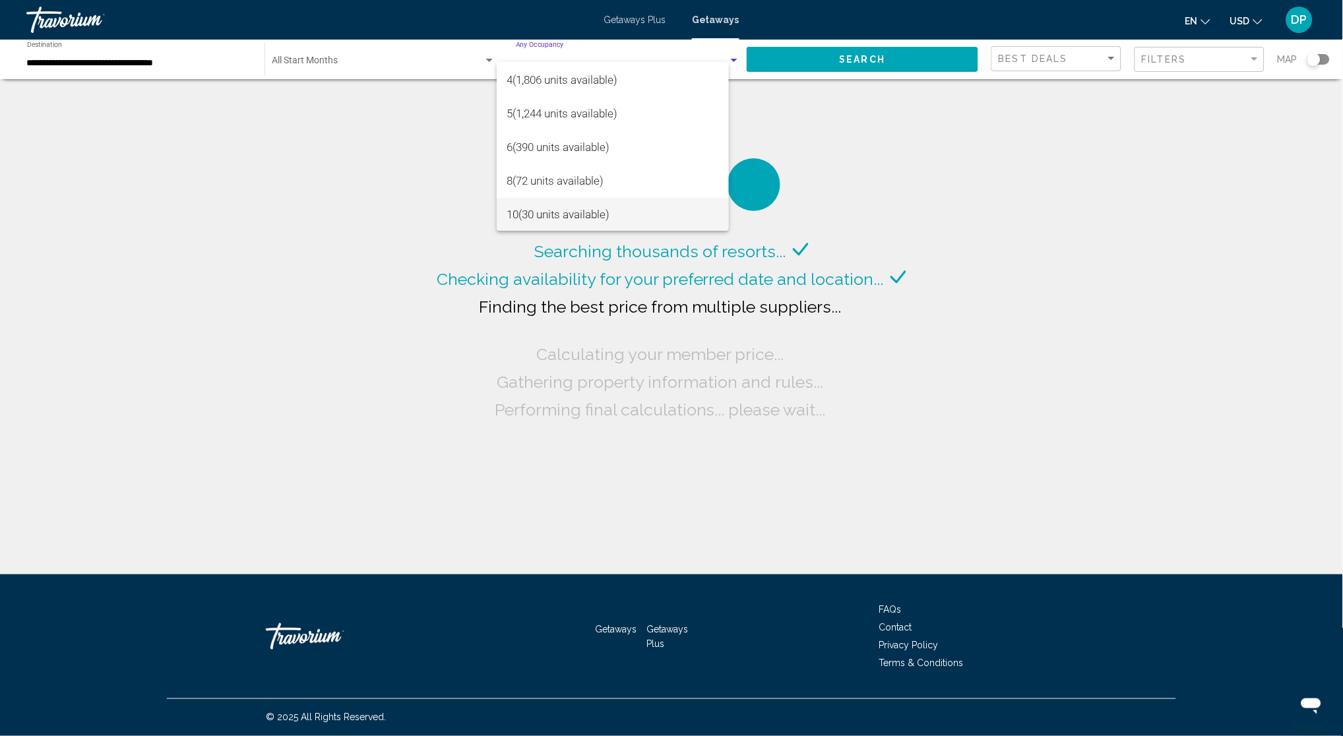
click at [570, 215] on span "10 (30 units available)" at bounding box center [612, 215] width 211 height 34
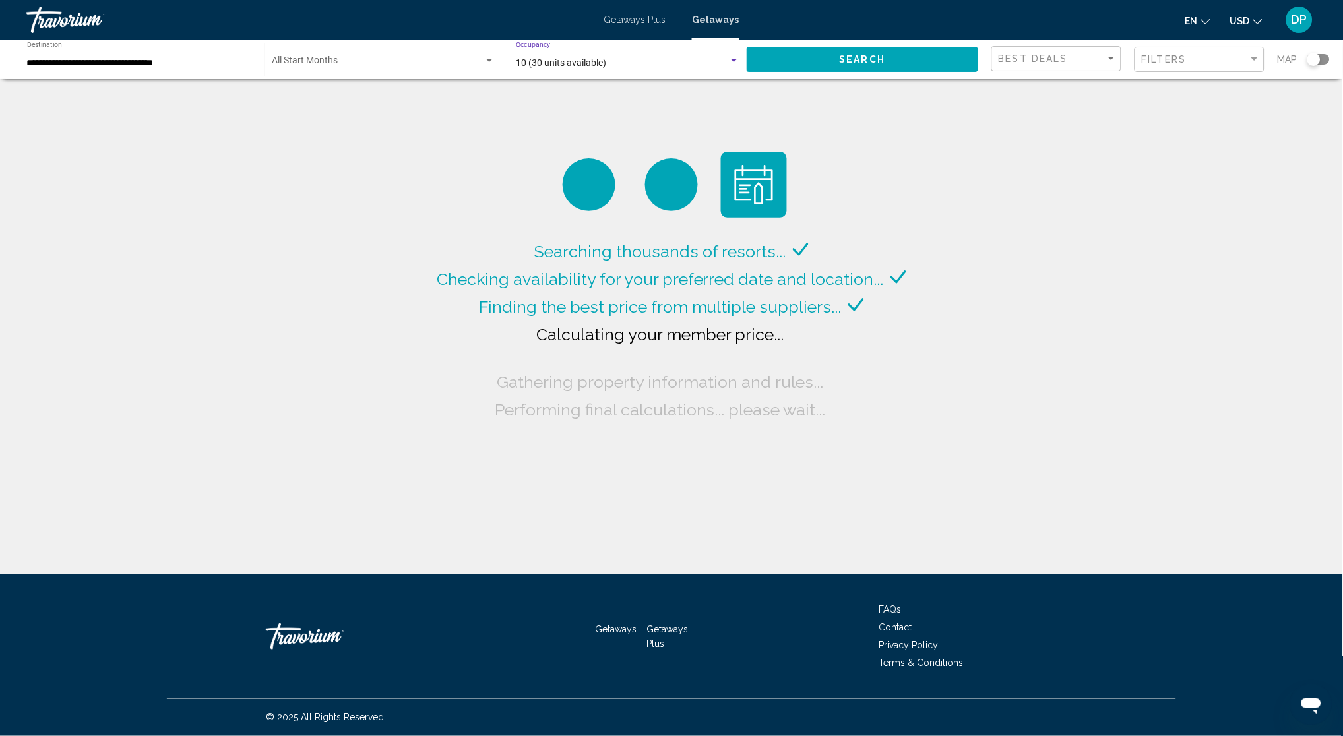
click at [839, 65] on span "Search" at bounding box center [862, 60] width 46 height 11
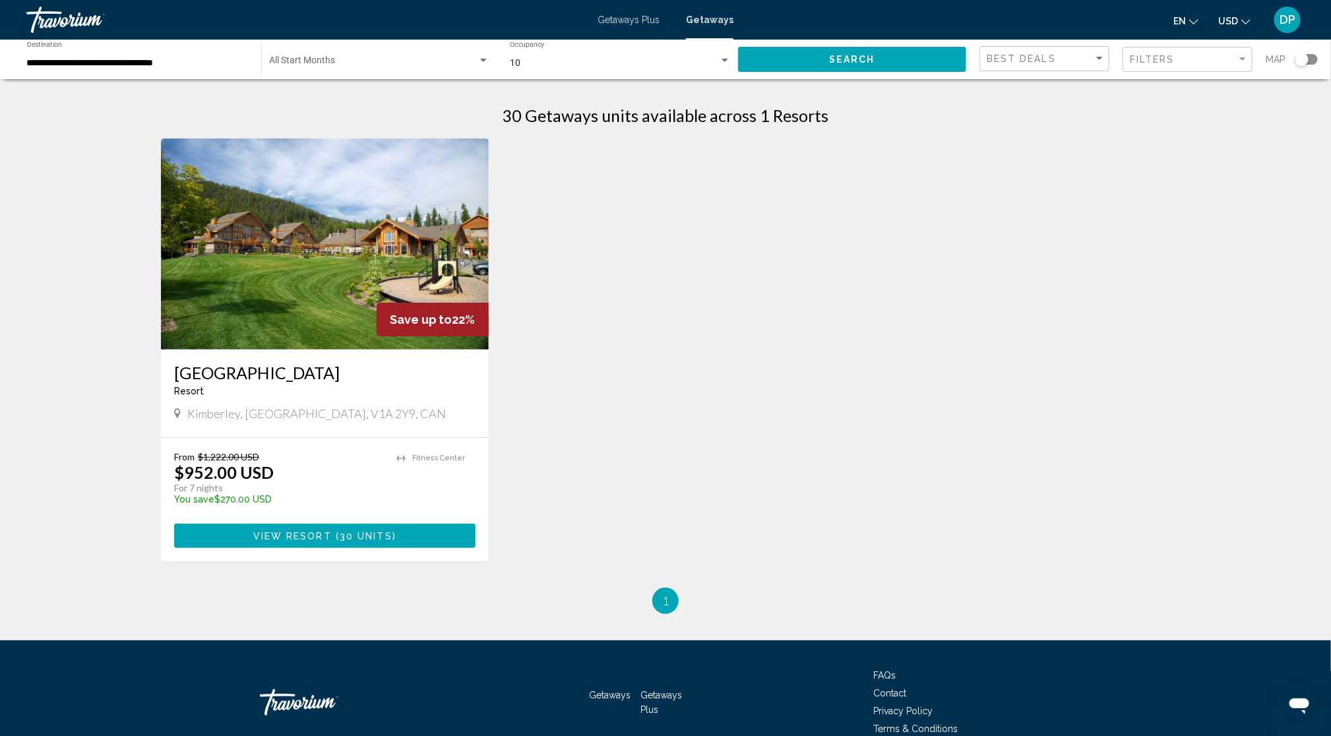
click at [195, 349] on img "Main content" at bounding box center [325, 243] width 328 height 211
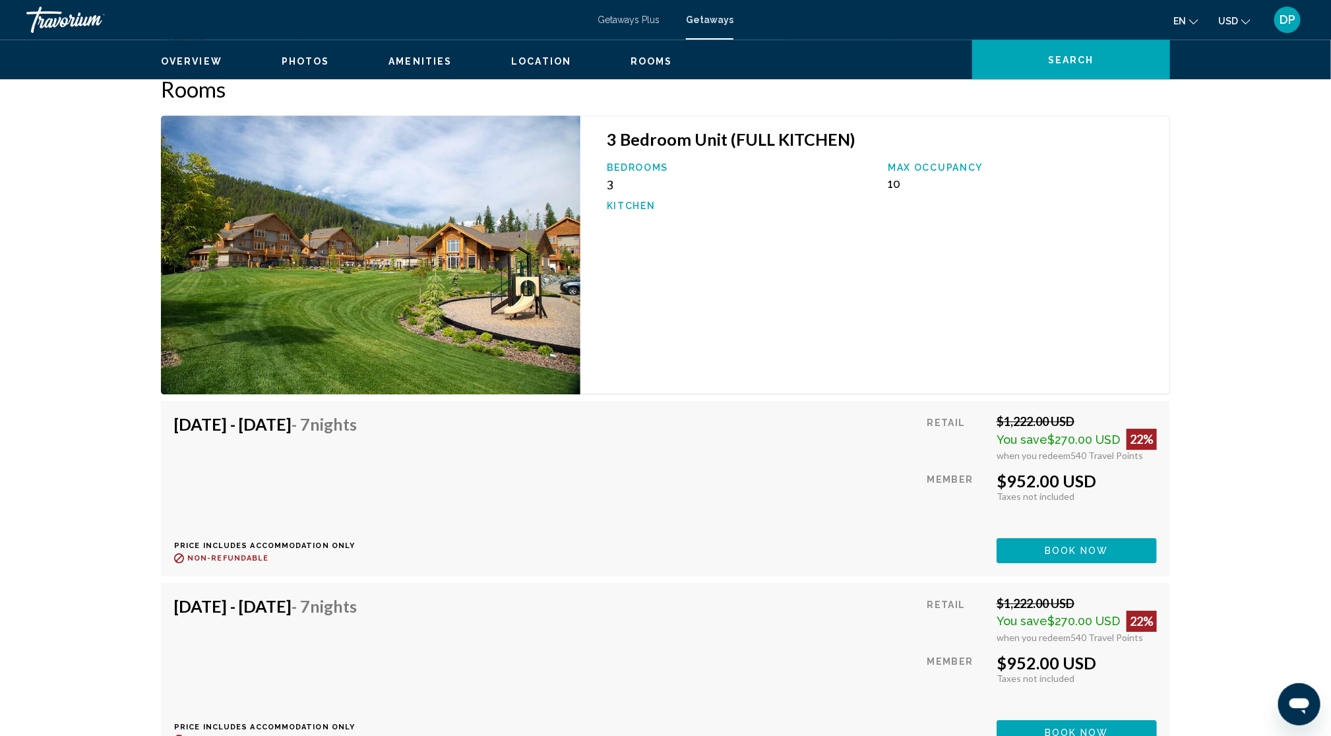
scroll to position [2061, 0]
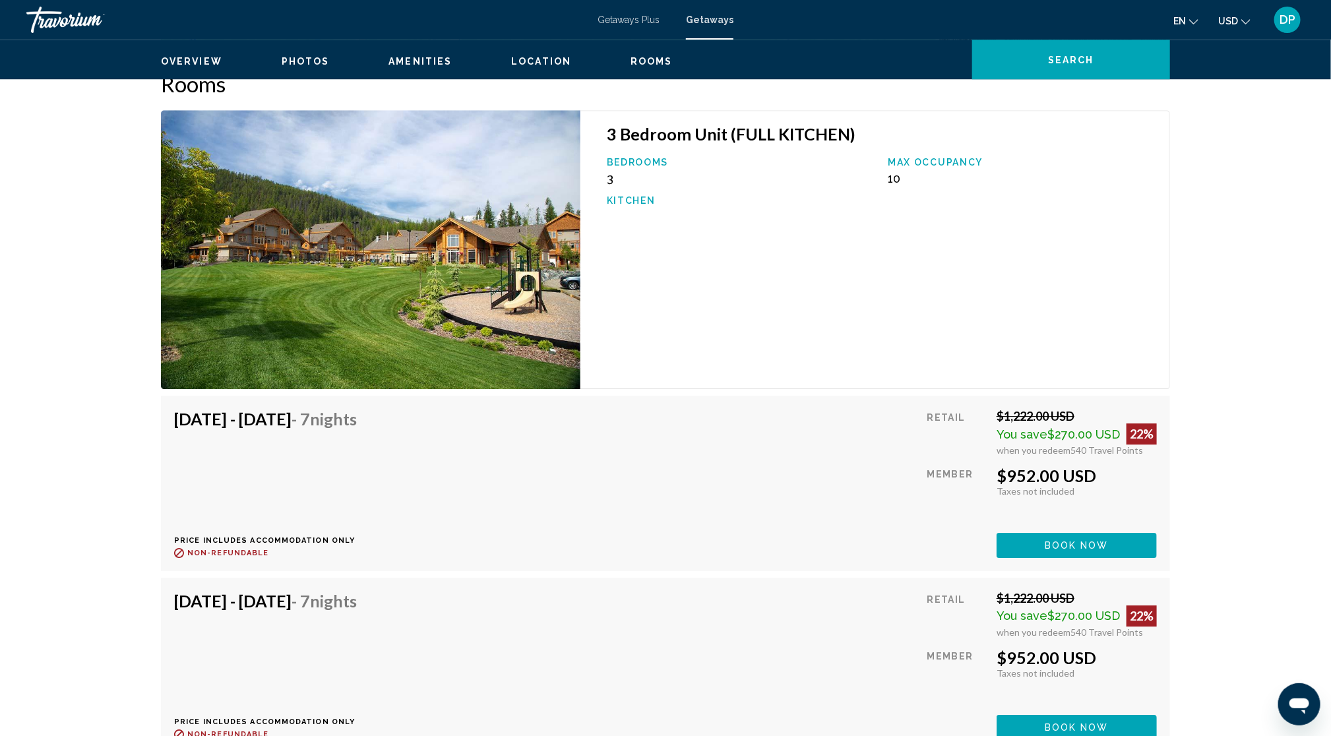
drag, startPoint x: 619, startPoint y: 383, endPoint x: 529, endPoint y: 222, distance: 184.2
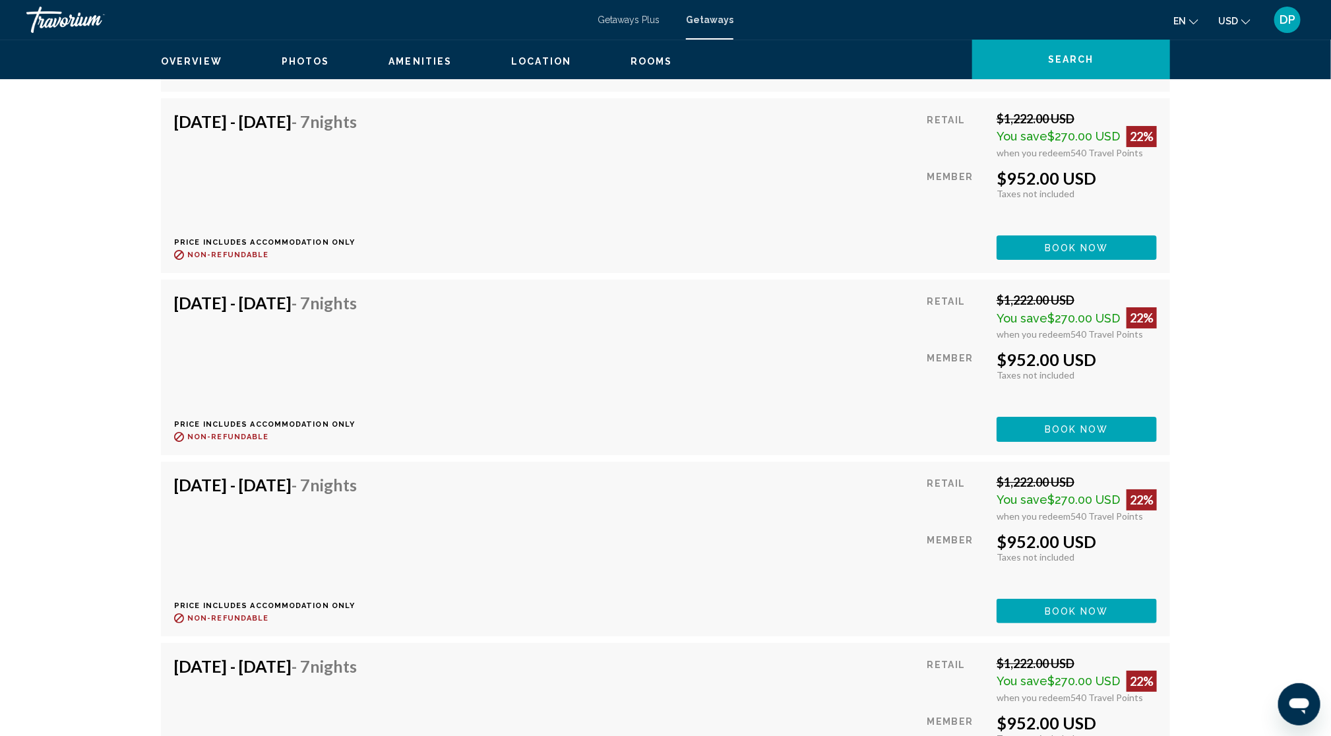
scroll to position [2720, 0]
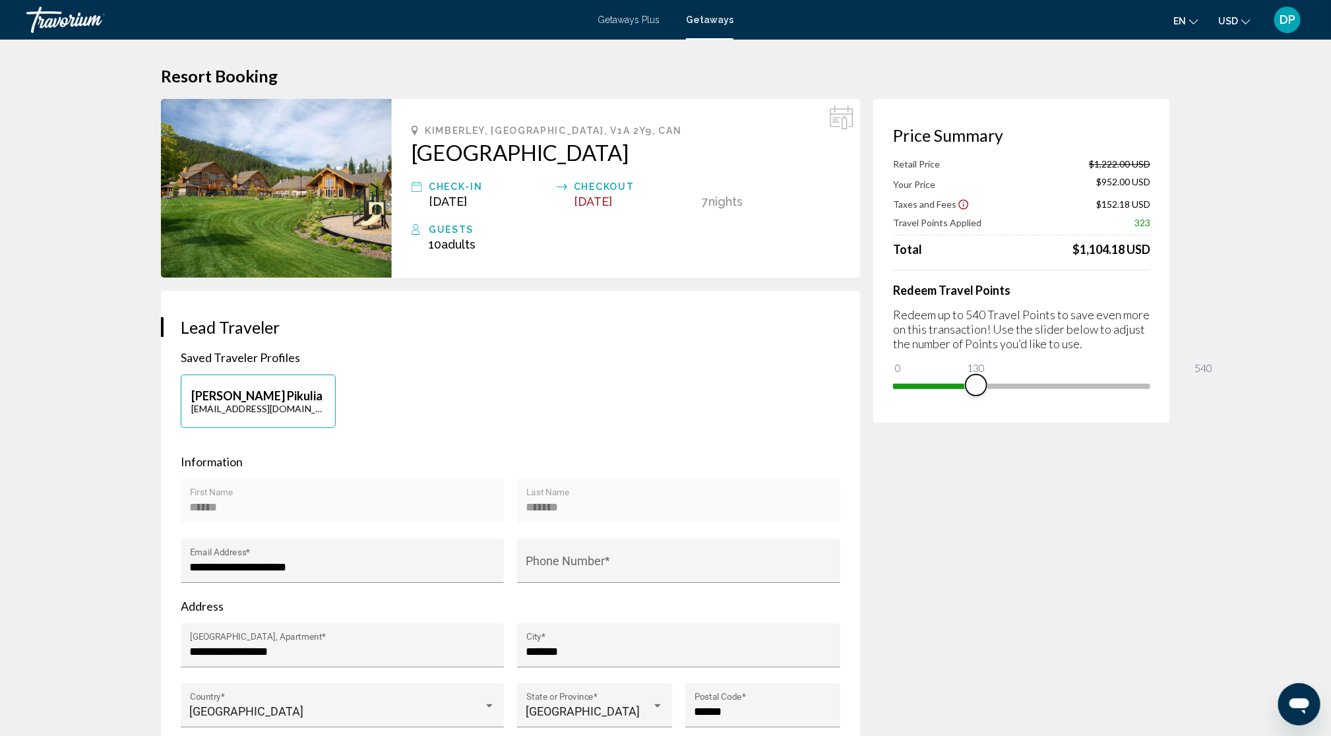
drag, startPoint x: 1140, startPoint y: 473, endPoint x: 944, endPoint y: 487, distance: 196.3
click at [944, 423] on div "Price Summary Retail Price $1,222.00 USD Your Price $952.00 USD Taxes and Fees …" at bounding box center [1021, 261] width 297 height 324
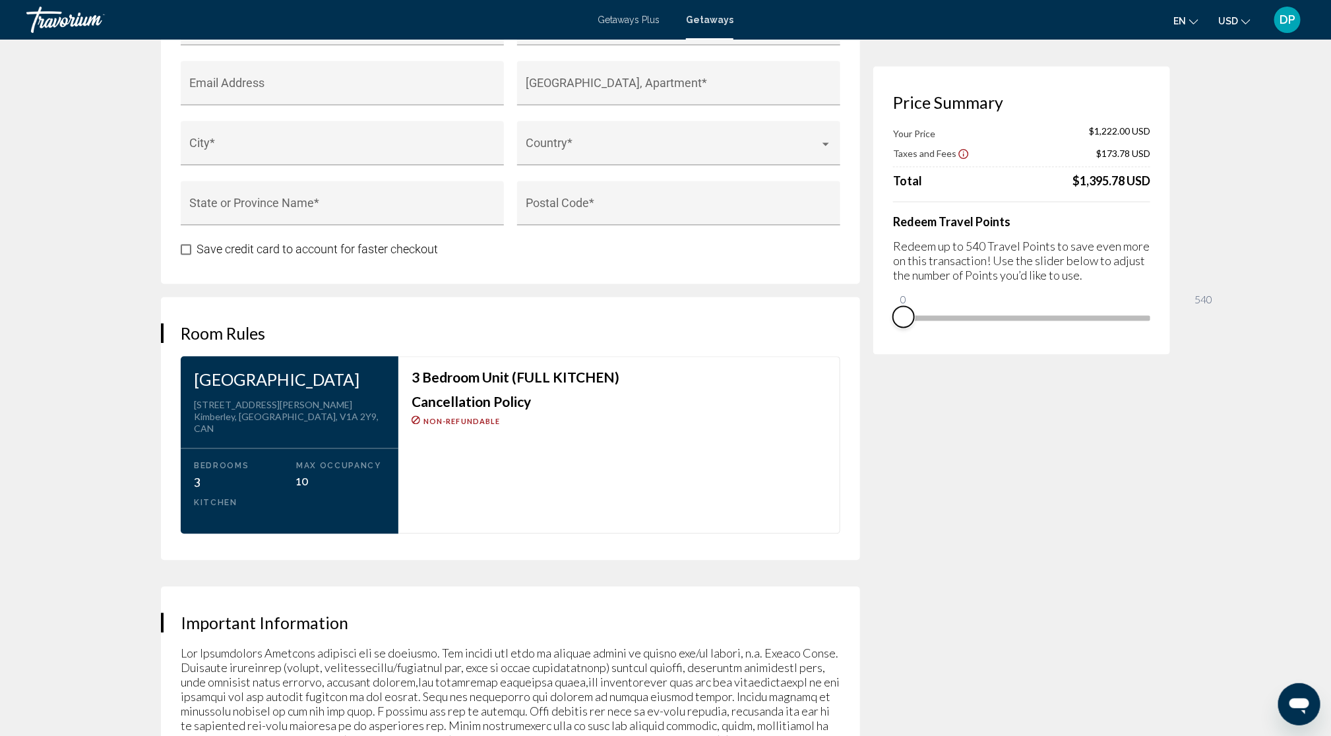
scroll to position [1896, 0]
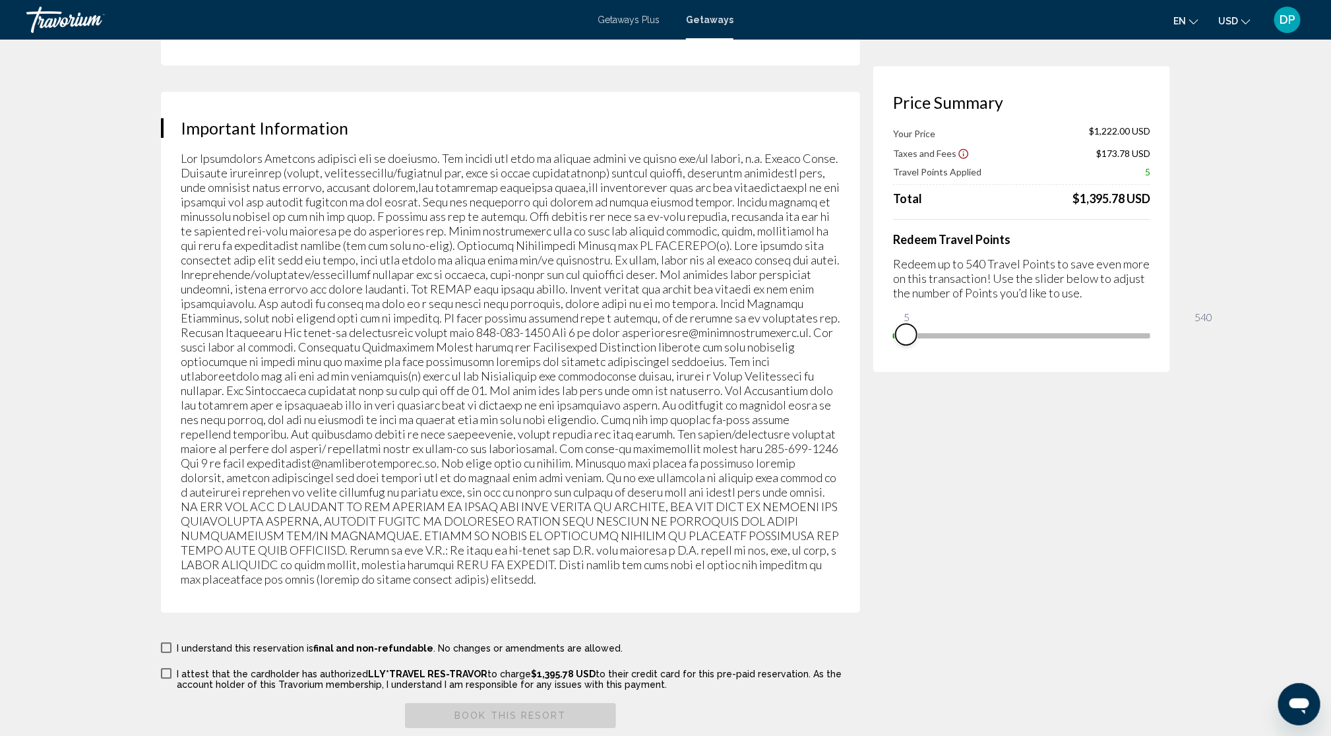
drag, startPoint x: 961, startPoint y: 386, endPoint x: 1341, endPoint y: 379, distance: 379.9
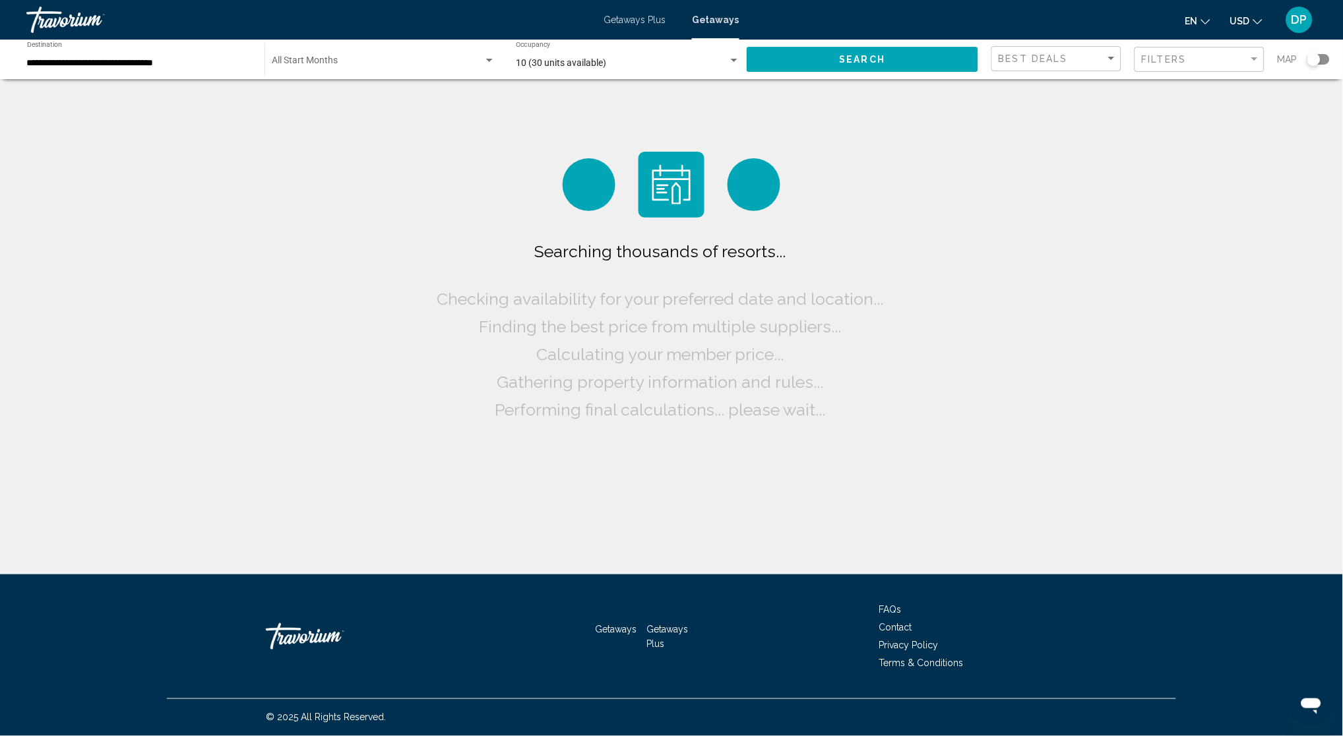
click at [133, 69] on input "**********" at bounding box center [139, 63] width 224 height 11
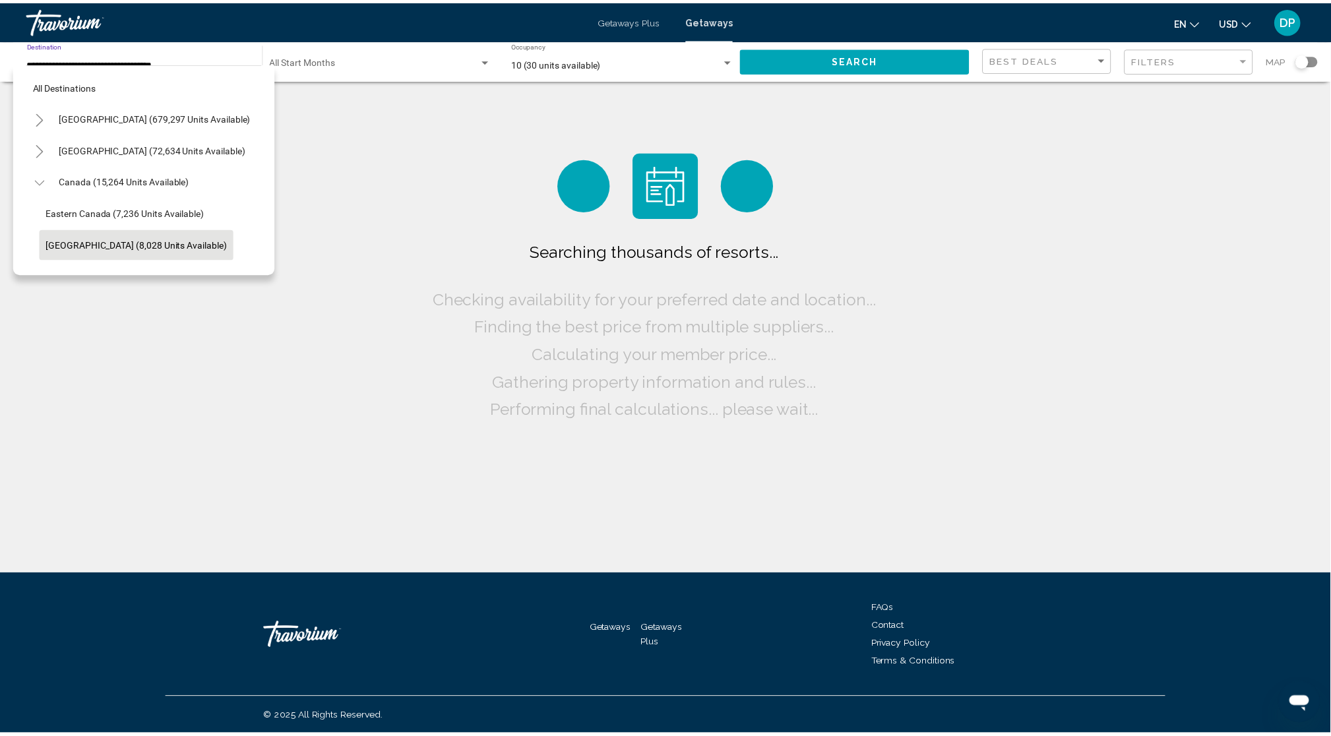
scroll to position [62, 0]
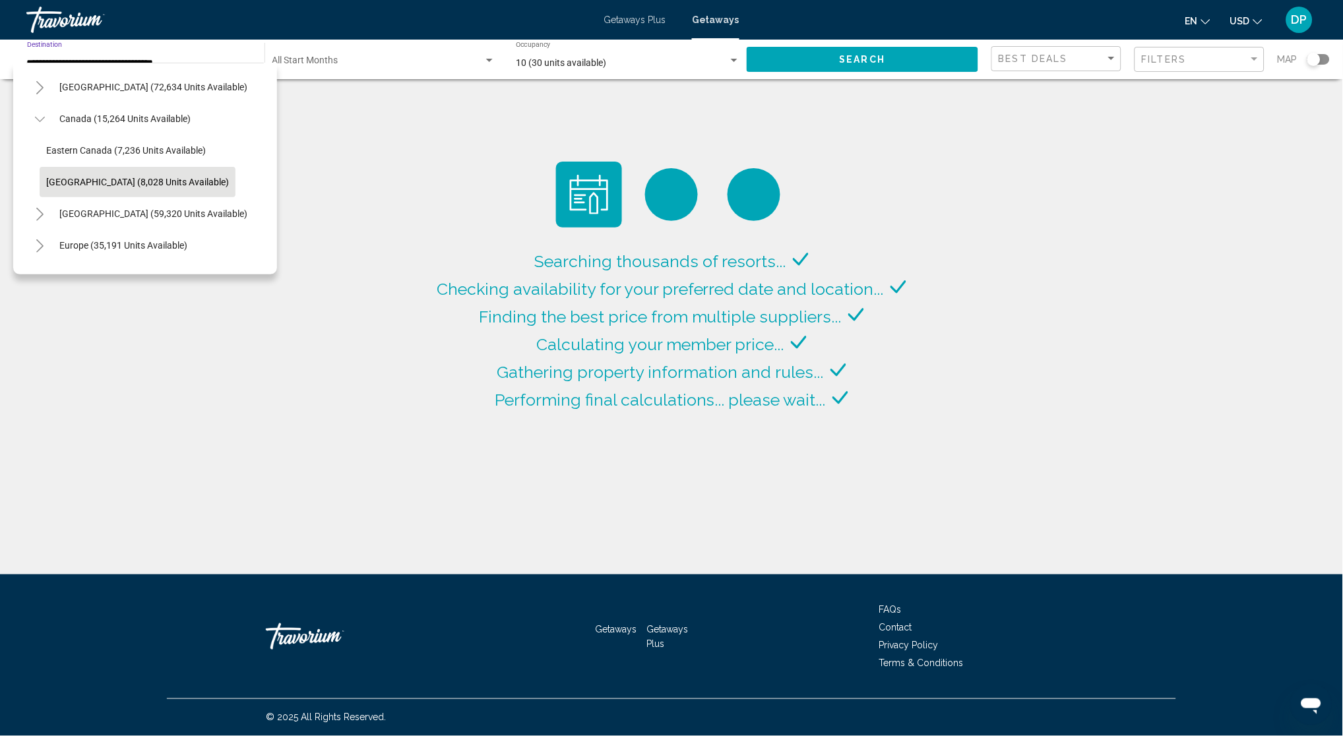
click at [131, 193] on button "[GEOGRAPHIC_DATA] (8,028 units available)" at bounding box center [138, 182] width 196 height 30
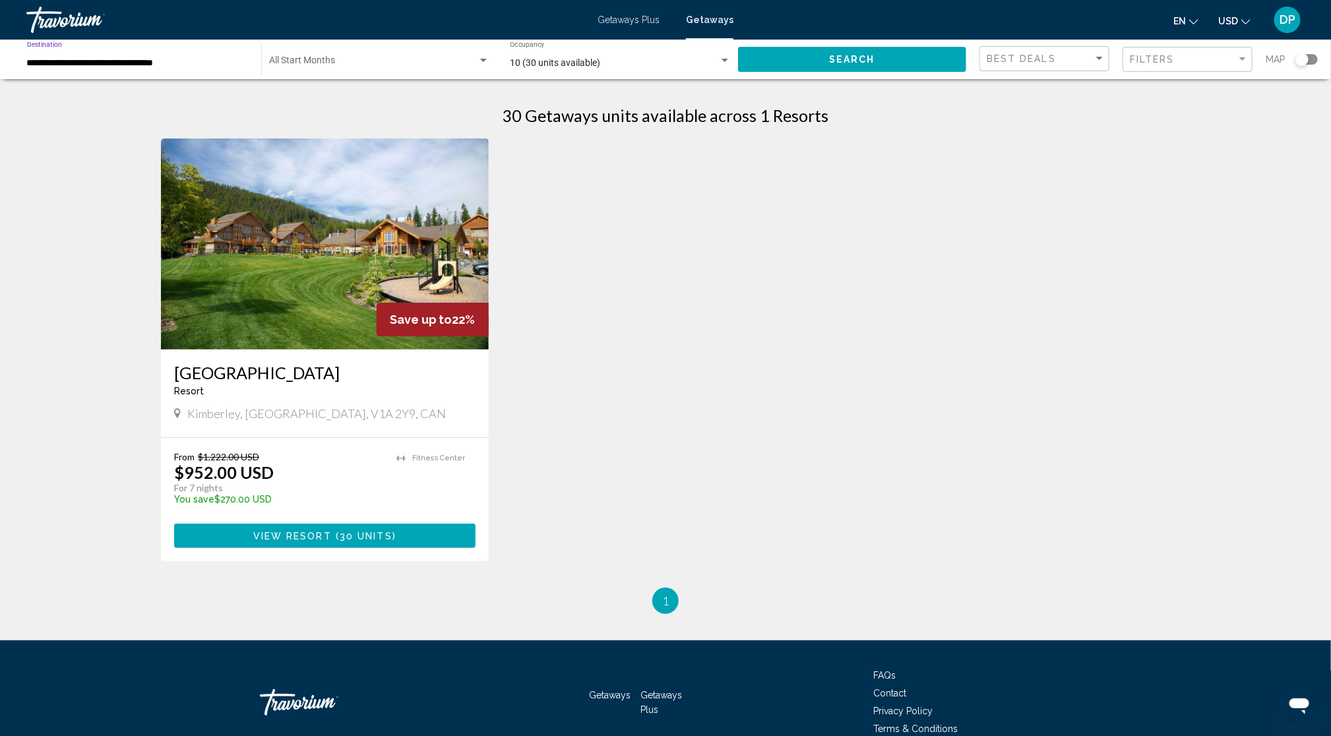
click at [592, 57] on div "10 (30 units available) Occupancy Any Occupancy" at bounding box center [620, 60] width 221 height 36
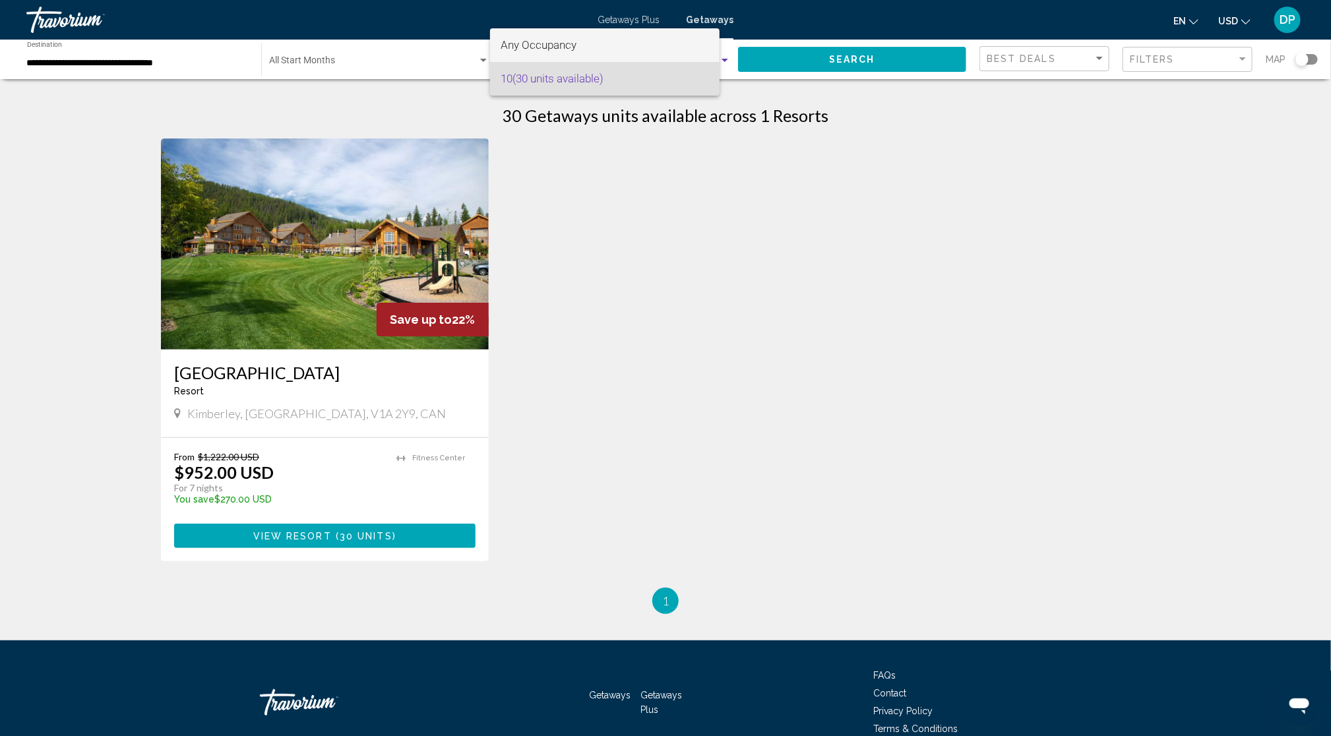
click at [572, 45] on span "Any Occupancy" at bounding box center [538, 44] width 76 height 13
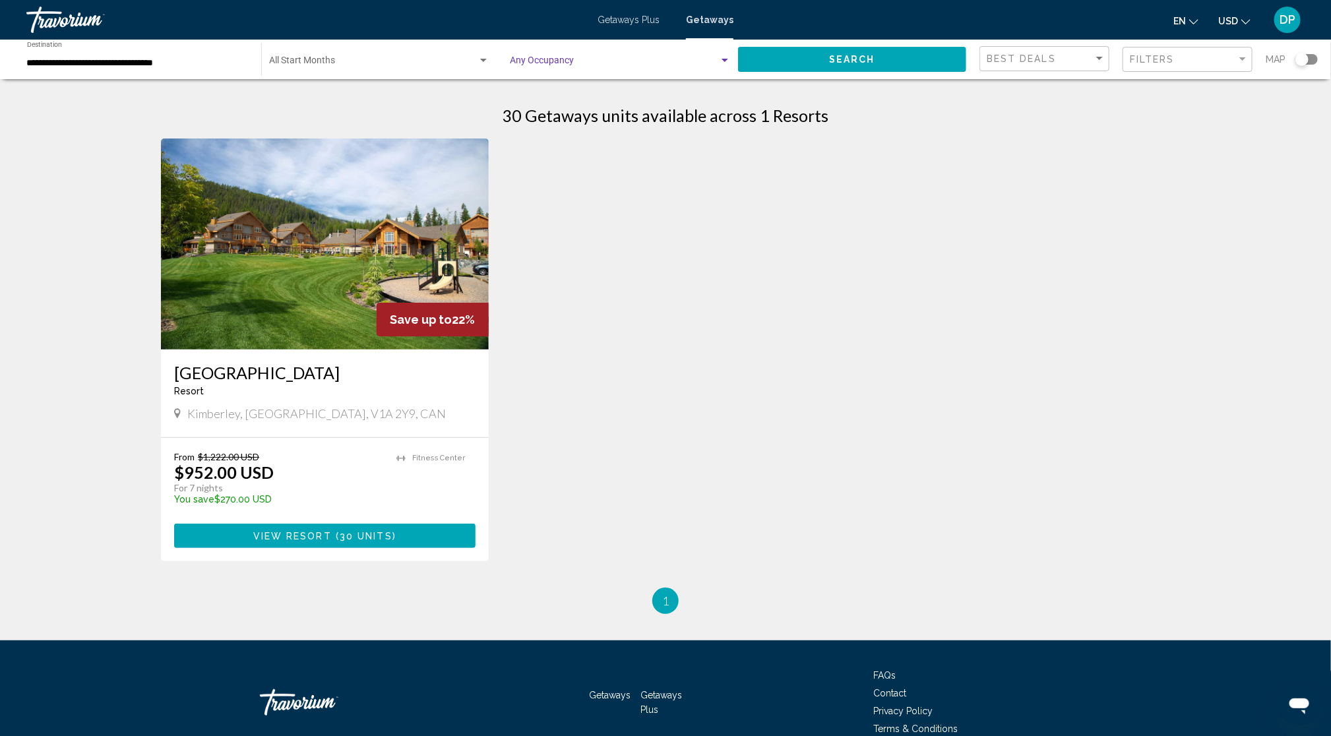
click at [742, 68] on button "Search" at bounding box center [852, 59] width 228 height 24
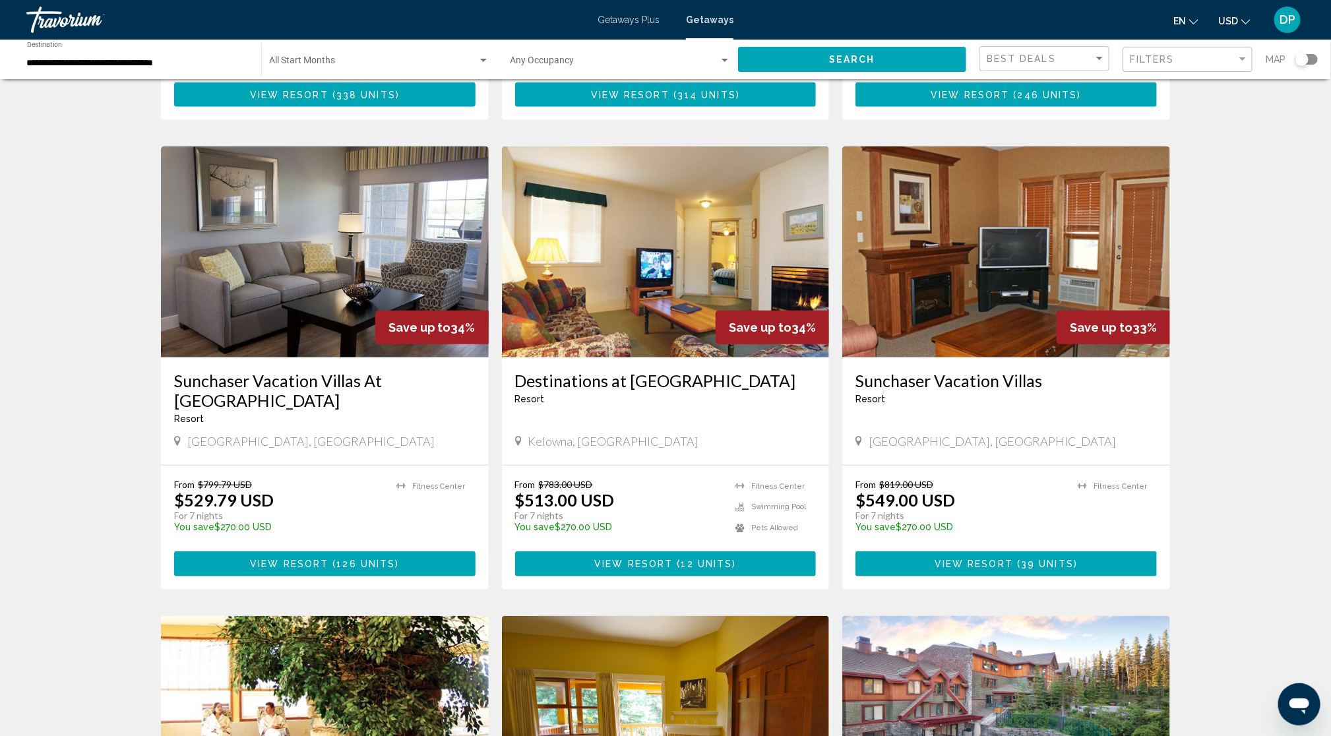
scroll to position [412, 0]
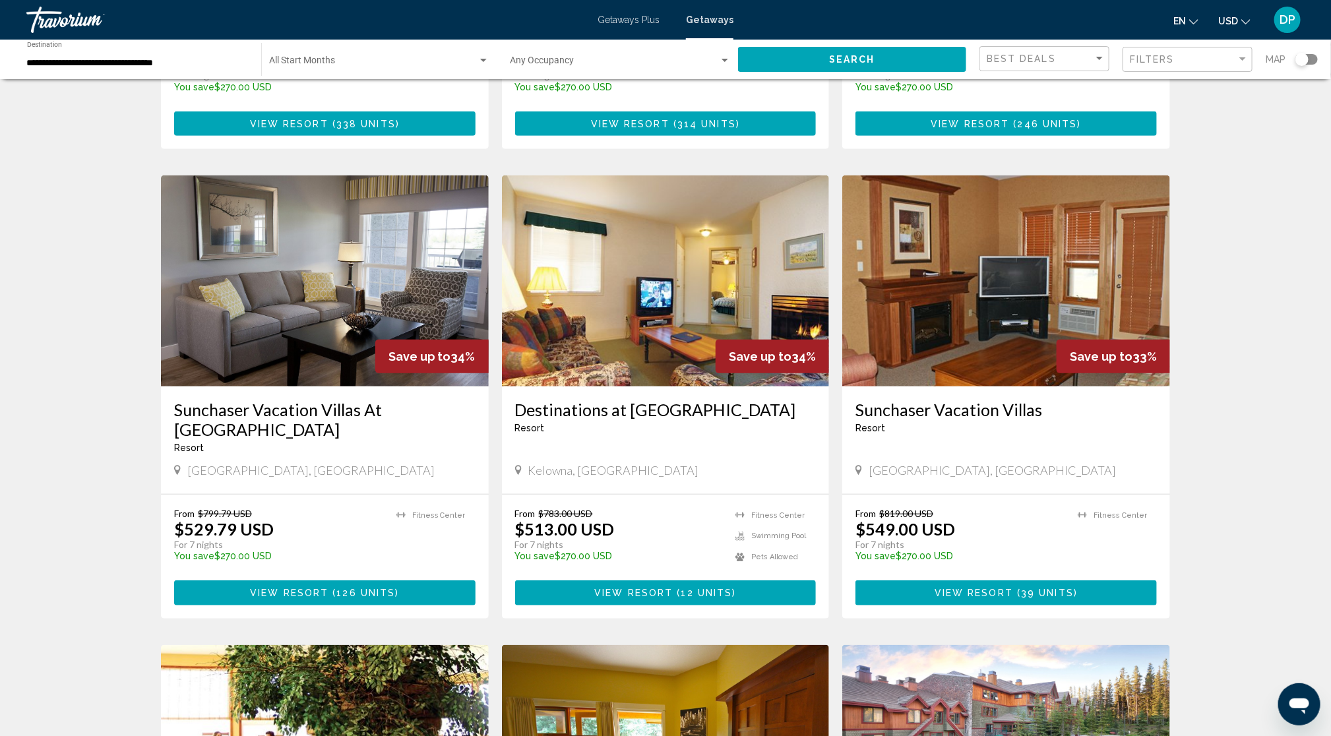
click at [829, 65] on span "Search" at bounding box center [852, 60] width 46 height 11
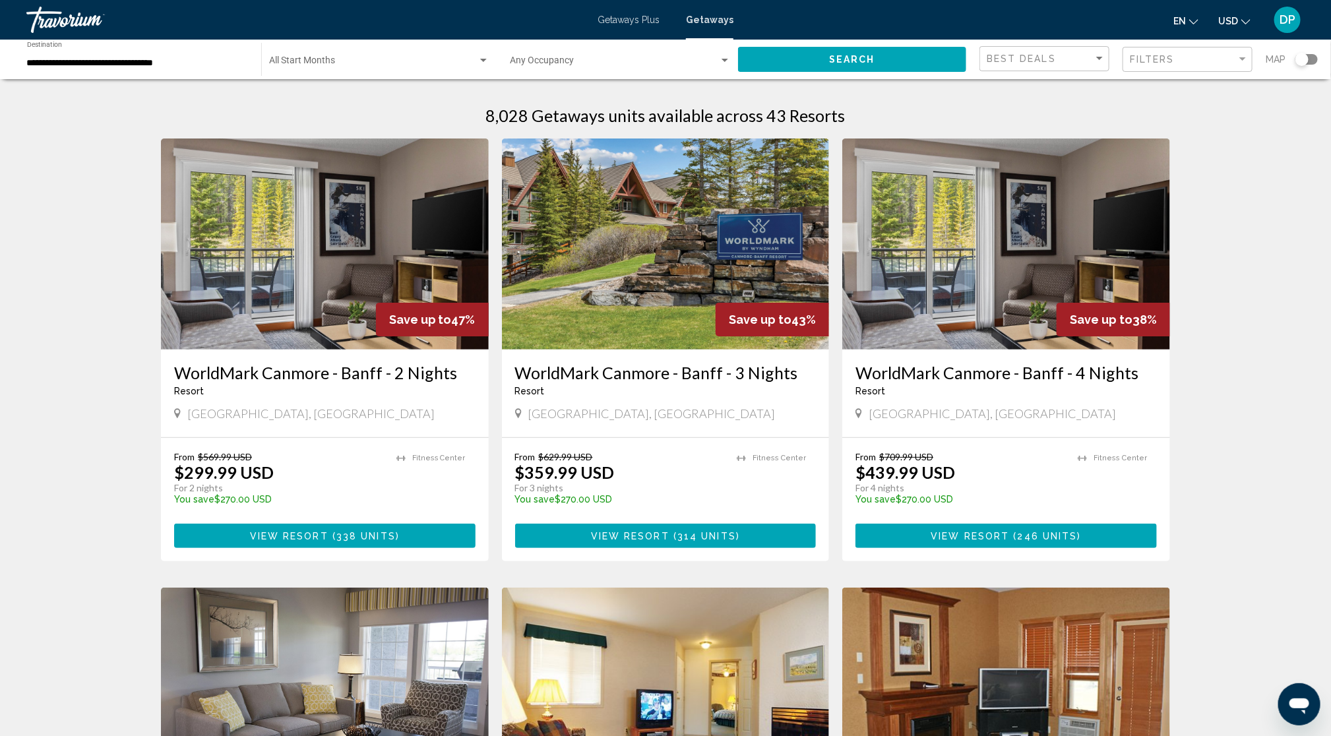
click at [629, 69] on span "Search widget" at bounding box center [614, 63] width 209 height 11
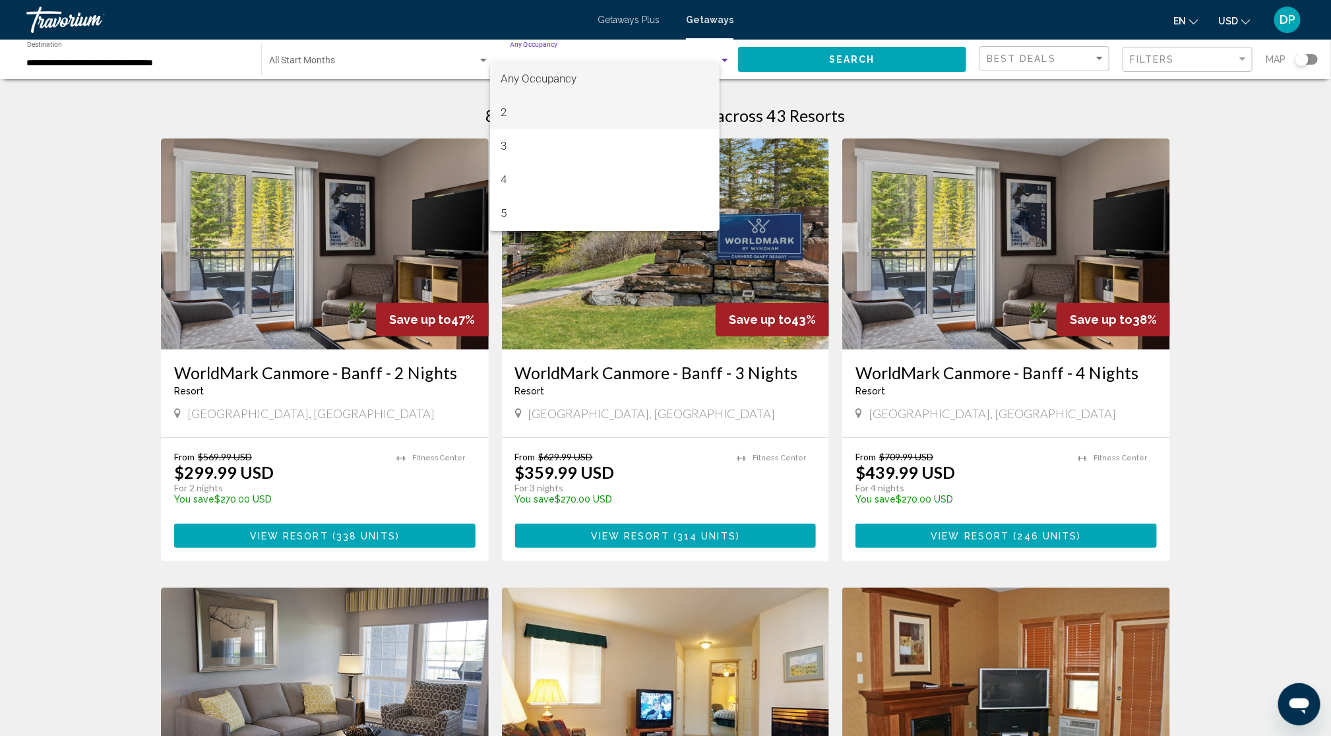
click at [536, 116] on span "2" at bounding box center [604, 113] width 208 height 34
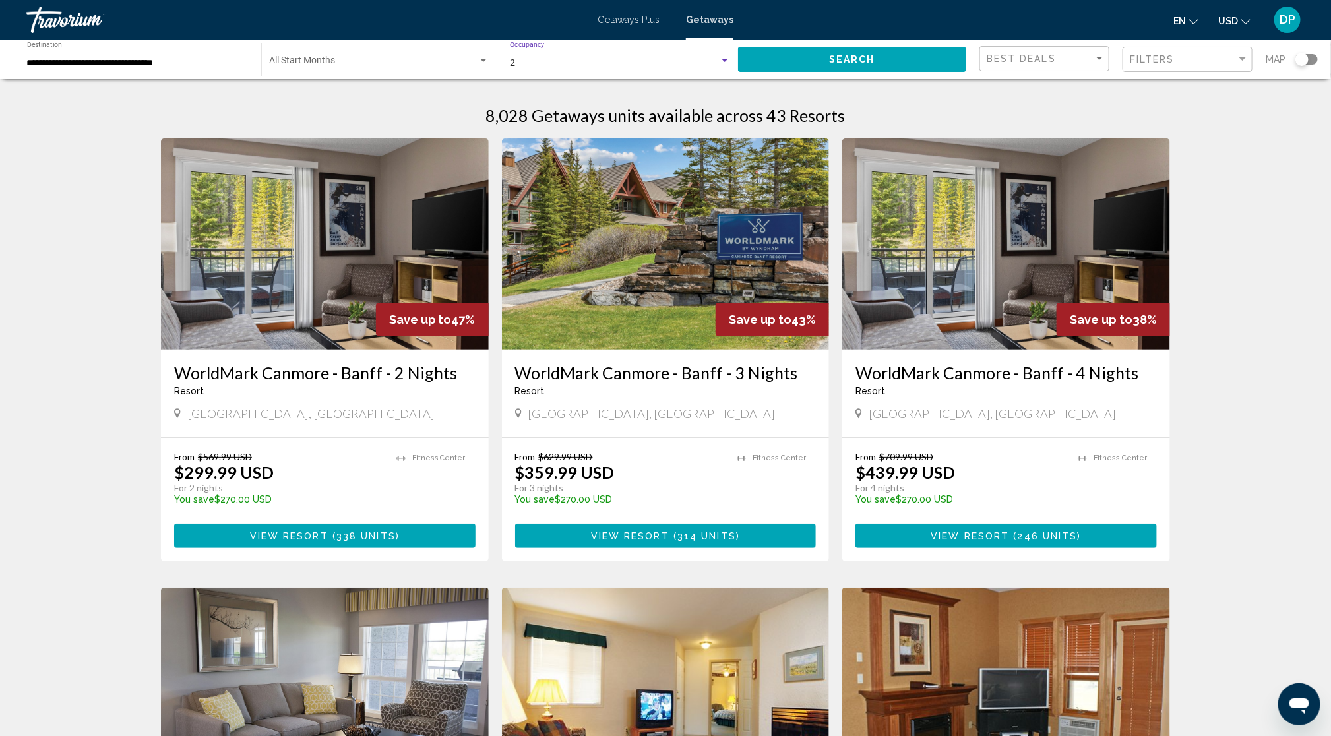
click at [829, 65] on span "Search" at bounding box center [852, 60] width 46 height 11
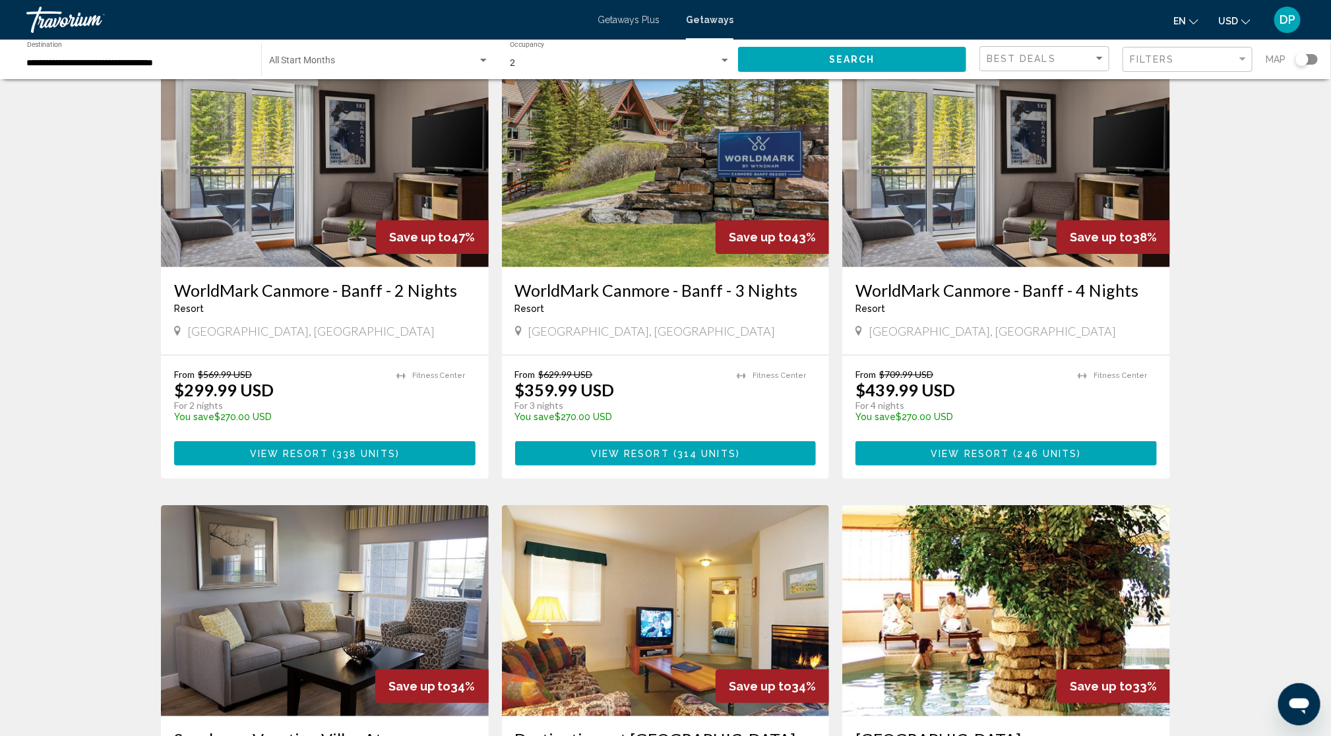
click at [1305, 65] on div "Search widget" at bounding box center [1306, 59] width 22 height 11
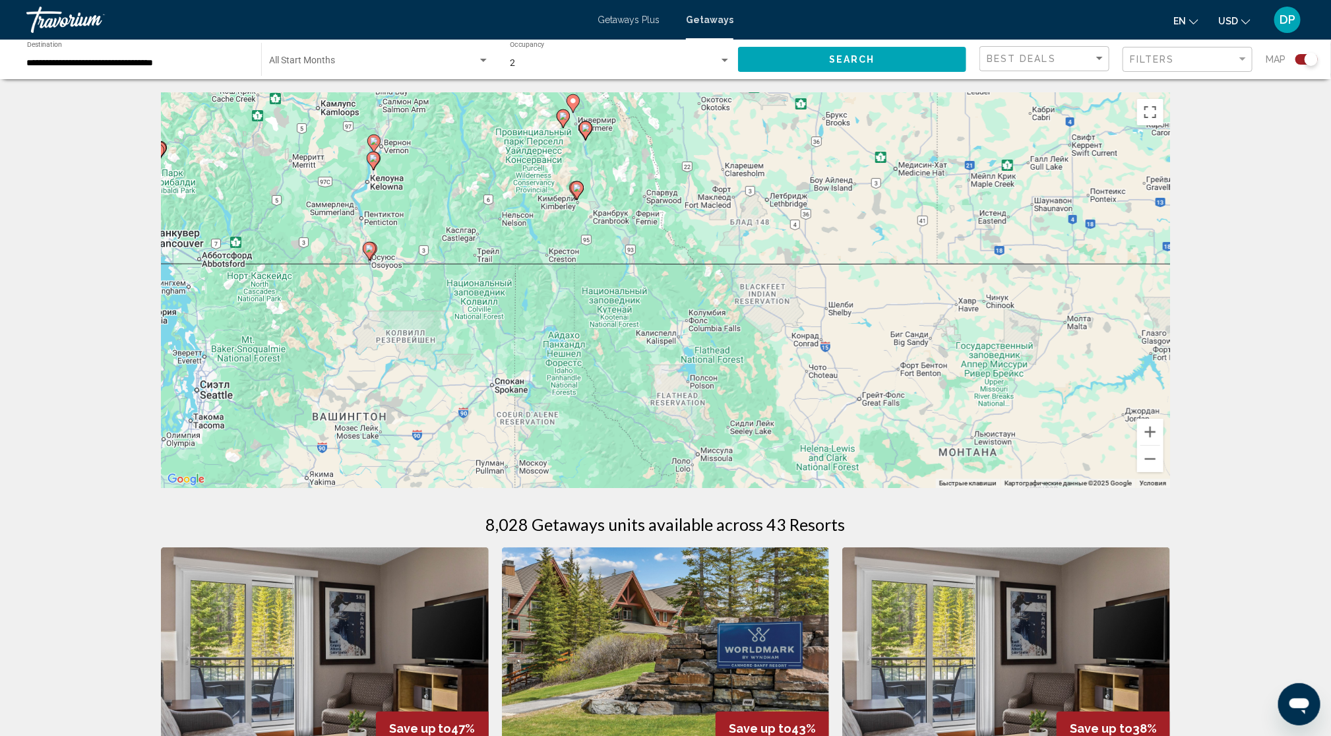
click at [146, 230] on image "Main content" at bounding box center [150, 226] width 8 height 8
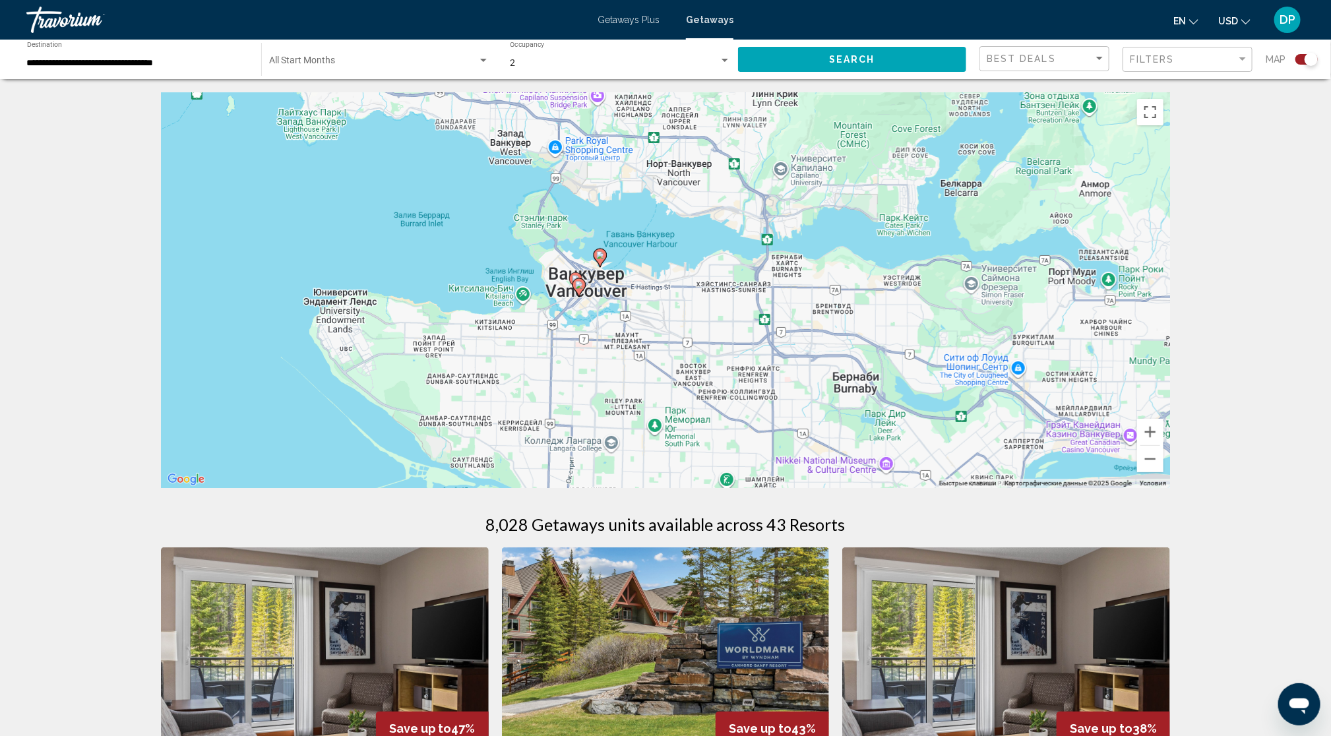
click at [580, 297] on gmp-advanced-marker "Main content" at bounding box center [578, 288] width 13 height 20
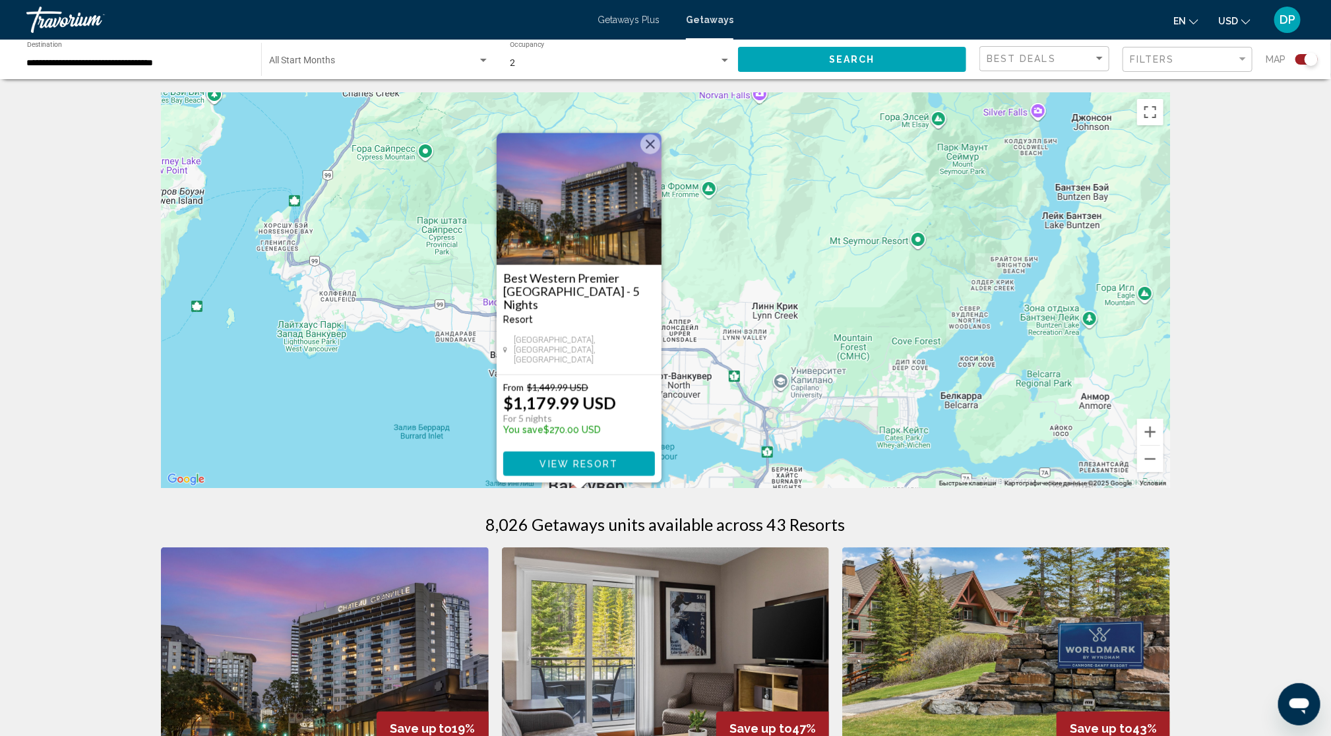
click at [750, 436] on div "Чтобы активировать перетаскивание с помощью клавиатуры, нажмите Alt + Ввод. Пос…" at bounding box center [665, 290] width 1009 height 396
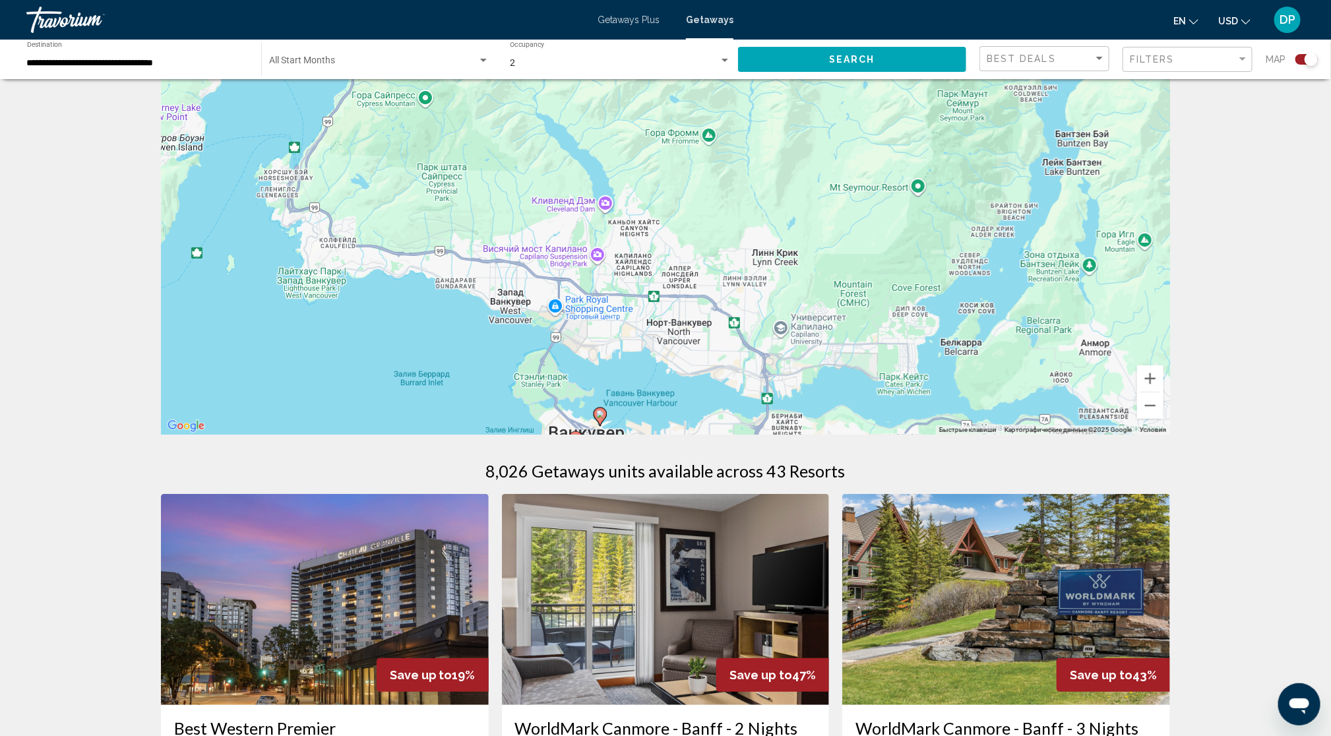
scroll to position [82, 0]
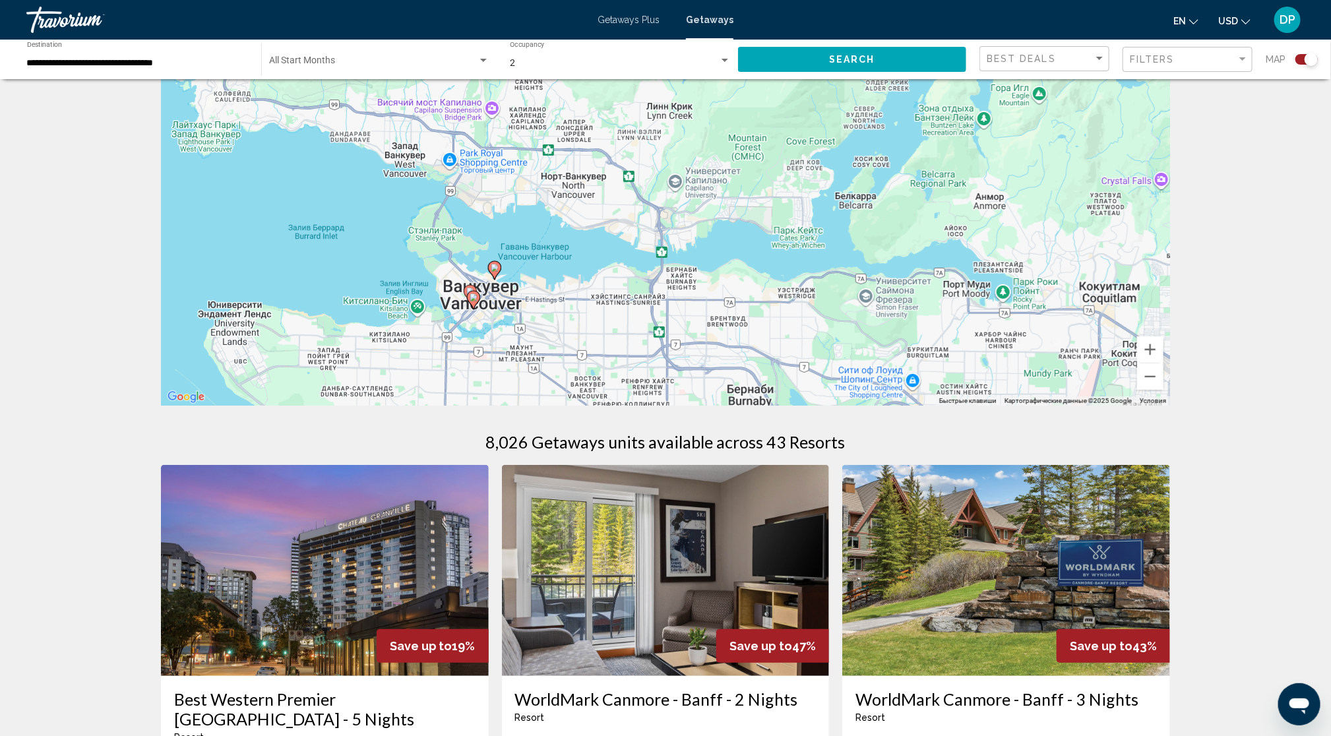
drag, startPoint x: 663, startPoint y: 386, endPoint x: 543, endPoint y: 272, distance: 166.1
click at [557, 266] on div "Чтобы активировать перетаскивание с помощью клавиатуры, нажмите Alt + Ввод. Пос…" at bounding box center [665, 208] width 1009 height 396
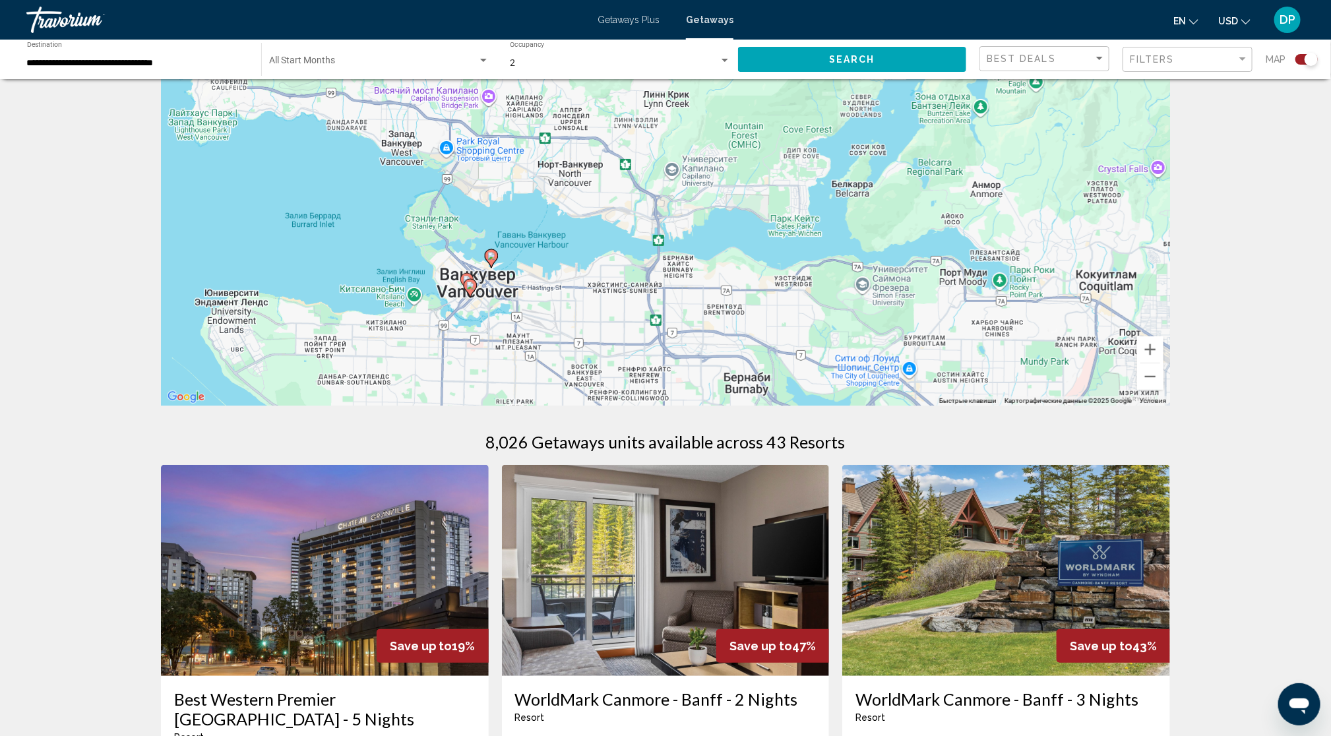
click at [493, 267] on icon "Main content" at bounding box center [491, 258] width 12 height 17
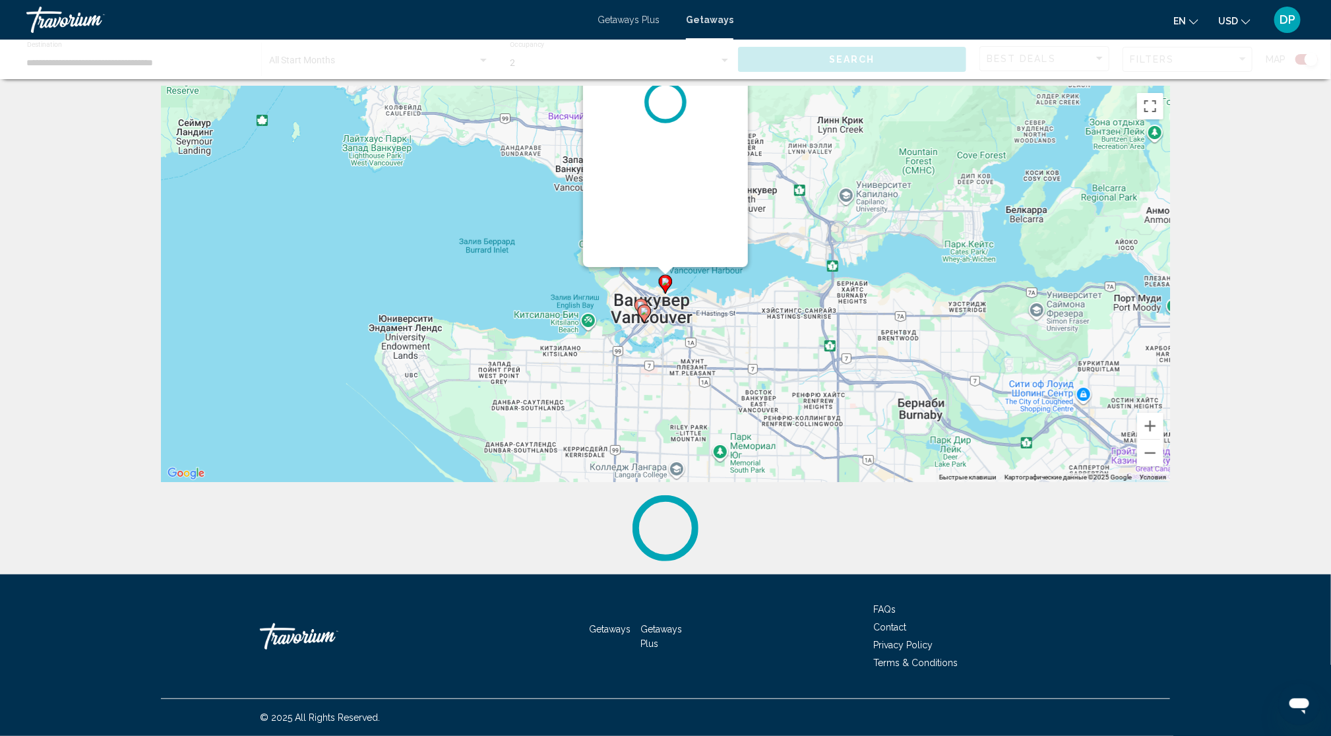
scroll to position [0, 0]
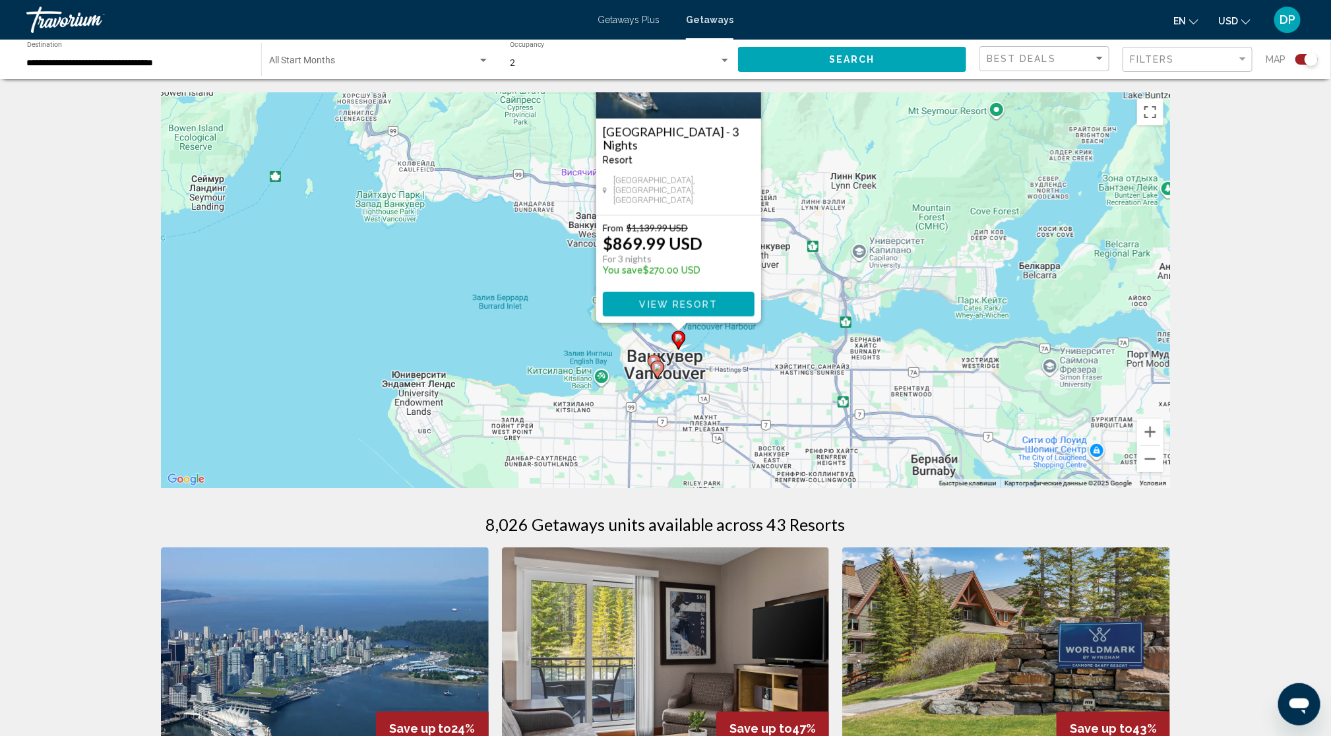
drag, startPoint x: 444, startPoint y: 425, endPoint x: 497, endPoint y: 171, distance: 259.2
click at [496, 178] on div "Чтобы активировать перетаскивание с помощью клавиатуры, нажмите Alt + Ввод. Пос…" at bounding box center [665, 290] width 1009 height 396
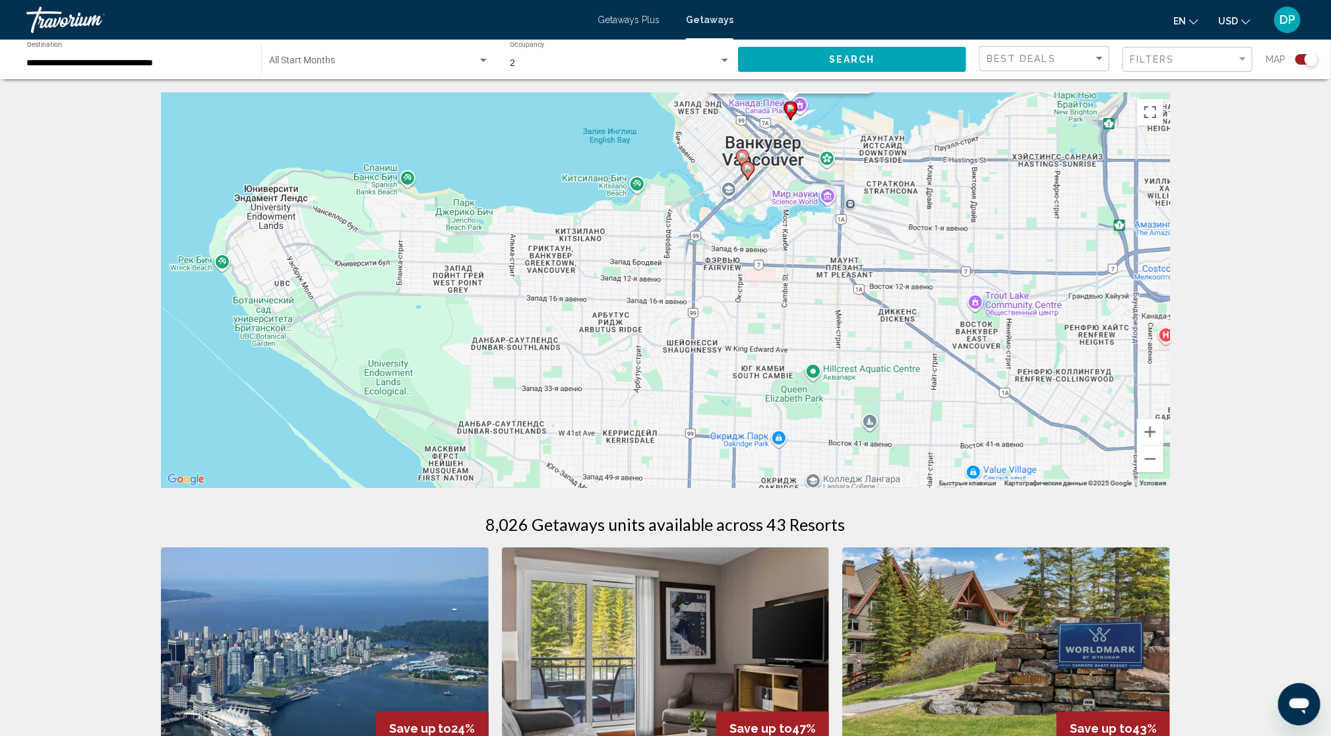
click at [741, 160] on image "Main content" at bounding box center [743, 156] width 8 height 8
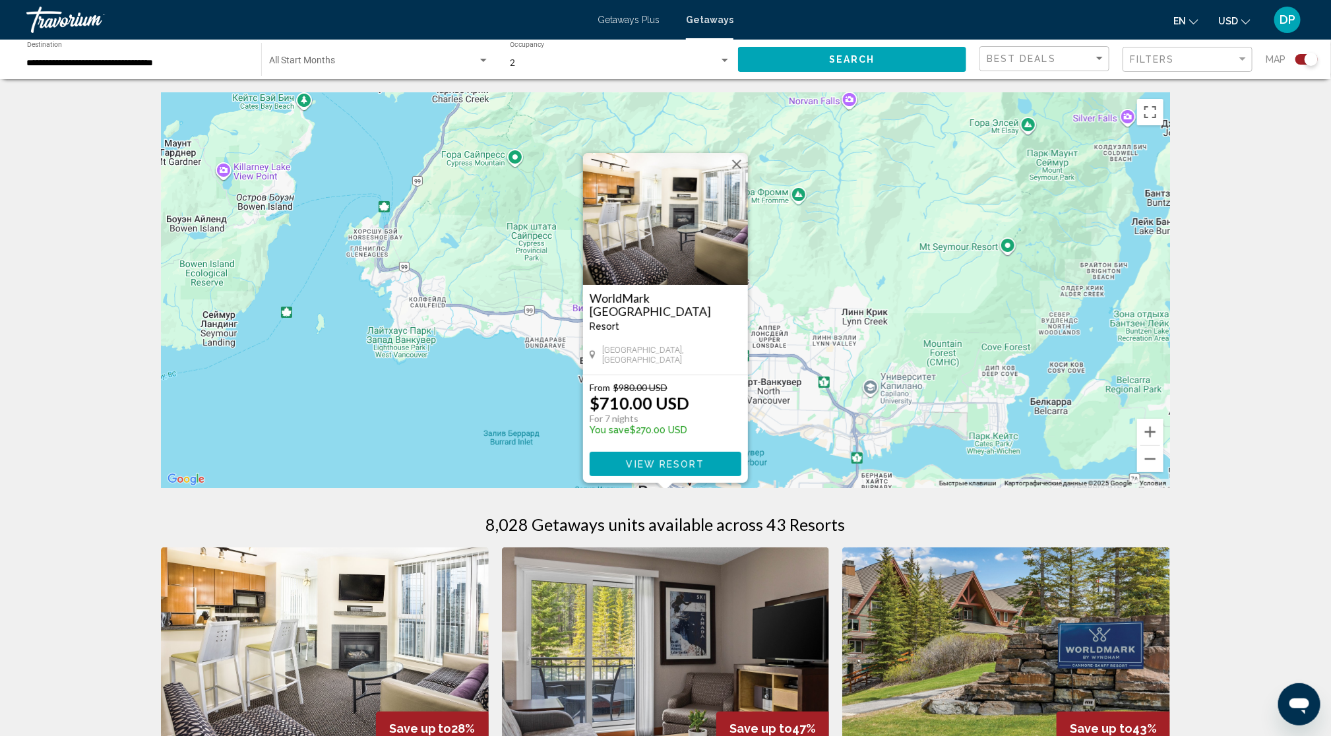
click at [402, 404] on div "Для навигации используйте клавиши со стрелками. Чтобы активировать перетаскиван…" at bounding box center [665, 290] width 1009 height 396
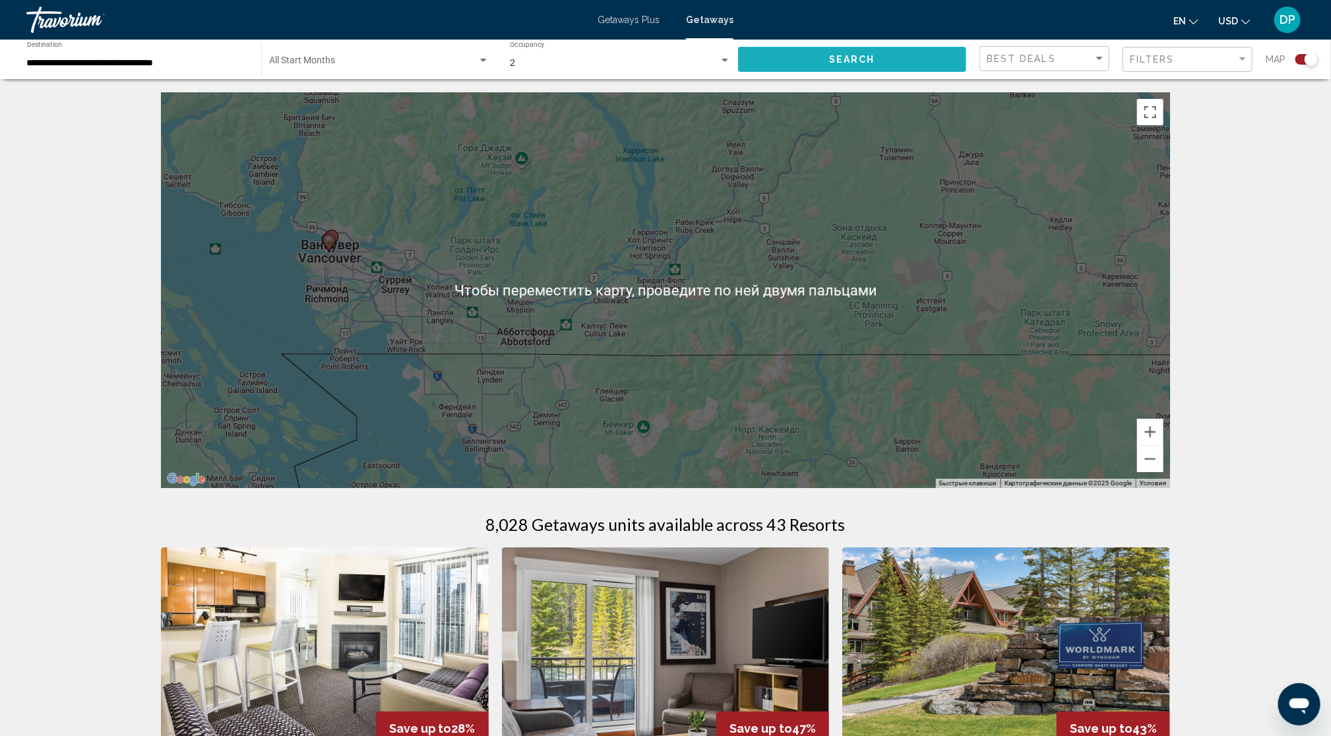
click at [832, 65] on span "Search" at bounding box center [852, 60] width 46 height 11
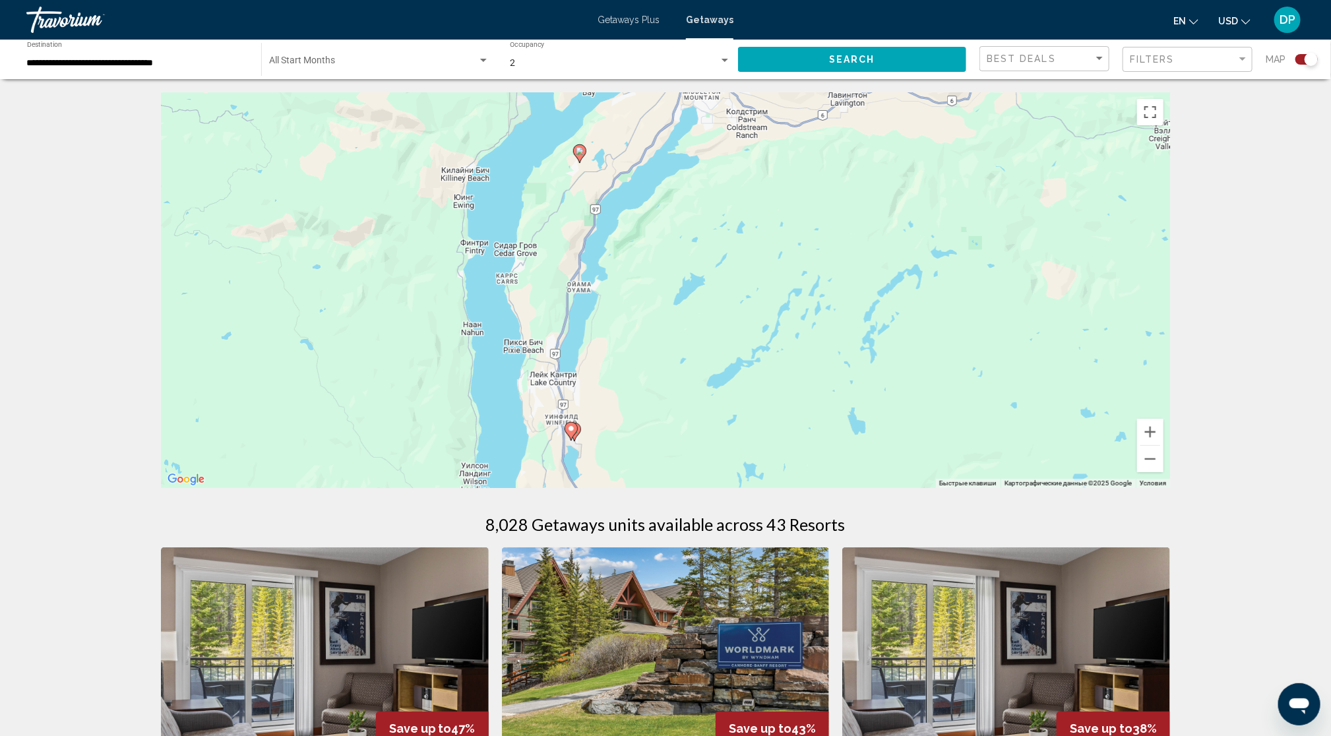
click at [568, 433] on image "Main content" at bounding box center [571, 429] width 8 height 8
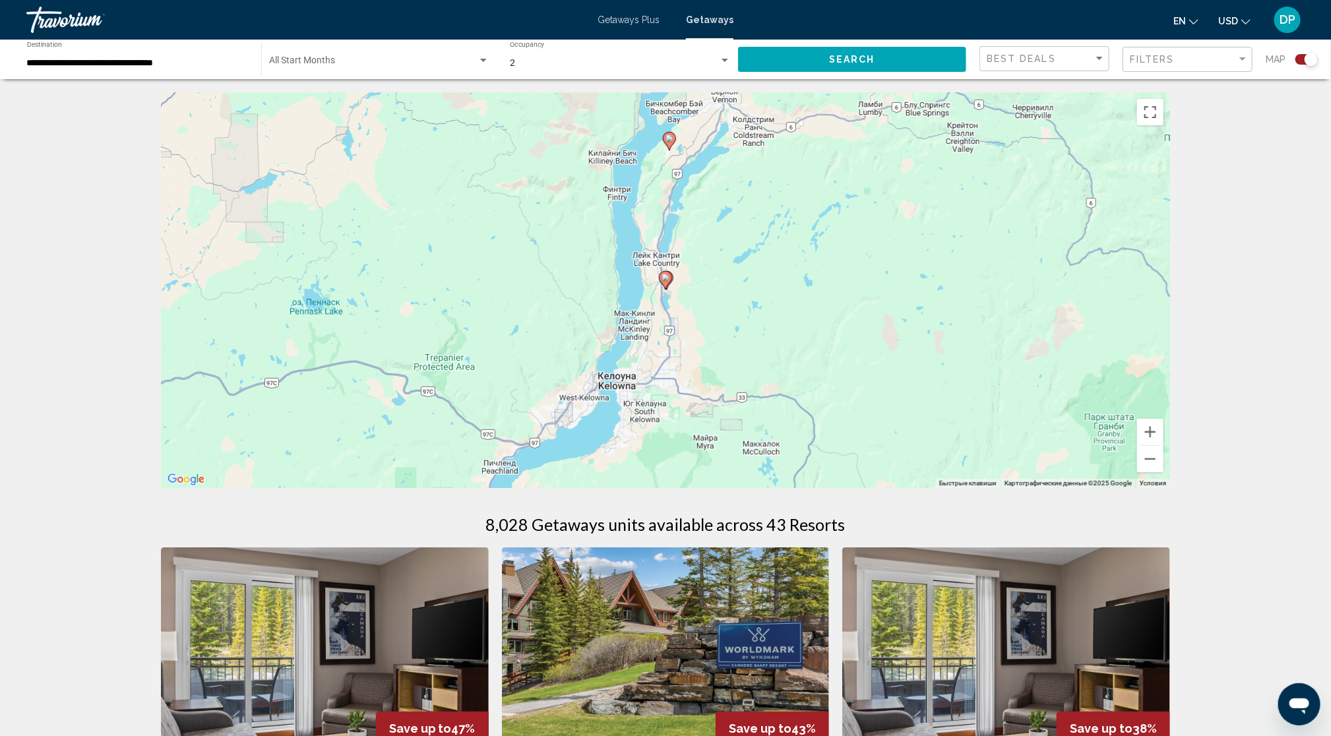
click at [667, 290] on gmp-advanced-marker "Main content" at bounding box center [665, 280] width 13 height 20
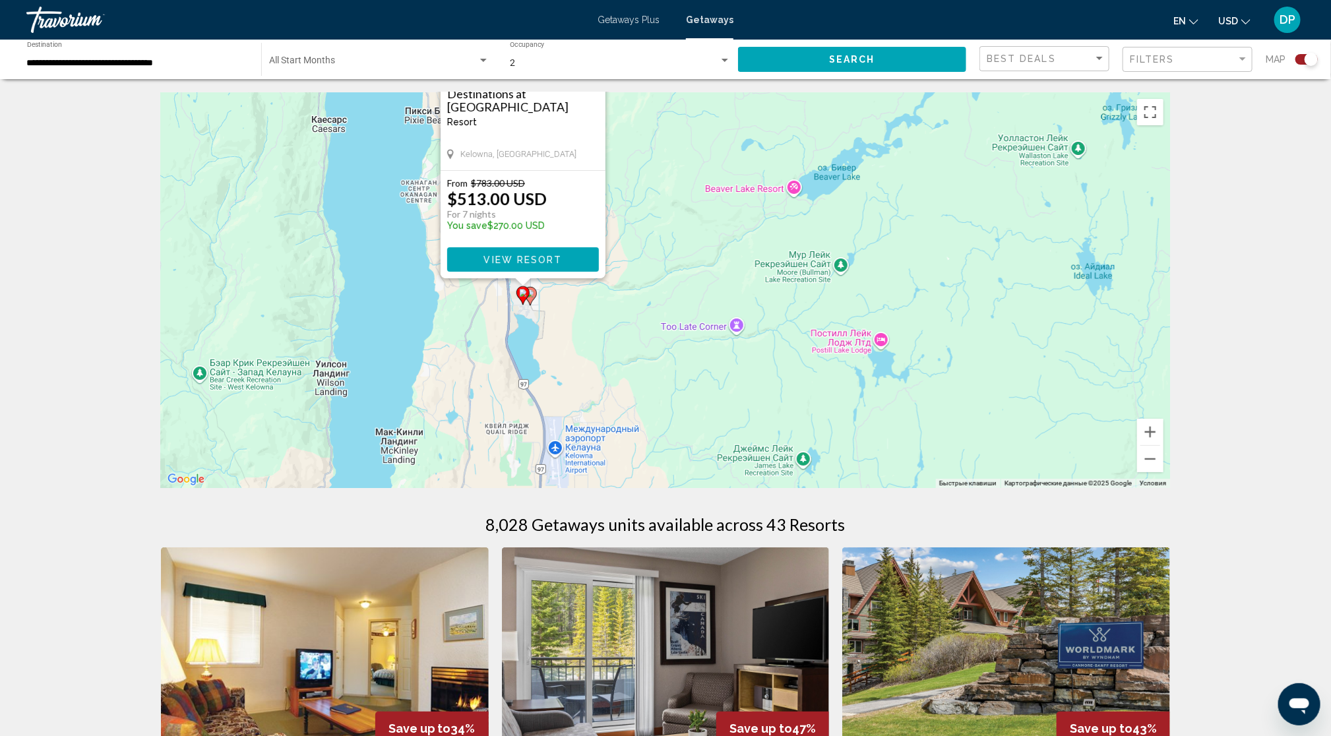
drag, startPoint x: 832, startPoint y: 419, endPoint x: 696, endPoint y: 226, distance: 235.6
click at [696, 226] on div "Чтобы активировать перетаскивание с помощью клавиатуры, нажмите Alt + Ввод. Пос…" at bounding box center [665, 290] width 1009 height 396
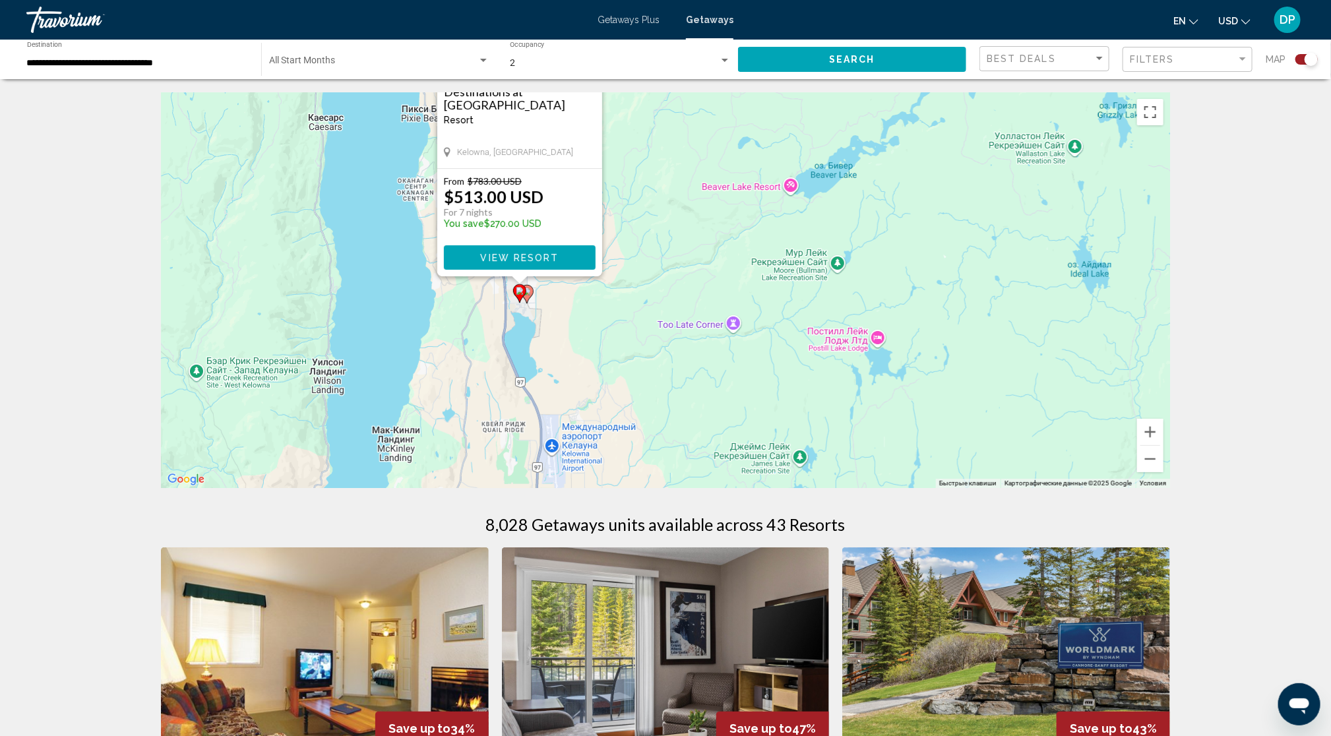
click at [518, 263] on span "View Resort" at bounding box center [519, 258] width 78 height 11
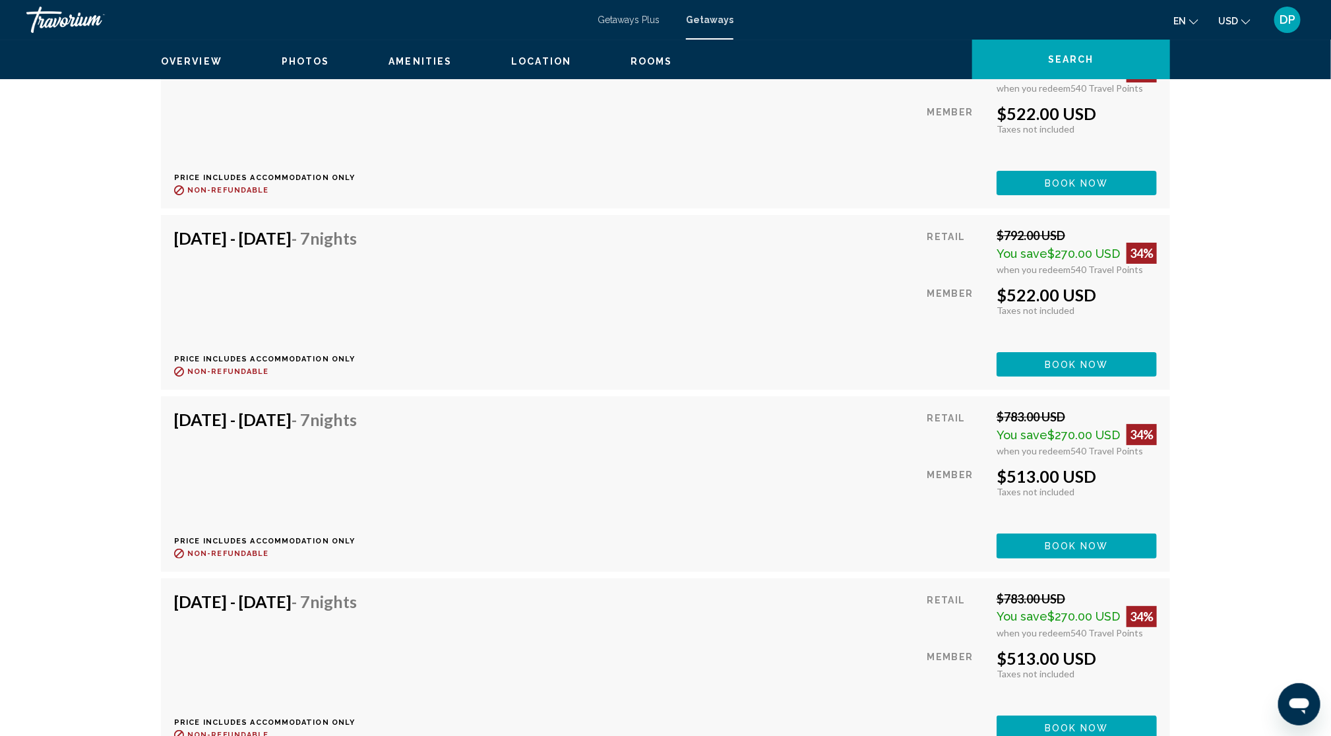
scroll to position [2545, 0]
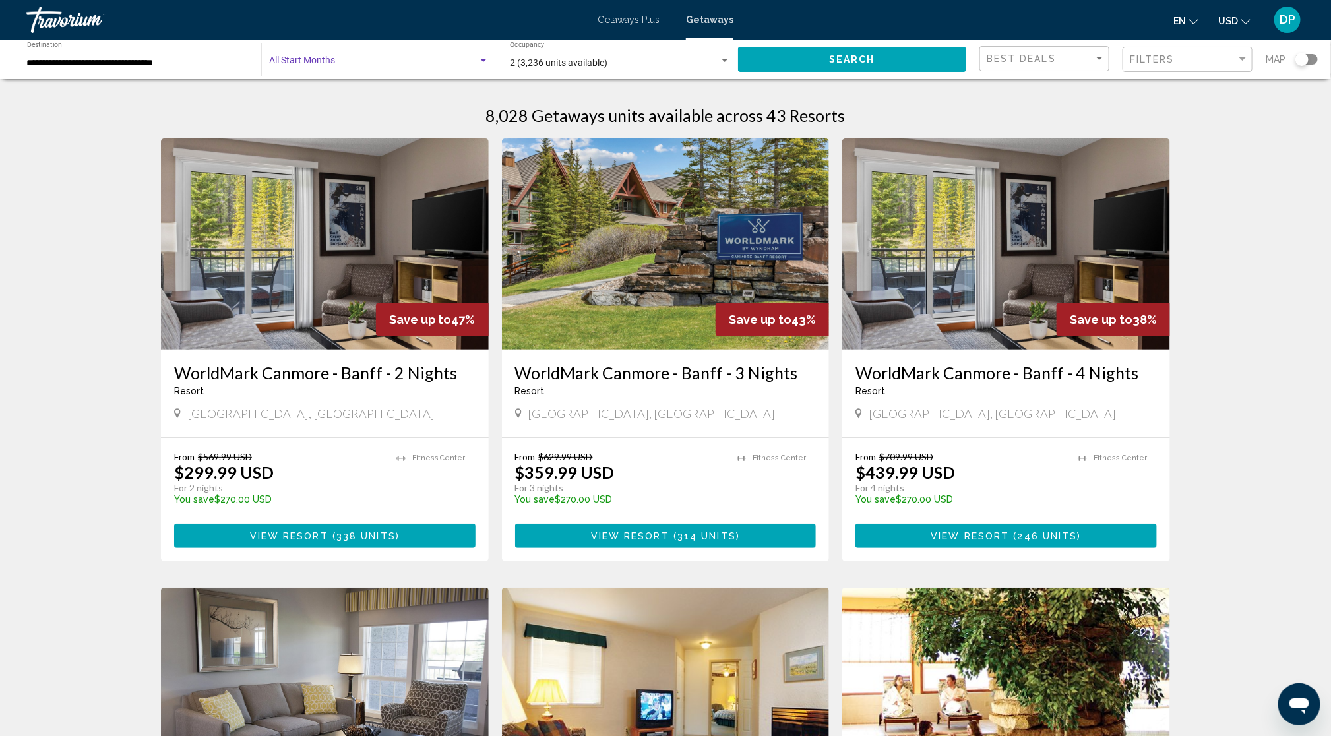
click at [380, 69] on span "Search widget" at bounding box center [373, 63] width 208 height 11
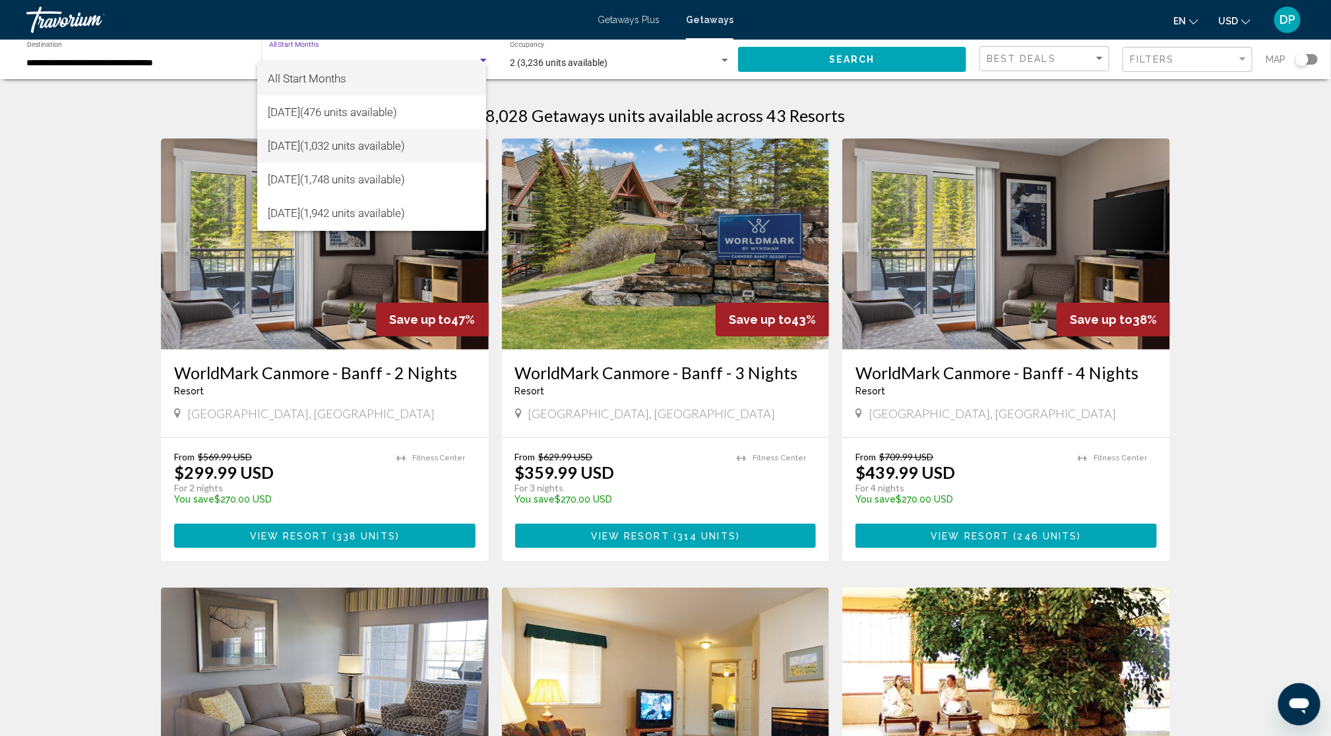
click at [308, 146] on span "[DATE] (1,032 units available)" at bounding box center [372, 146] width 208 height 34
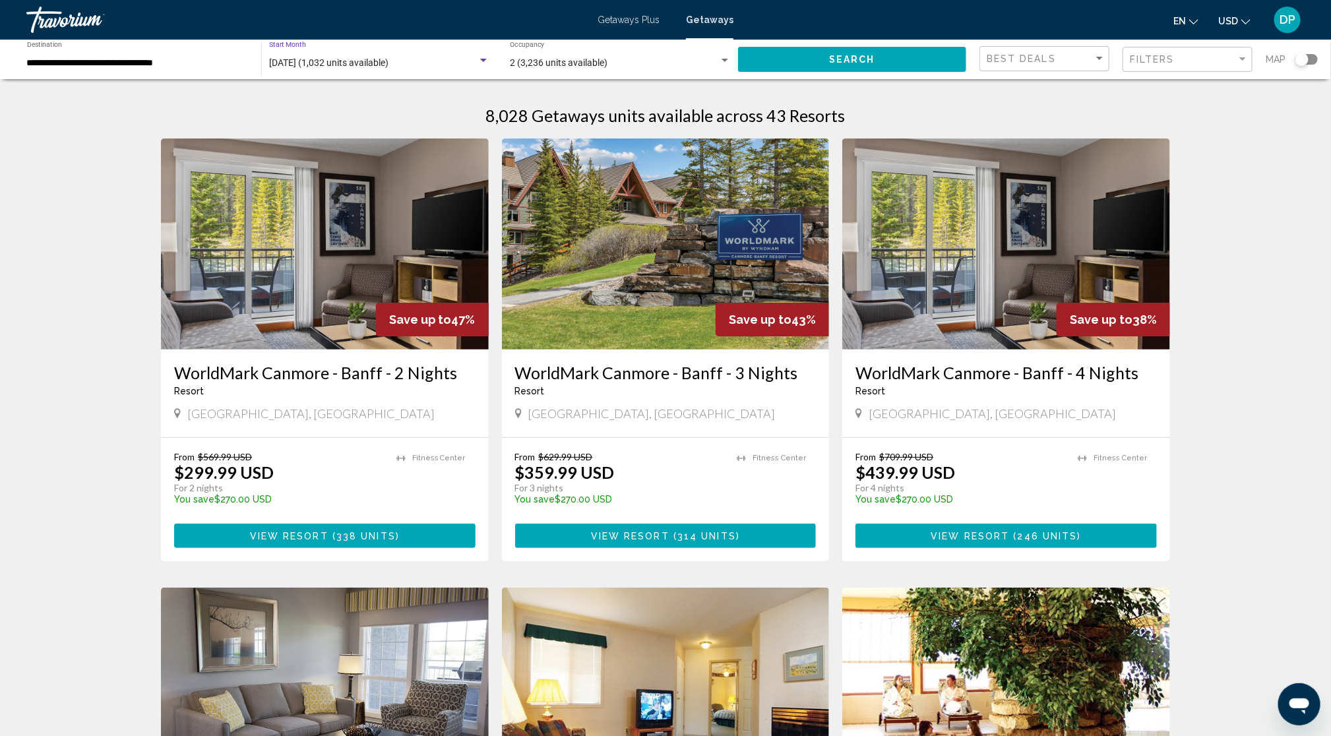
click at [383, 68] on span "[DATE] (1,032 units available)" at bounding box center [328, 62] width 119 height 11
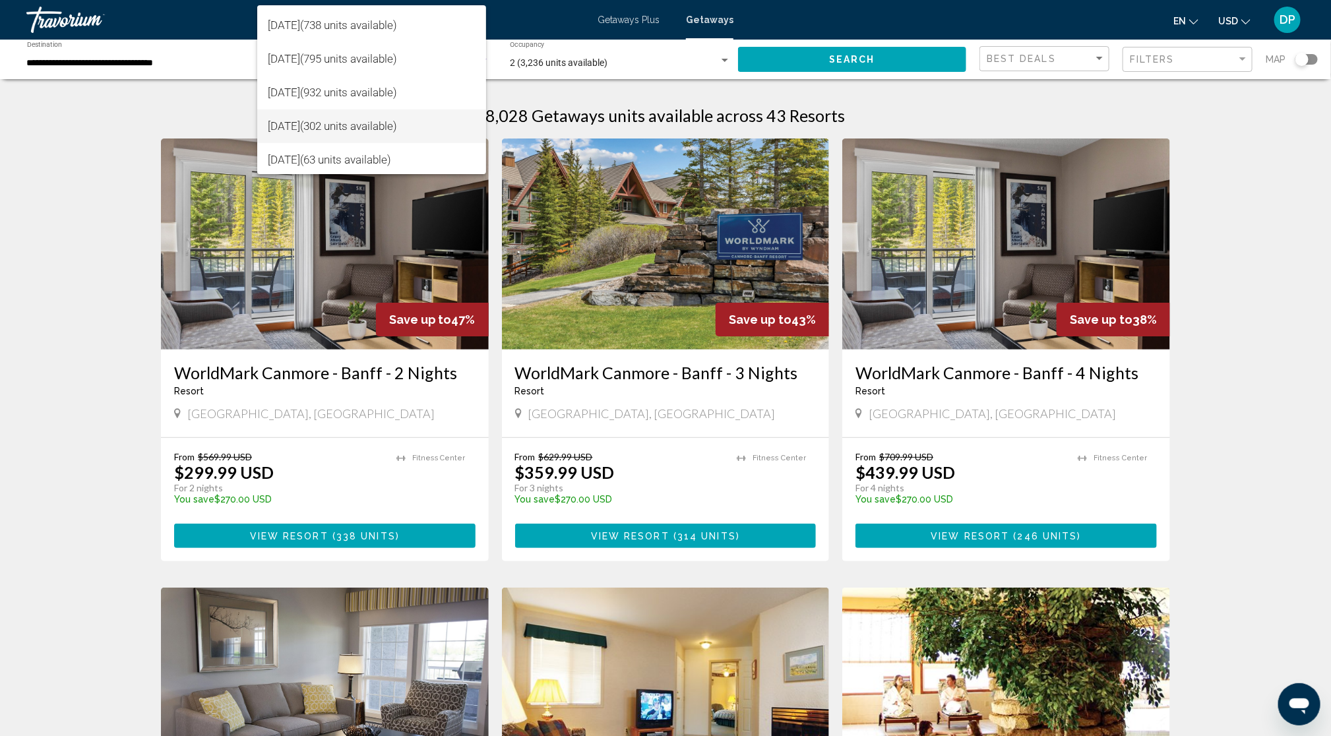
scroll to position [167, 0]
click at [294, 89] on span "[DATE] (932 units available)" at bounding box center [372, 91] width 208 height 34
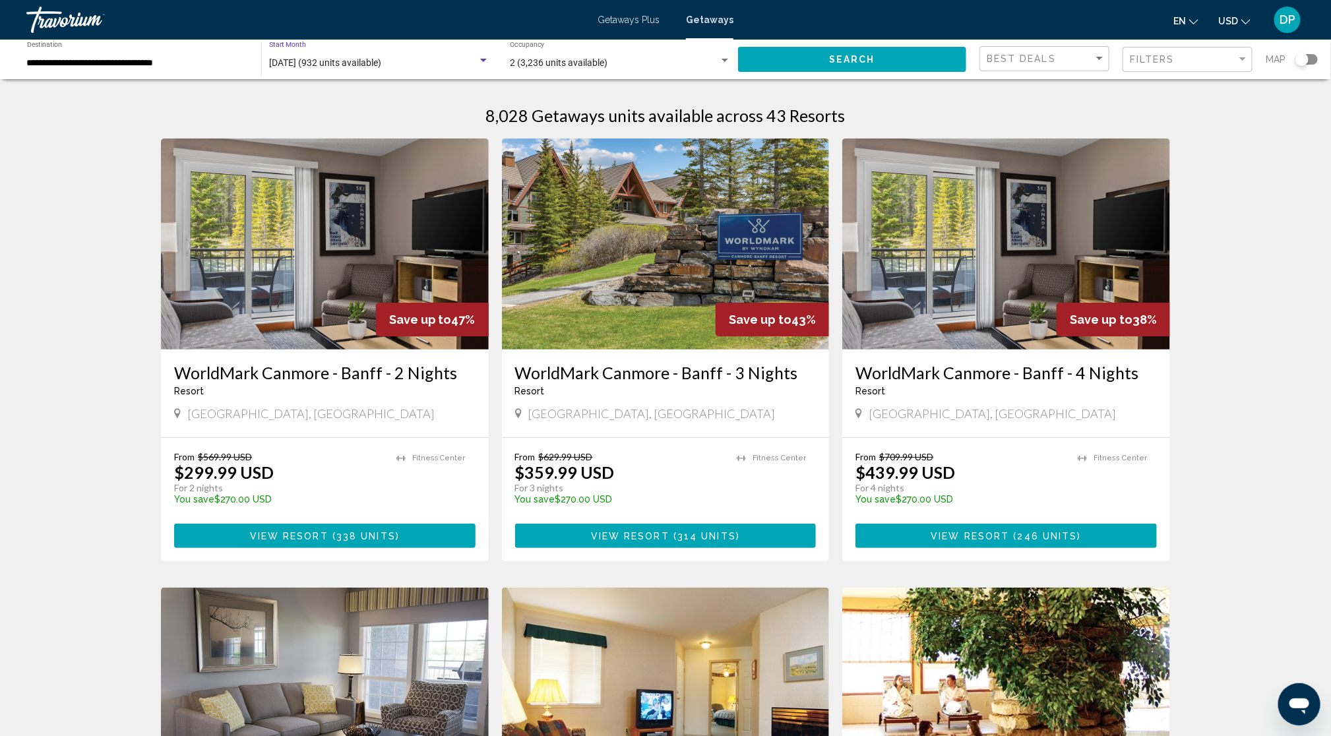
click at [829, 65] on span "Search" at bounding box center [852, 60] width 46 height 11
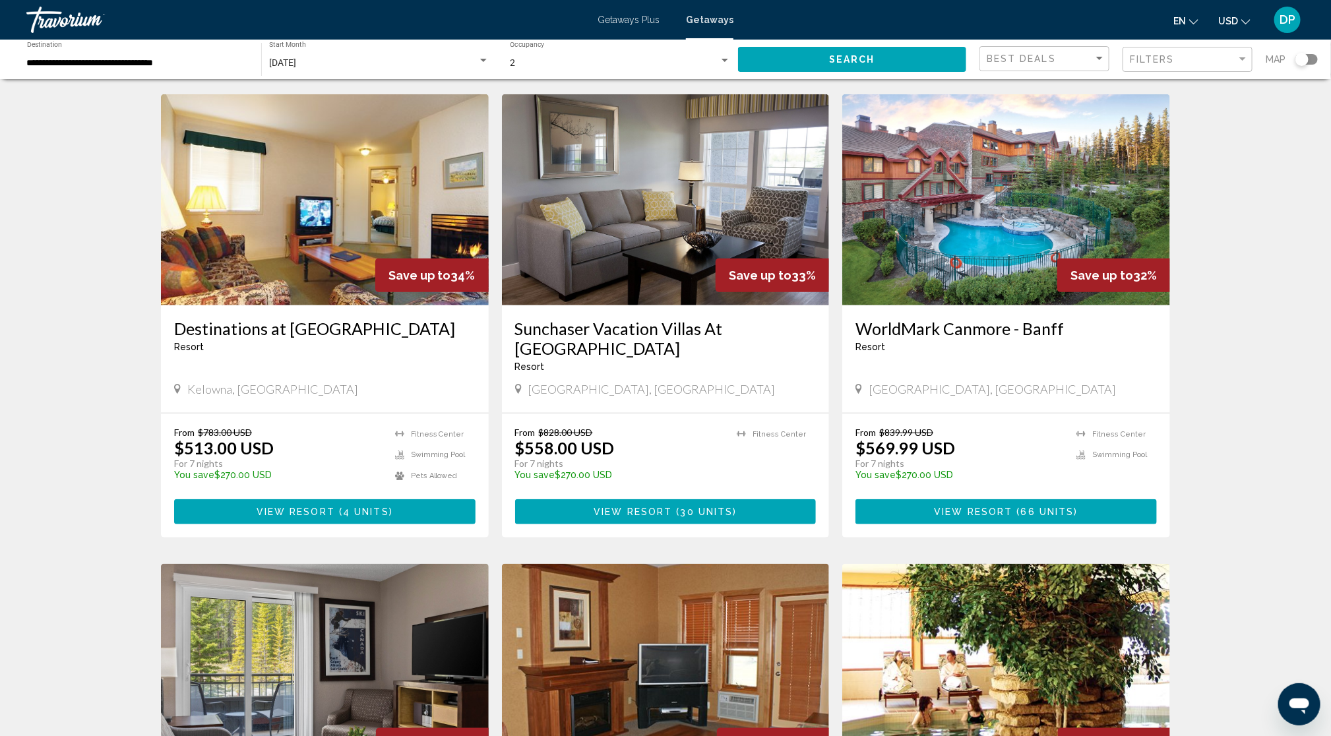
scroll to position [495, 0]
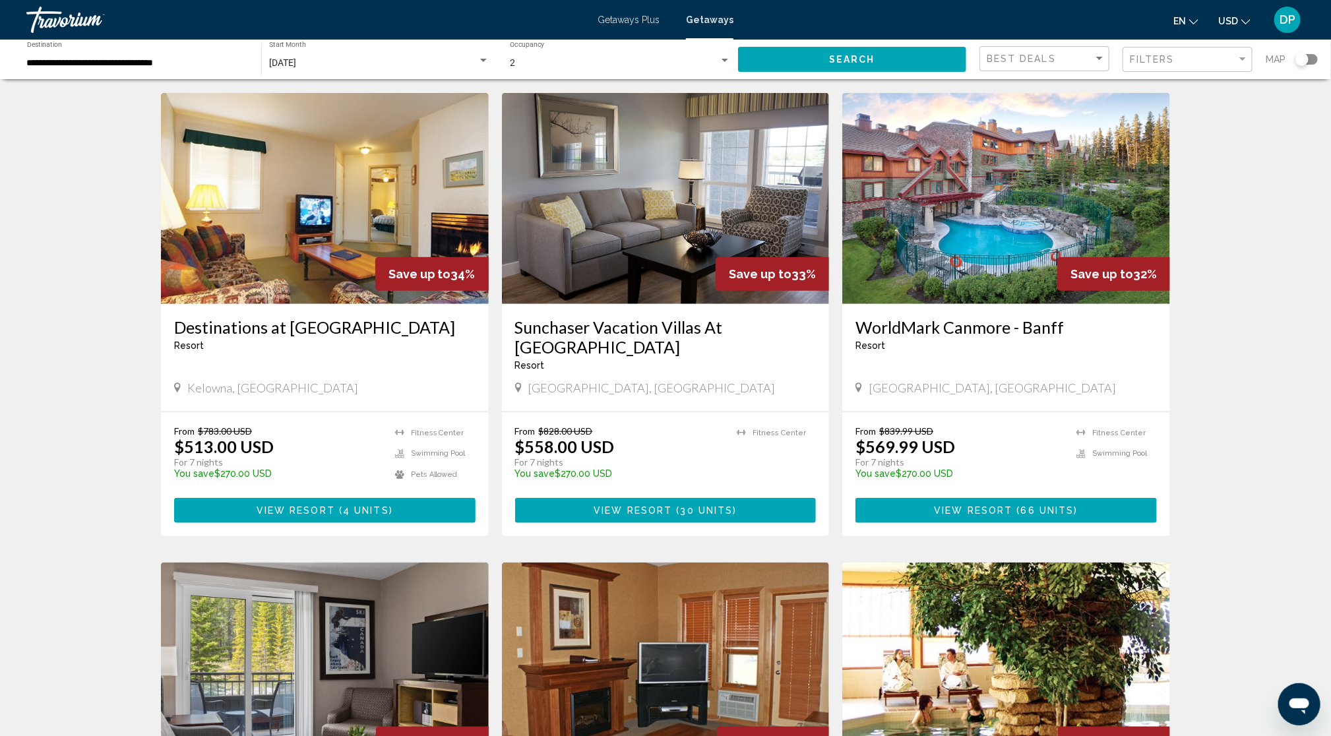
click at [1081, 304] on img "Main content" at bounding box center [1006, 198] width 328 height 211
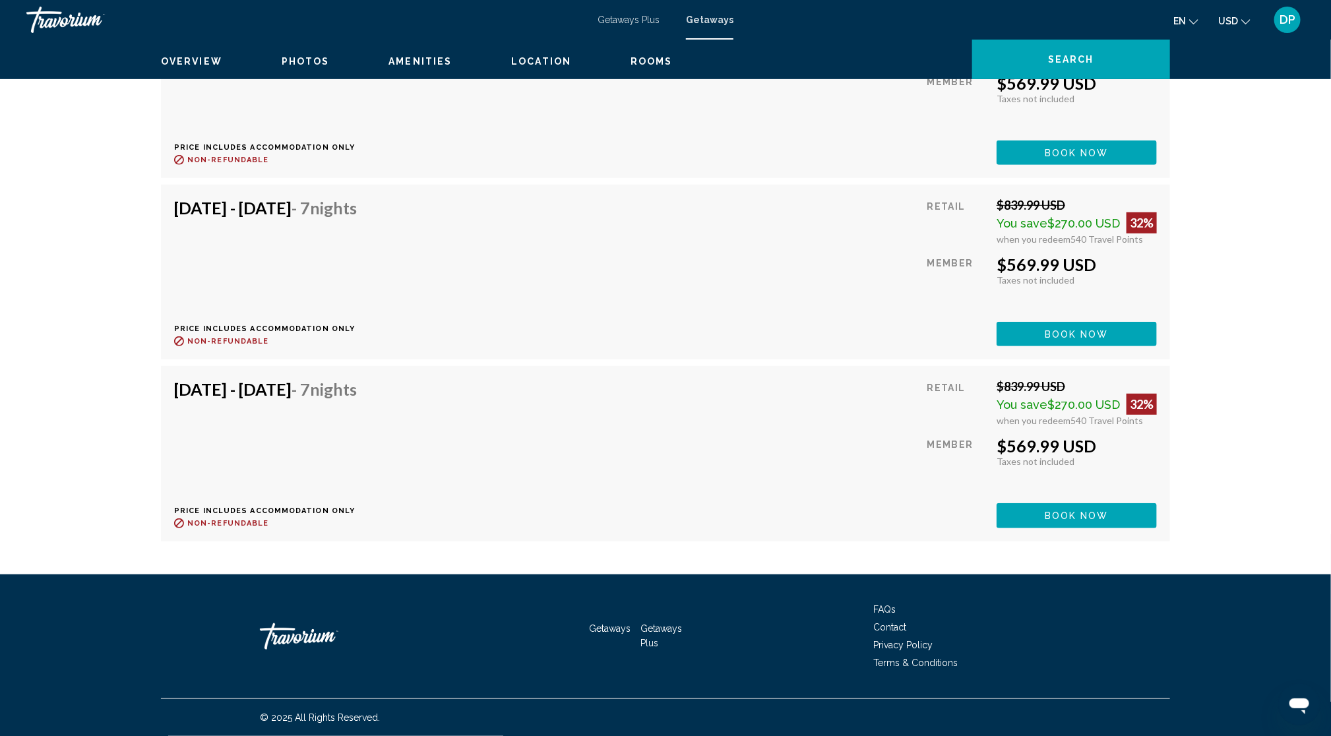
scroll to position [6508, 0]
